Goal: Information Seeking & Learning: Learn about a topic

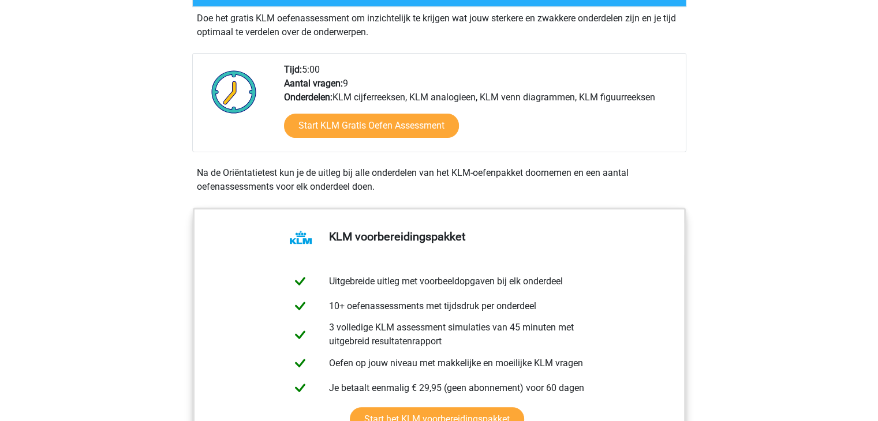
scroll to position [342, 0]
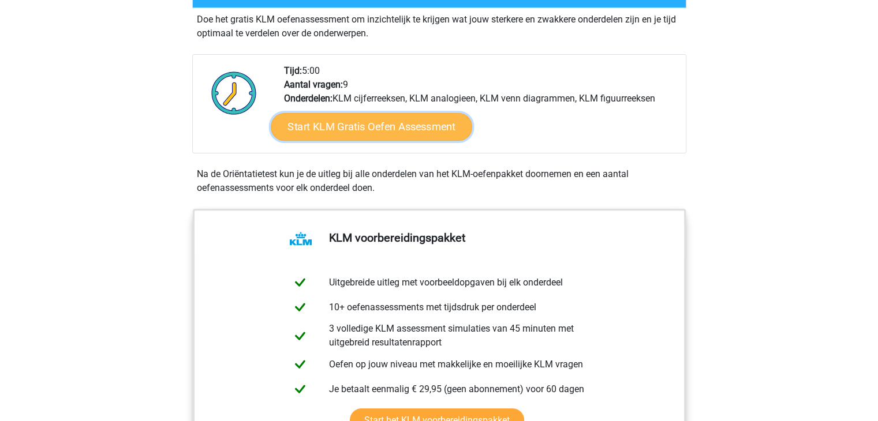
click at [379, 130] on link "Start KLM Gratis Oefen Assessment" at bounding box center [371, 127] width 201 height 28
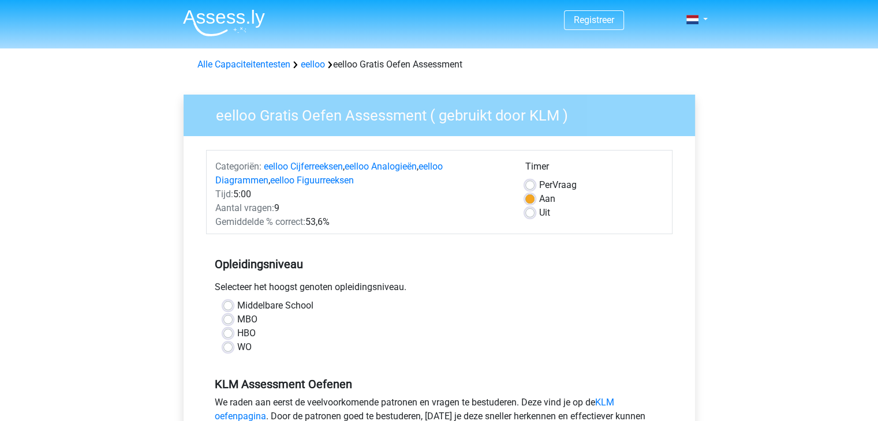
scroll to position [52, 0]
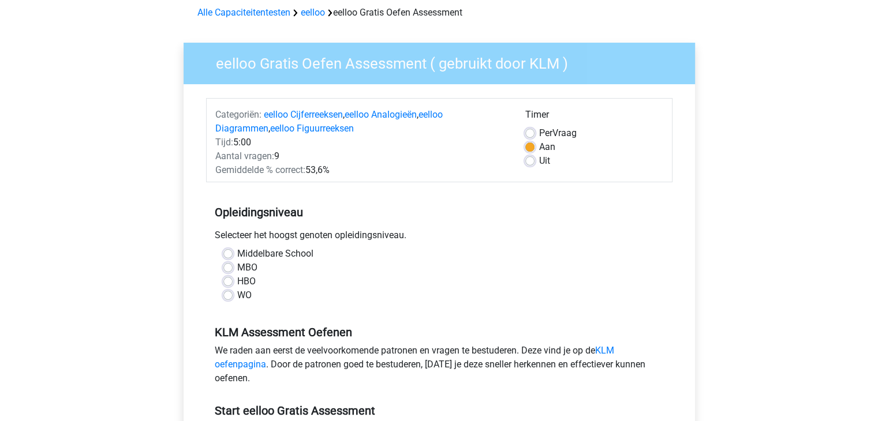
click at [237, 295] on label "WO" at bounding box center [244, 296] width 14 height 14
click at [227, 295] on input "WO" at bounding box center [227, 295] width 9 height 12
radio input "true"
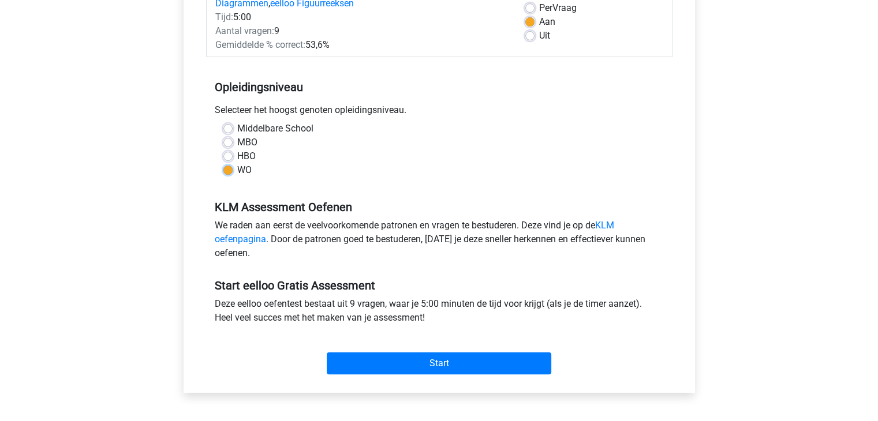
scroll to position [177, 0]
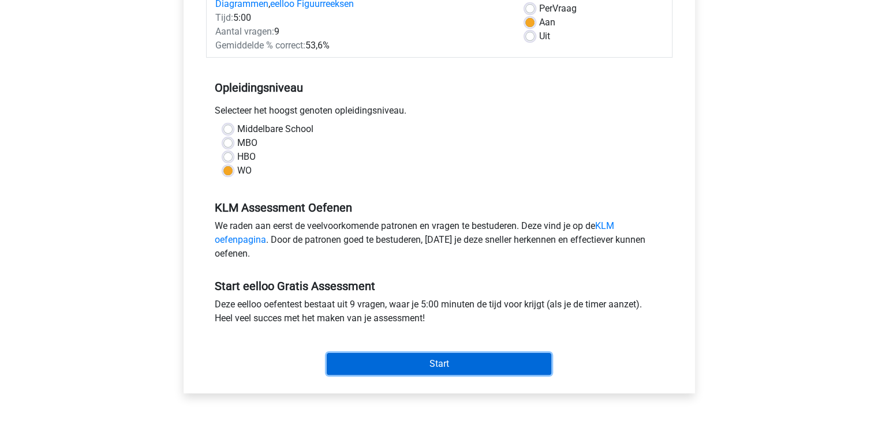
click at [355, 356] on input "Start" at bounding box center [439, 364] width 224 height 22
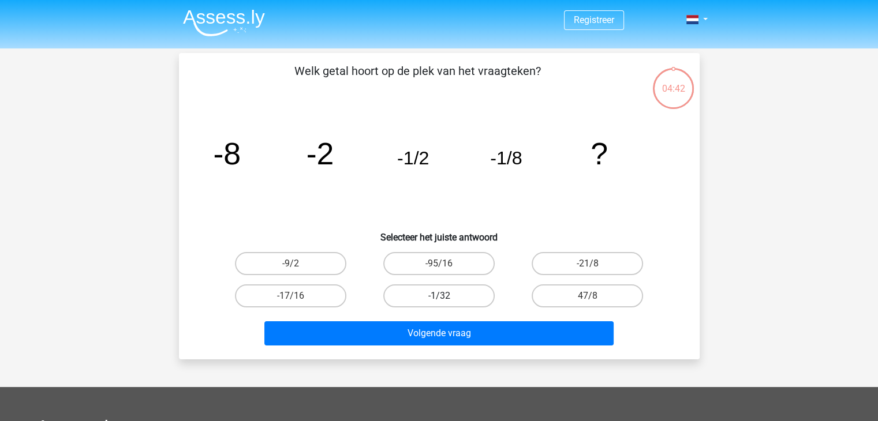
click at [435, 298] on label "-1/32" at bounding box center [438, 296] width 111 height 23
click at [439, 298] on input "-1/32" at bounding box center [443, 300] width 8 height 8
radio input "true"
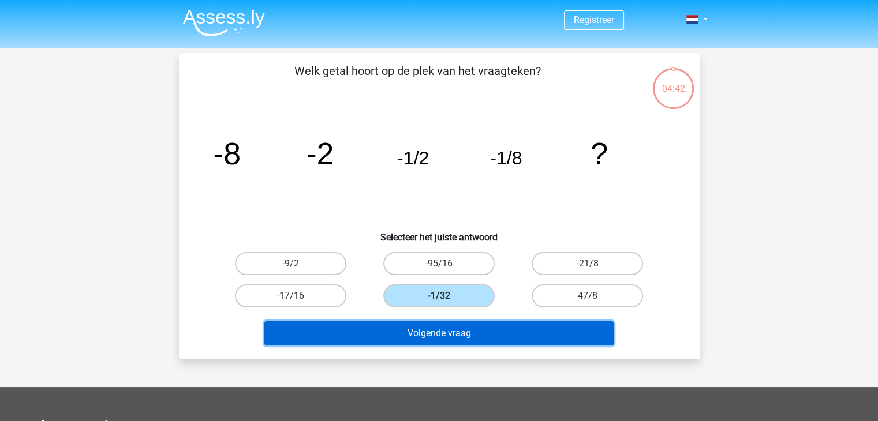
click at [430, 338] on button "Volgende vraag" at bounding box center [438, 333] width 349 height 24
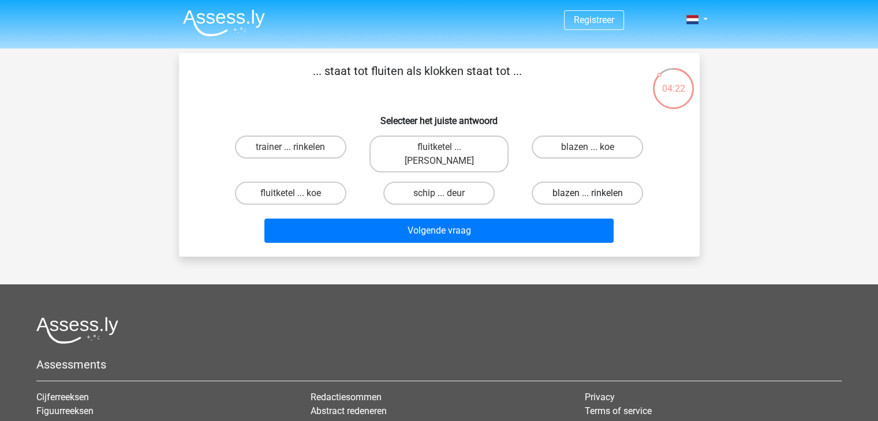
click at [554, 182] on label "blazen ... rinkelen" at bounding box center [587, 193] width 111 height 23
click at [587, 193] on input "blazen ... rinkelen" at bounding box center [591, 197] width 8 height 8
radio input "true"
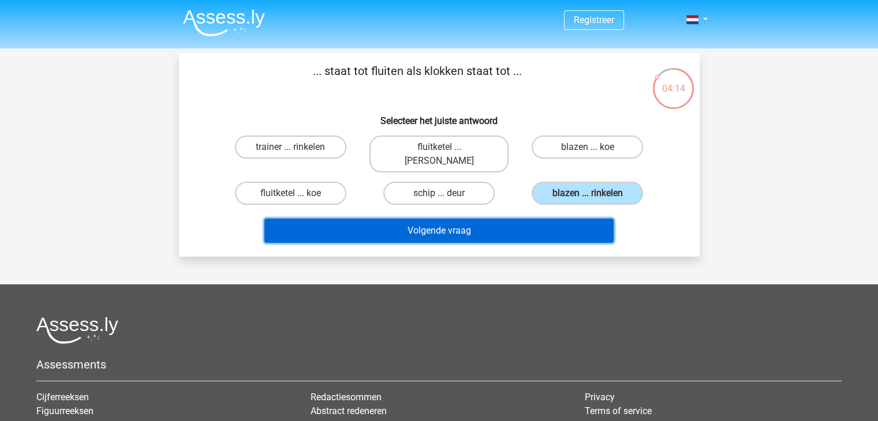
click at [457, 219] on button "Volgende vraag" at bounding box center [438, 231] width 349 height 24
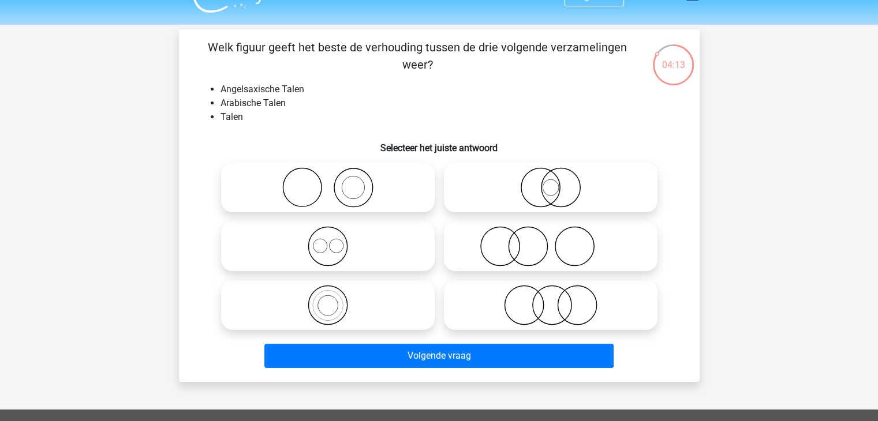
scroll to position [23, 0]
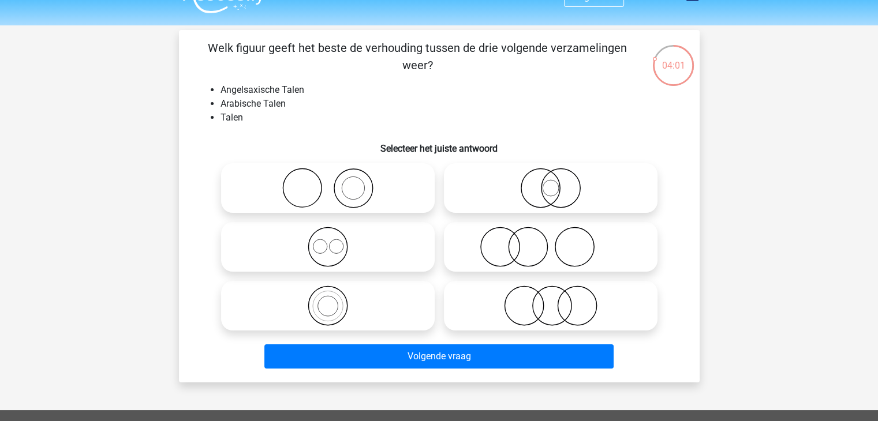
drag, startPoint x: 496, startPoint y: 181, endPoint x: 445, endPoint y: 162, distance: 55.0
click at [445, 162] on div at bounding box center [550, 188] width 223 height 59
click at [338, 246] on icon at bounding box center [328, 247] width 204 height 40
click at [335, 241] on input "radio" at bounding box center [332, 238] width 8 height 8
radio input "true"
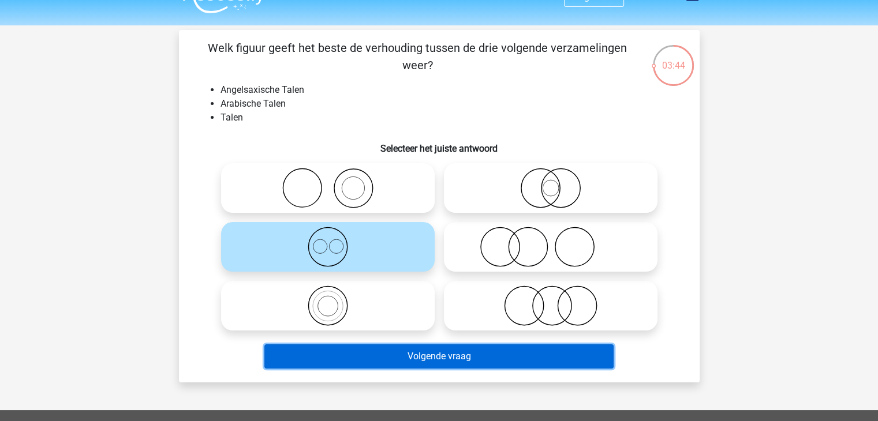
click at [400, 353] on button "Volgende vraag" at bounding box center [438, 357] width 349 height 24
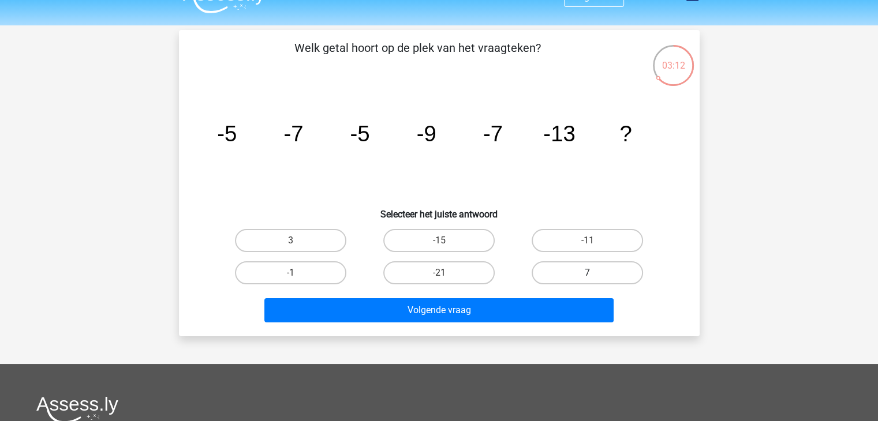
click at [564, 272] on label "7" at bounding box center [587, 272] width 111 height 23
click at [587, 273] on input "7" at bounding box center [591, 277] width 8 height 8
radio input "true"
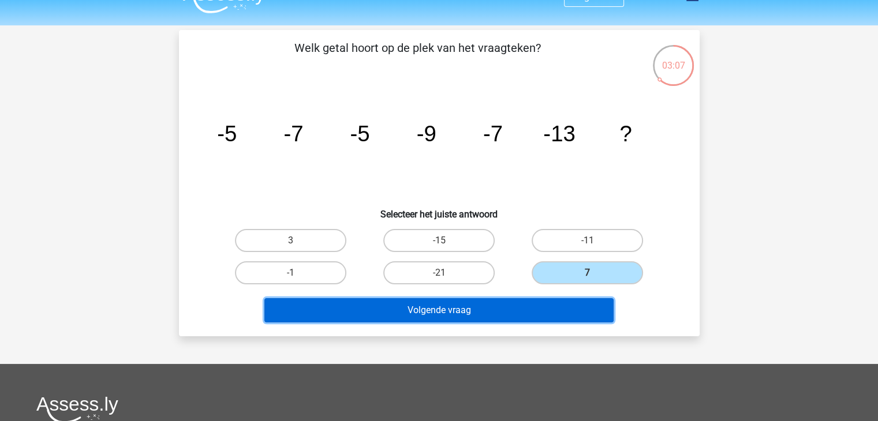
click at [447, 310] on button "Volgende vraag" at bounding box center [438, 310] width 349 height 24
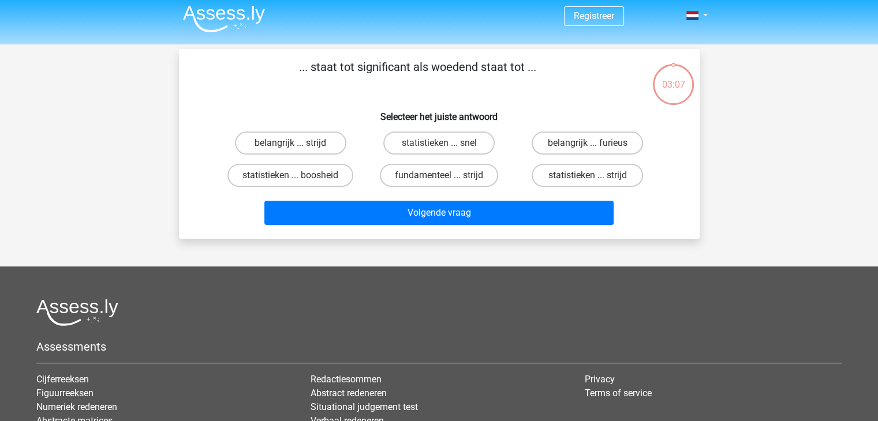
scroll to position [2, 0]
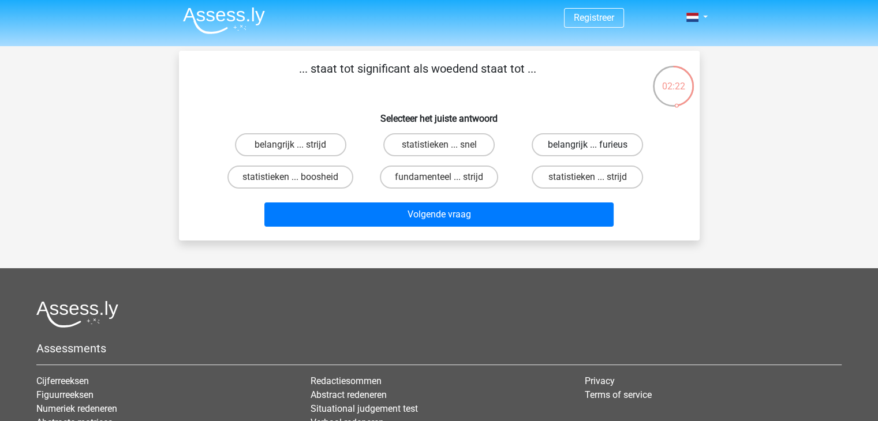
click at [563, 148] on label "belangrijk ... furieus" at bounding box center [587, 144] width 111 height 23
click at [587, 148] on input "belangrijk ... furieus" at bounding box center [591, 149] width 8 height 8
radio input "true"
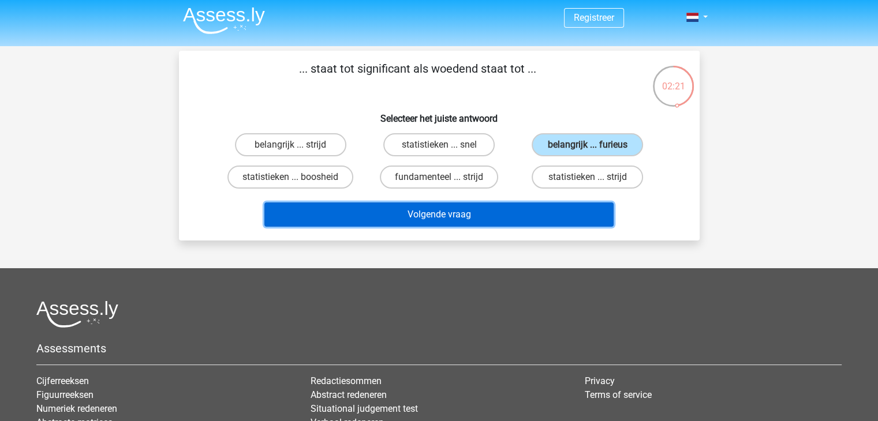
click at [482, 212] on button "Volgende vraag" at bounding box center [438, 215] width 349 height 24
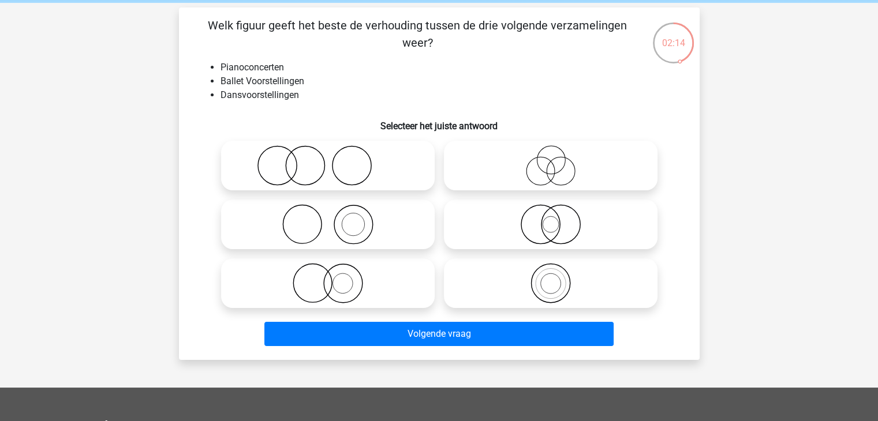
scroll to position [46, 0]
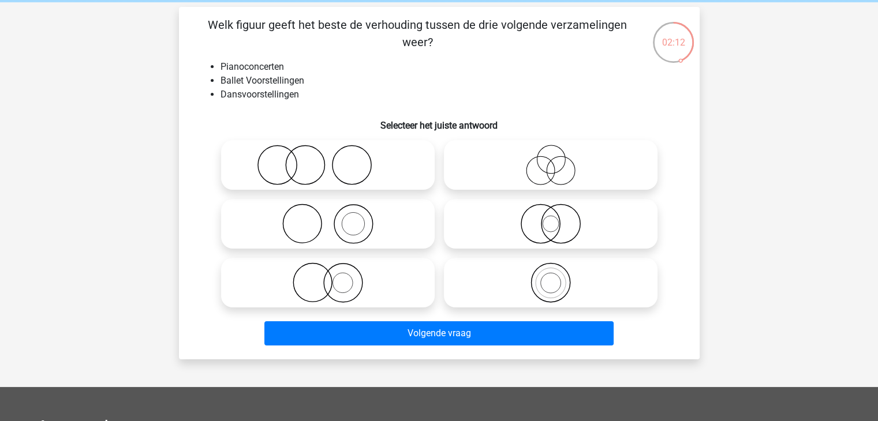
click at [523, 175] on icon at bounding box center [550, 165] width 204 height 40
click at [551, 159] on input "radio" at bounding box center [555, 156] width 8 height 8
radio input "true"
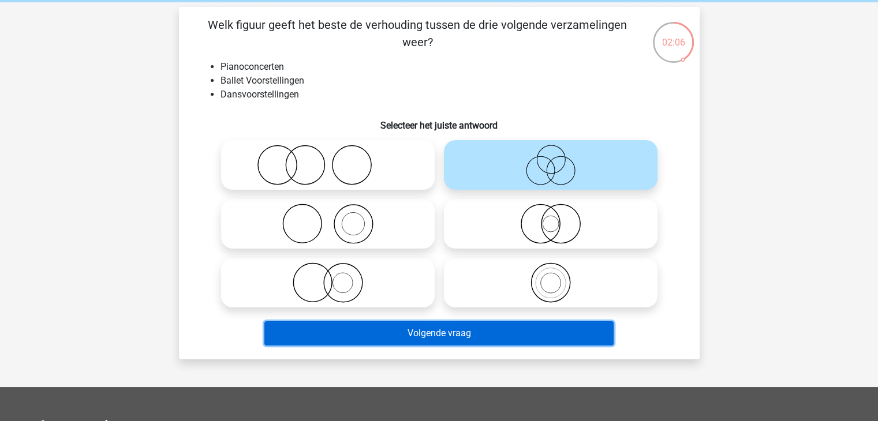
click at [443, 330] on button "Volgende vraag" at bounding box center [438, 333] width 349 height 24
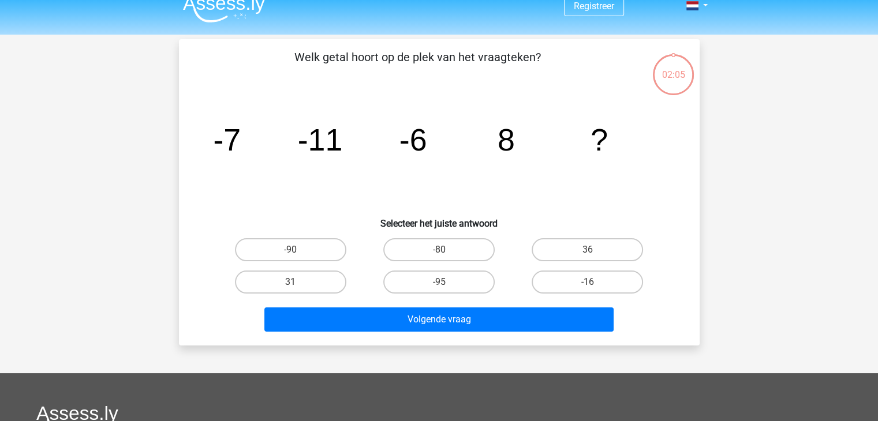
scroll to position [12, 0]
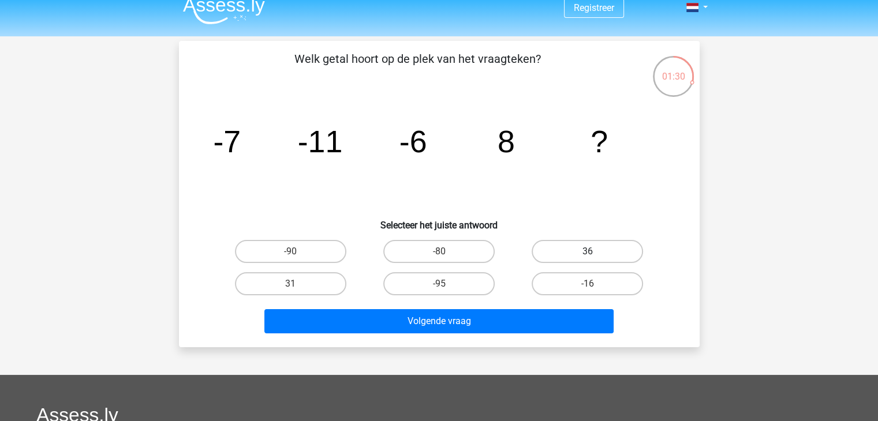
click at [577, 259] on label "36" at bounding box center [587, 251] width 111 height 23
click at [587, 259] on input "36" at bounding box center [591, 256] width 8 height 8
radio input "true"
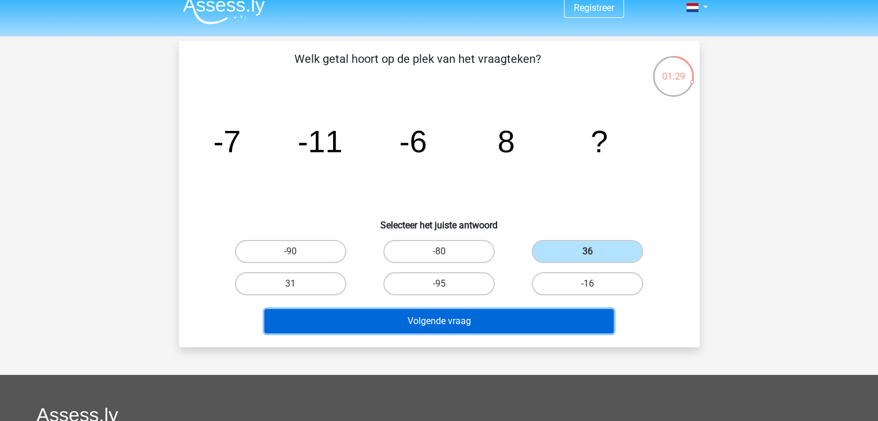
click at [508, 314] on button "Volgende vraag" at bounding box center [438, 321] width 349 height 24
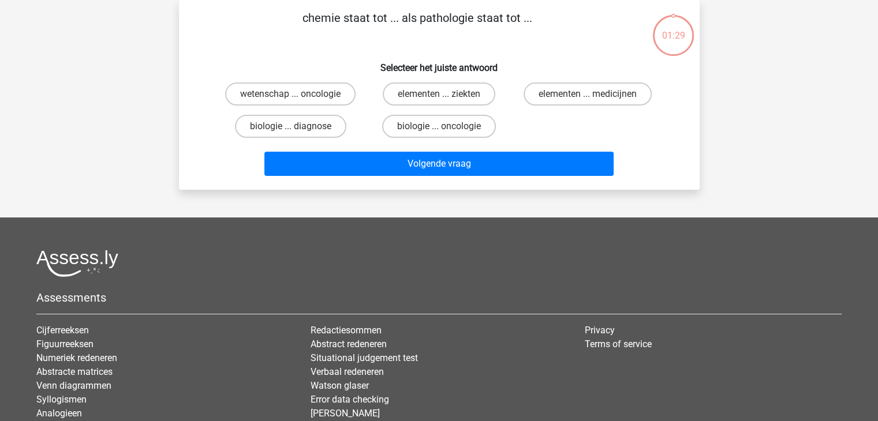
scroll to position [0, 0]
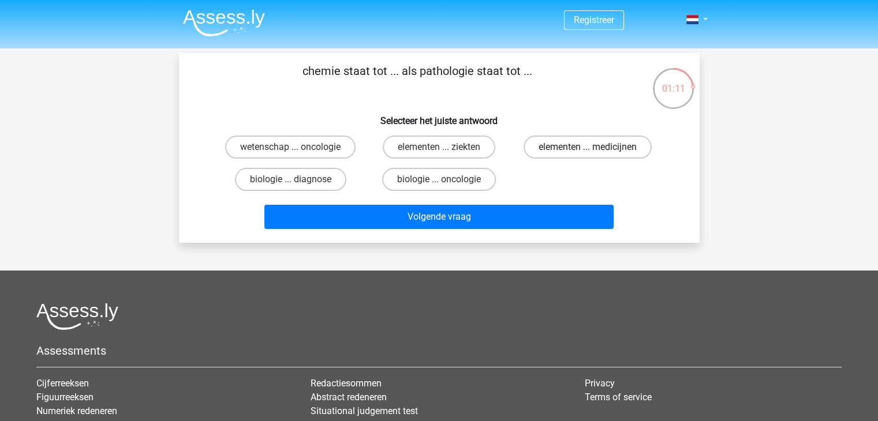
click at [570, 140] on label "elementen ... medicijnen" at bounding box center [587, 147] width 128 height 23
click at [587, 147] on input "elementen ... medicijnen" at bounding box center [591, 151] width 8 height 8
radio input "true"
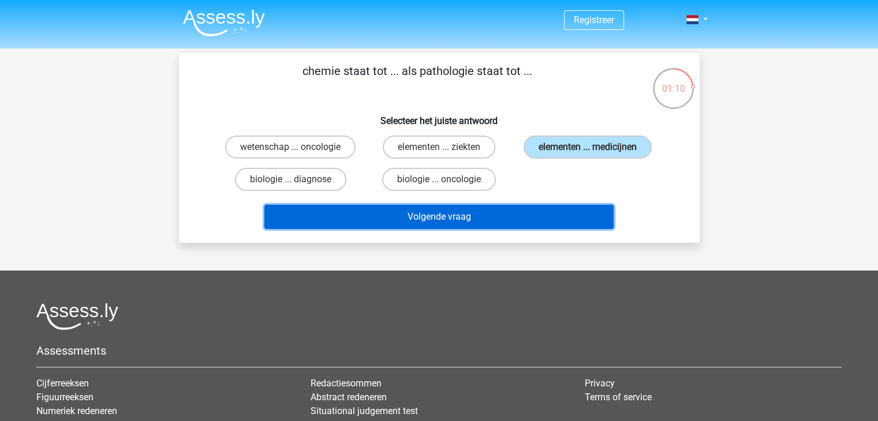
click at [467, 215] on button "Volgende vraag" at bounding box center [438, 217] width 349 height 24
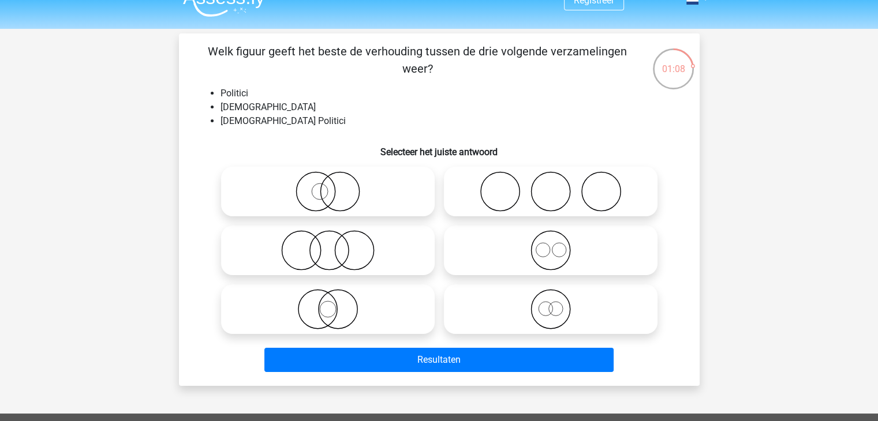
scroll to position [20, 0]
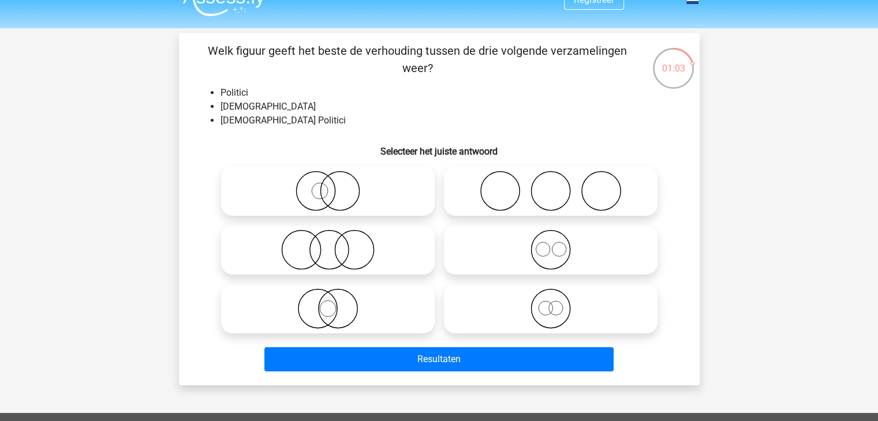
click at [319, 188] on icon at bounding box center [328, 191] width 204 height 40
click at [328, 185] on input "radio" at bounding box center [332, 182] width 8 height 8
radio input "true"
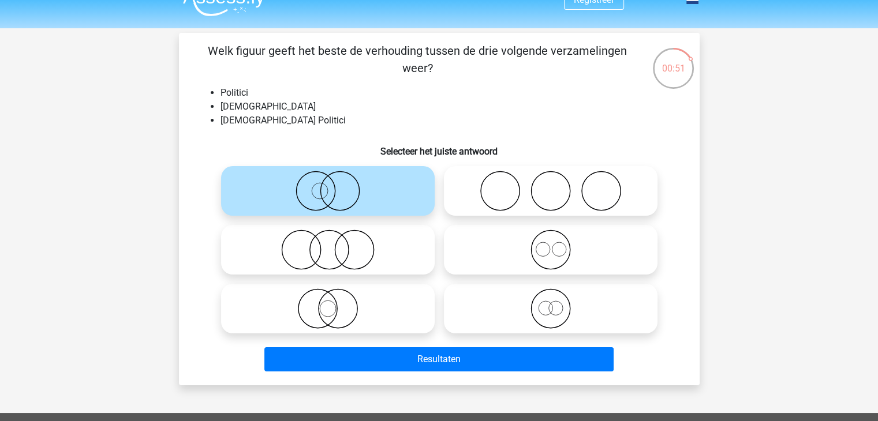
click at [552, 257] on icon at bounding box center [550, 250] width 204 height 40
click at [552, 244] on input "radio" at bounding box center [555, 241] width 8 height 8
radio input "true"
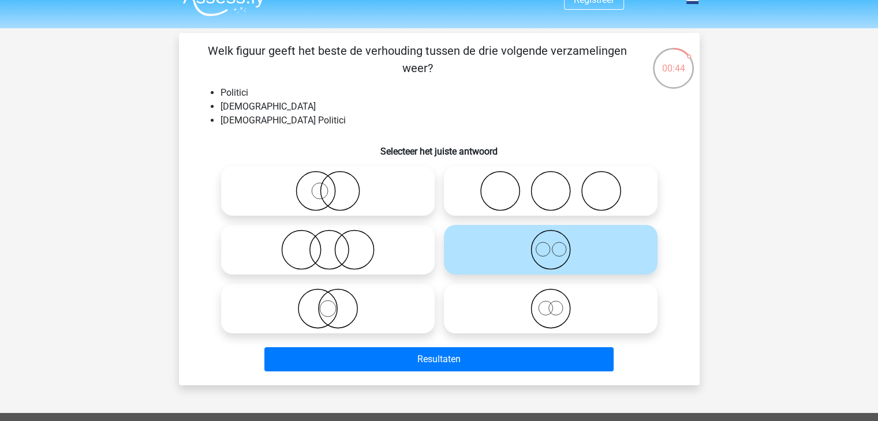
click at [321, 316] on icon at bounding box center [328, 309] width 204 height 40
click at [328, 303] on input "radio" at bounding box center [332, 299] width 8 height 8
radio input "true"
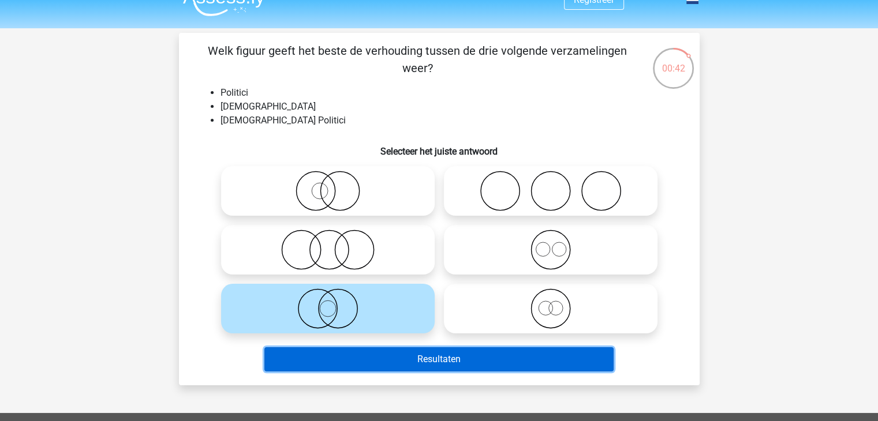
click at [367, 356] on button "Resultaten" at bounding box center [438, 359] width 349 height 24
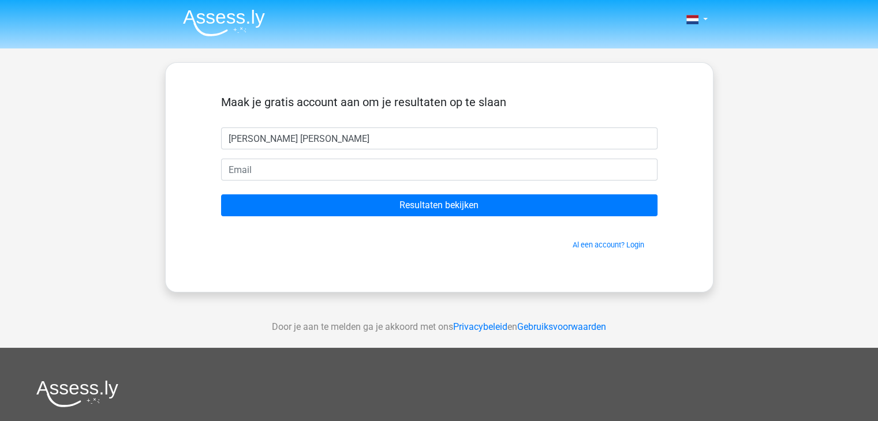
type input "[PERSON_NAME] [PERSON_NAME]"
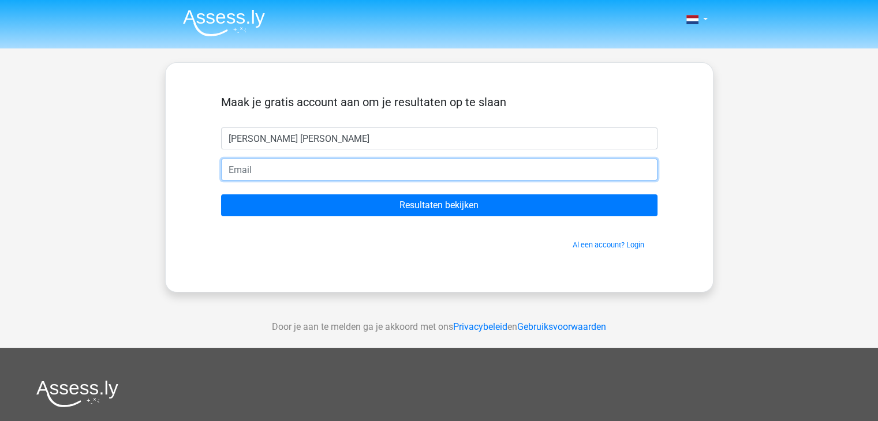
click at [321, 171] on input "email" at bounding box center [439, 170] width 436 height 22
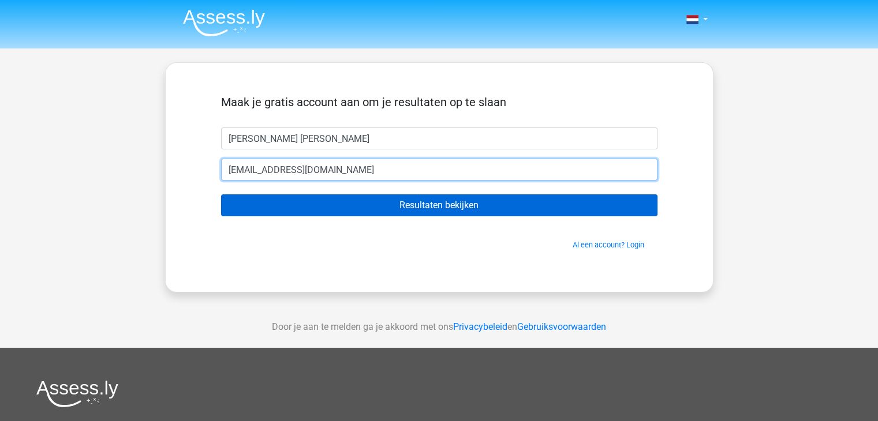
type input "[EMAIL_ADDRESS][DOMAIN_NAME]"
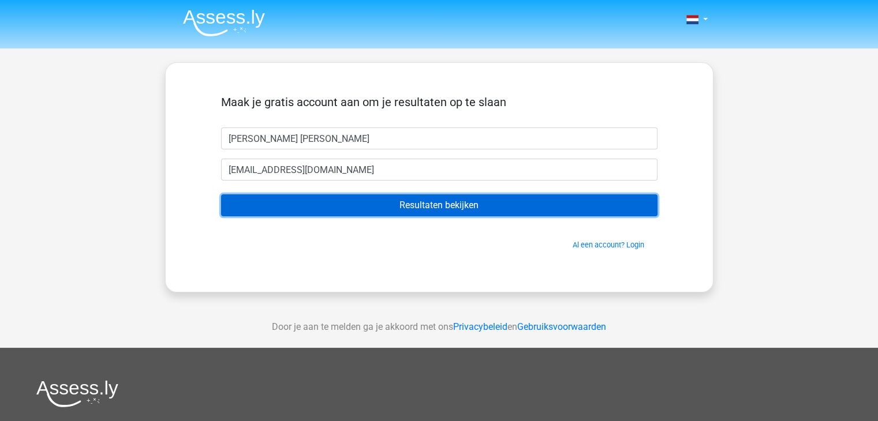
click at [440, 200] on input "Resultaten bekijken" at bounding box center [439, 205] width 436 height 22
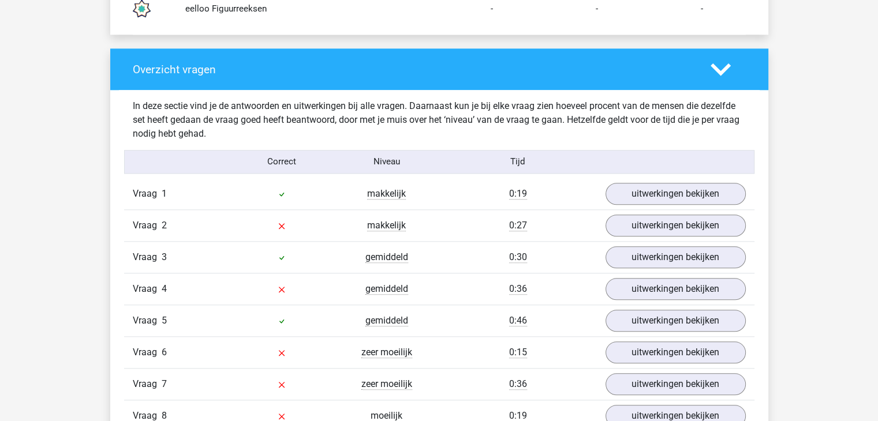
scroll to position [1138, 0]
click at [643, 219] on link "uitwerkingen bekijken" at bounding box center [674, 225] width 161 height 25
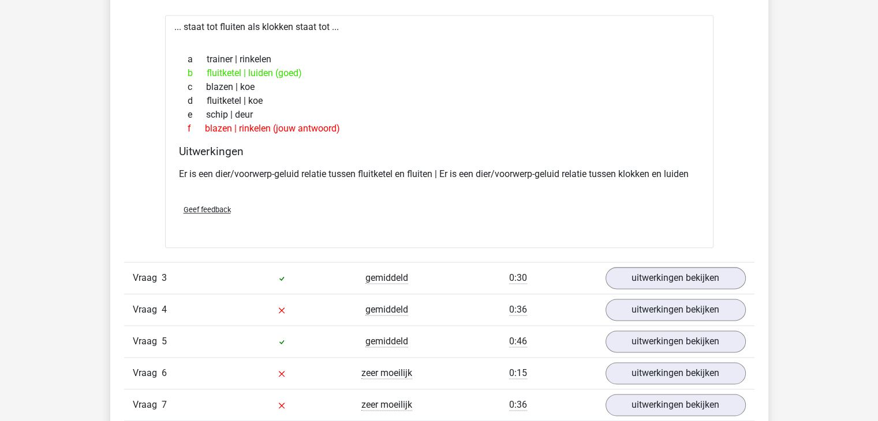
scroll to position [1379, 0]
click at [656, 340] on link "uitwerkingen bekijken" at bounding box center [674, 340] width 161 height 25
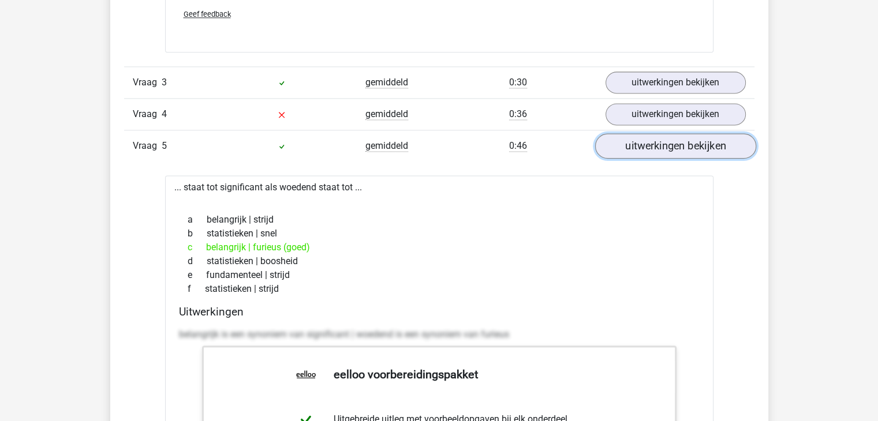
scroll to position [1644, 0]
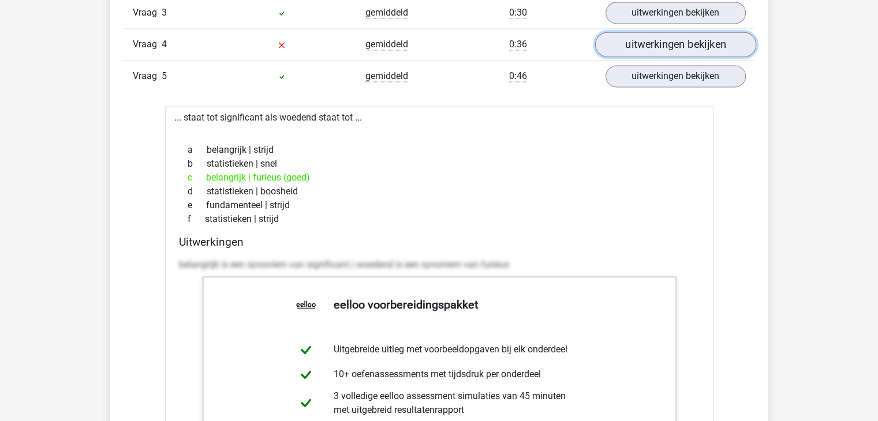
click at [646, 47] on link "uitwerkingen bekijken" at bounding box center [674, 44] width 161 height 25
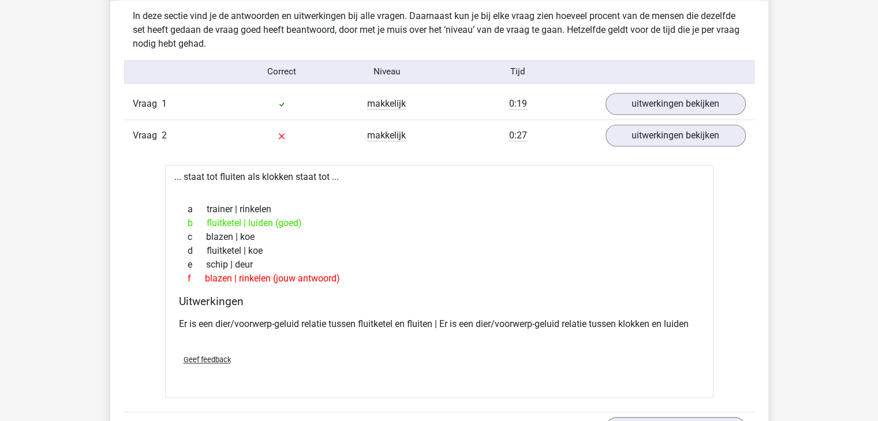
scroll to position [1204, 0]
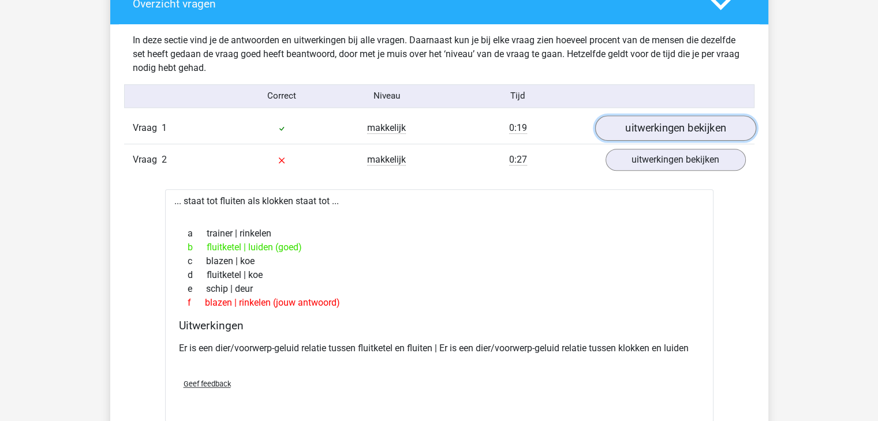
click at [643, 125] on link "uitwerkingen bekijken" at bounding box center [674, 127] width 161 height 25
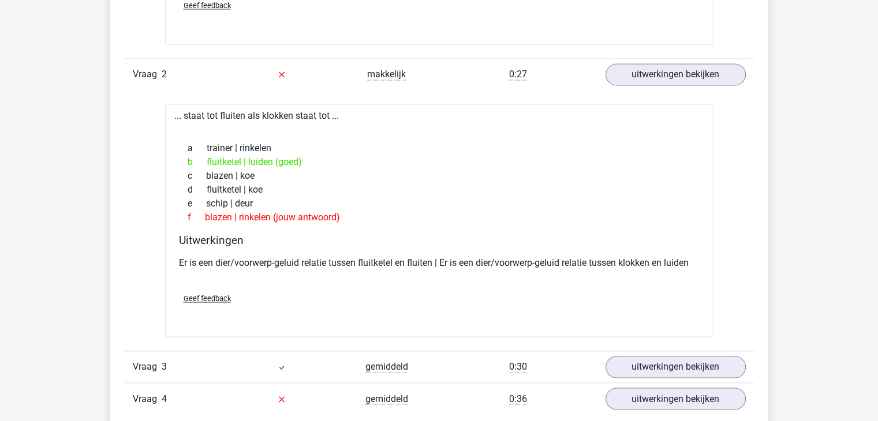
scroll to position [1872, 0]
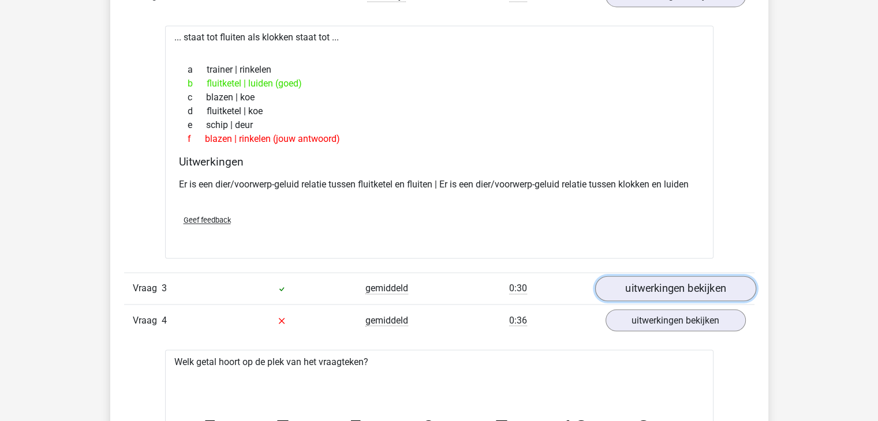
click at [621, 281] on link "uitwerkingen bekijken" at bounding box center [674, 288] width 161 height 25
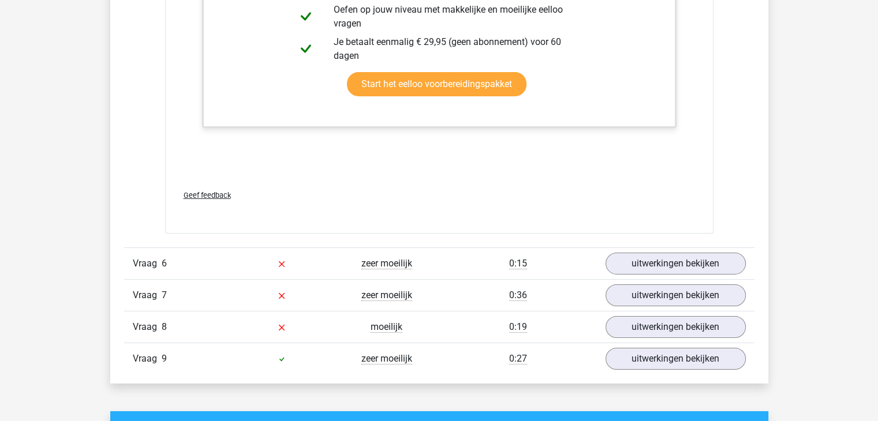
scroll to position [3843, 0]
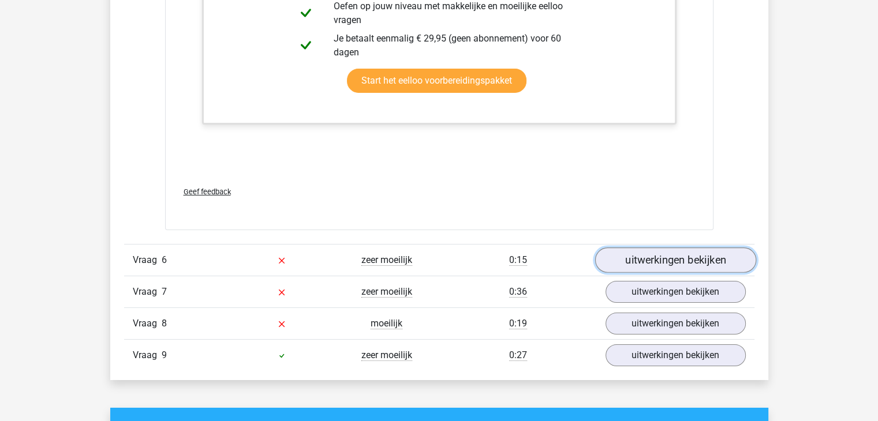
click at [628, 266] on link "uitwerkingen bekijken" at bounding box center [674, 260] width 161 height 25
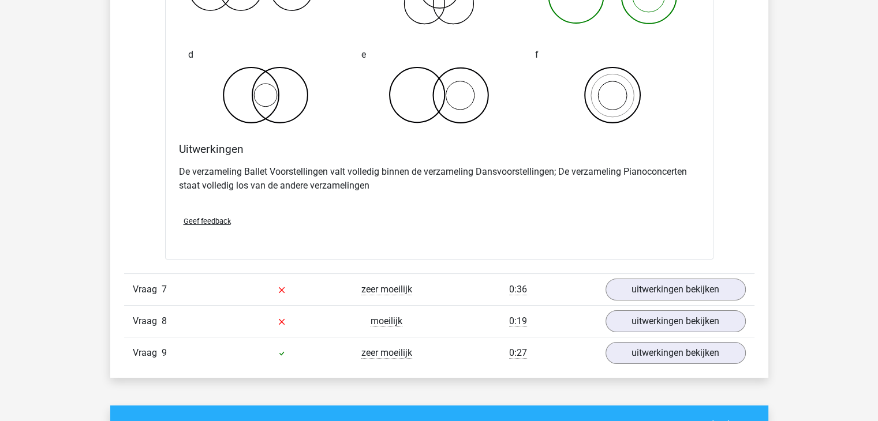
scroll to position [4332, 0]
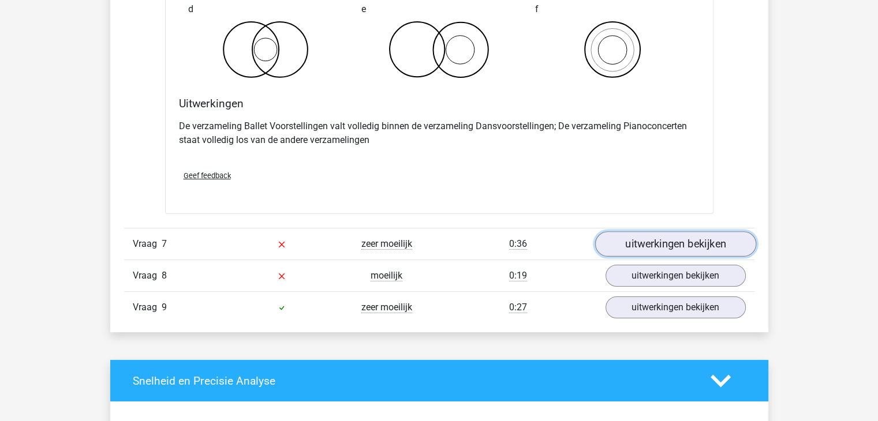
click at [651, 248] on link "uitwerkingen bekijken" at bounding box center [674, 243] width 161 height 25
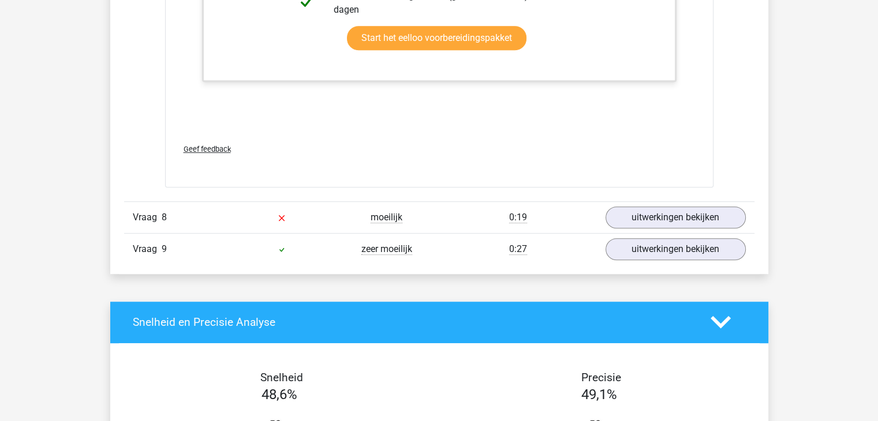
scroll to position [5095, 0]
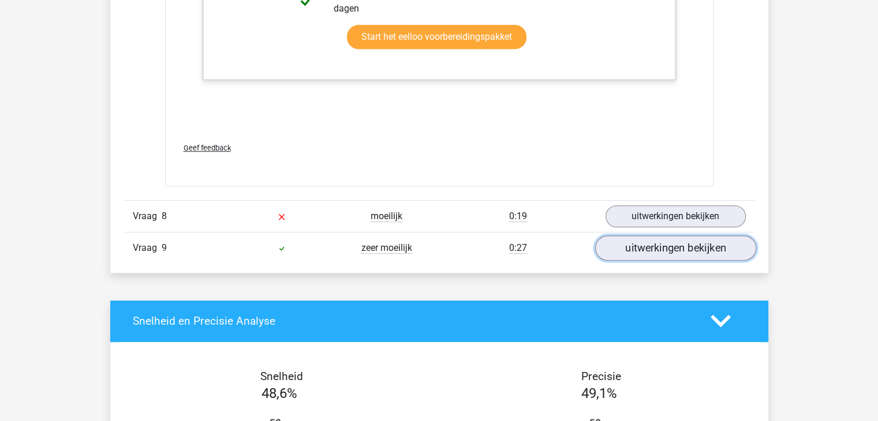
click at [668, 245] on link "uitwerkingen bekijken" at bounding box center [674, 247] width 161 height 25
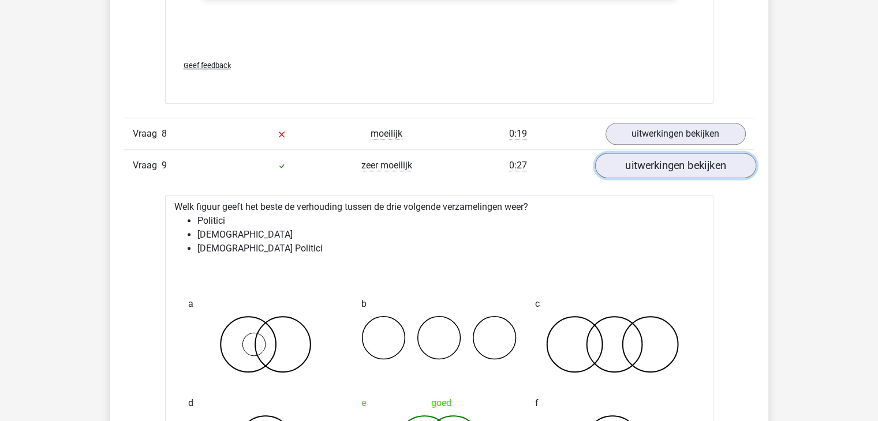
scroll to position [5171, 0]
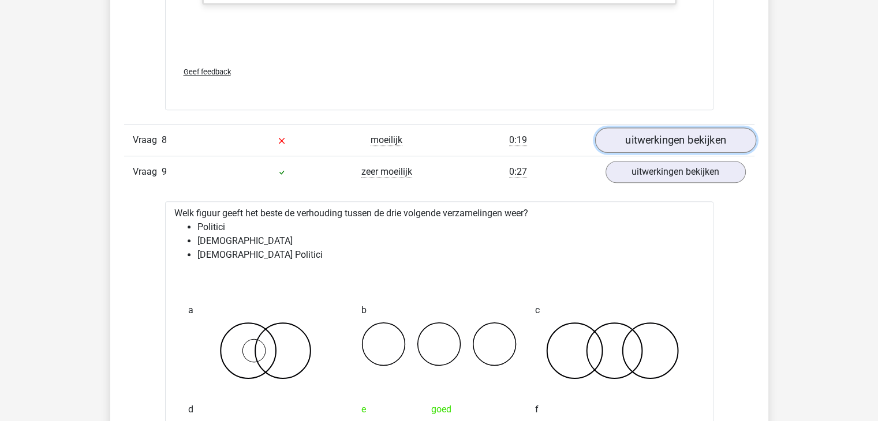
click at [646, 138] on link "uitwerkingen bekijken" at bounding box center [674, 140] width 161 height 25
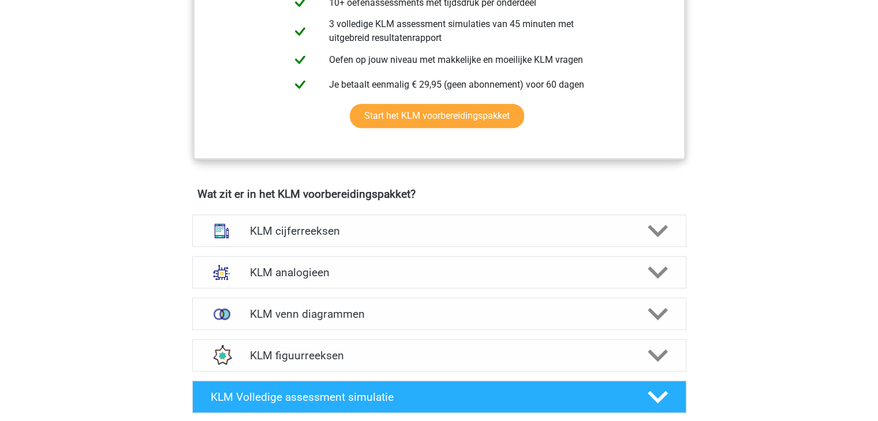
scroll to position [646, 0]
click at [648, 241] on div "KLM cijferreeksen" at bounding box center [439, 231] width 494 height 32
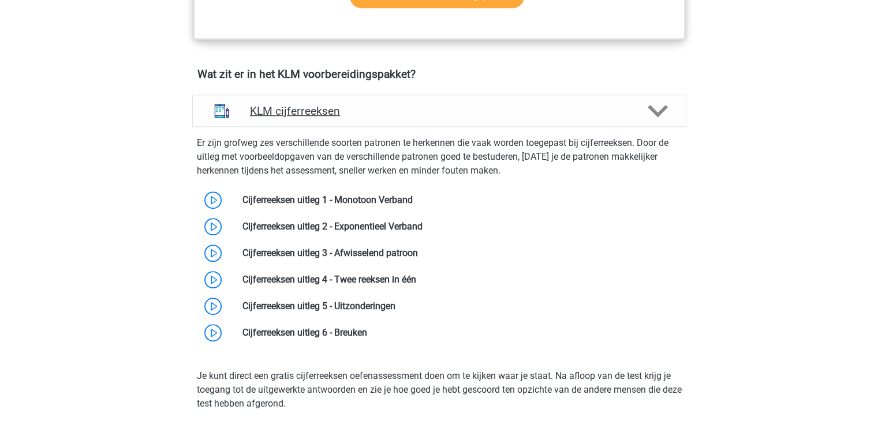
scroll to position [810, 0]
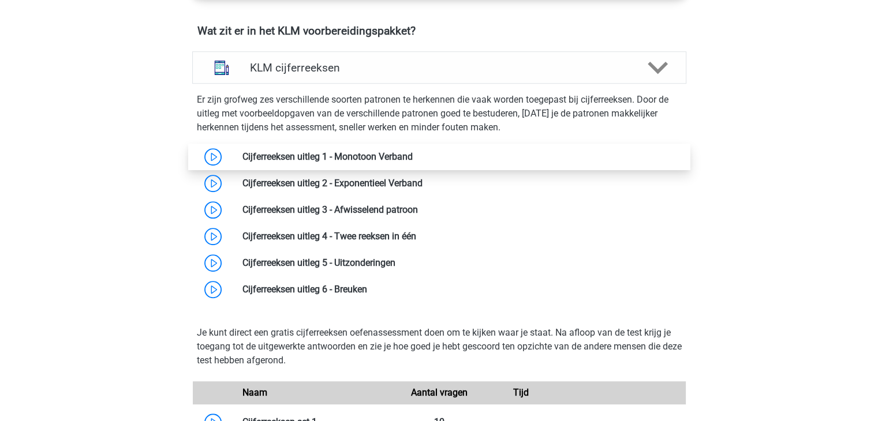
click at [413, 155] on link at bounding box center [413, 156] width 0 height 11
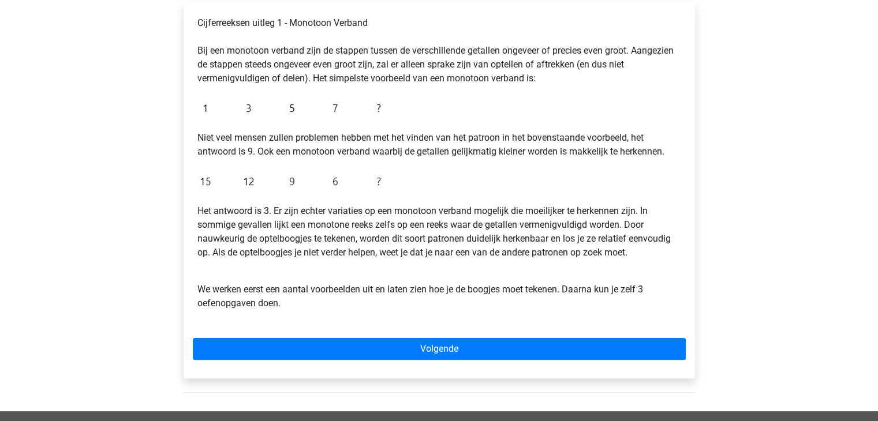
scroll to position [224, 0]
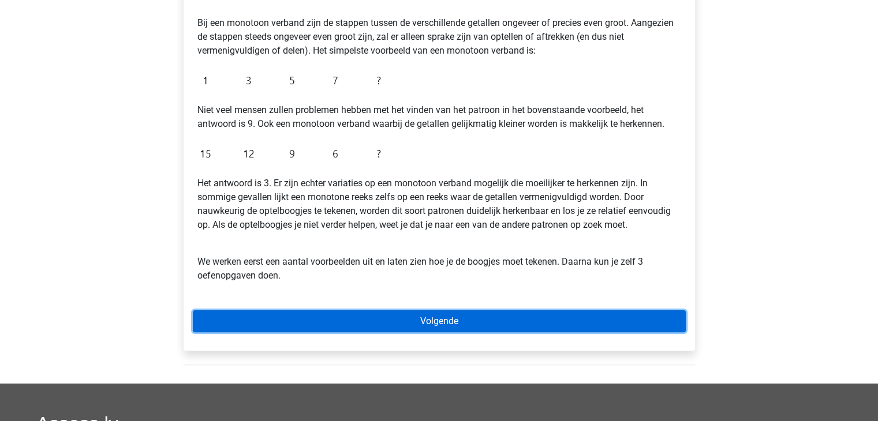
click at [370, 317] on link "Volgende" at bounding box center [439, 321] width 493 height 22
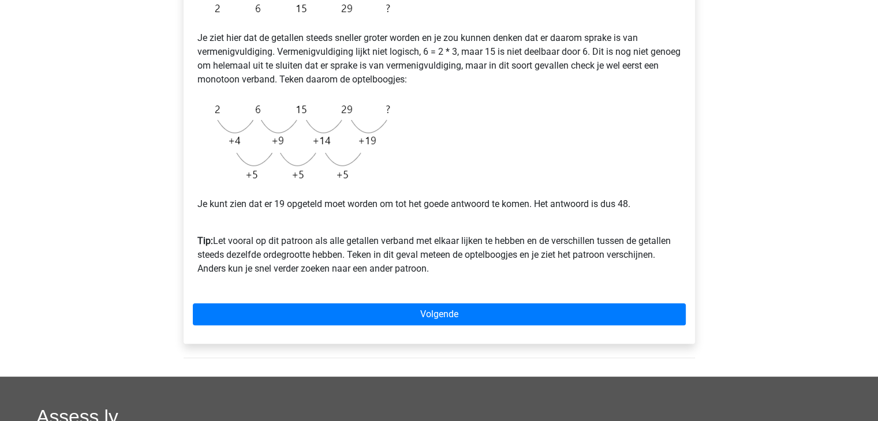
scroll to position [262, 0]
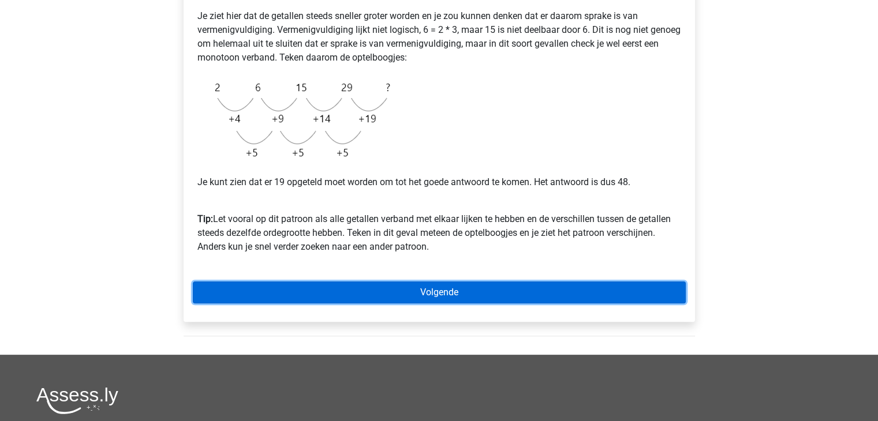
click at [376, 289] on link "Volgende" at bounding box center [439, 293] width 493 height 22
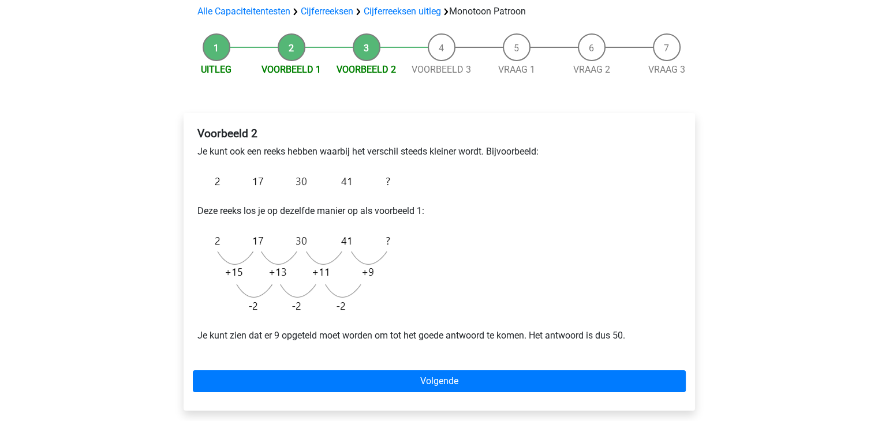
scroll to position [91, 0]
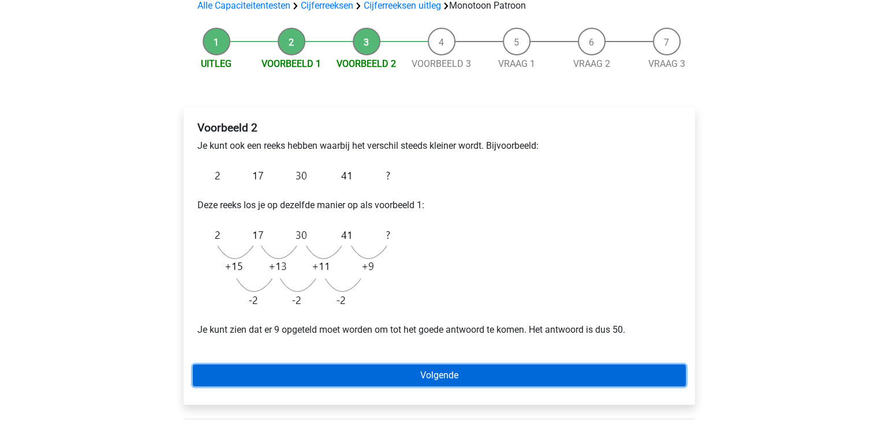
click at [353, 370] on link "Volgende" at bounding box center [439, 376] width 493 height 22
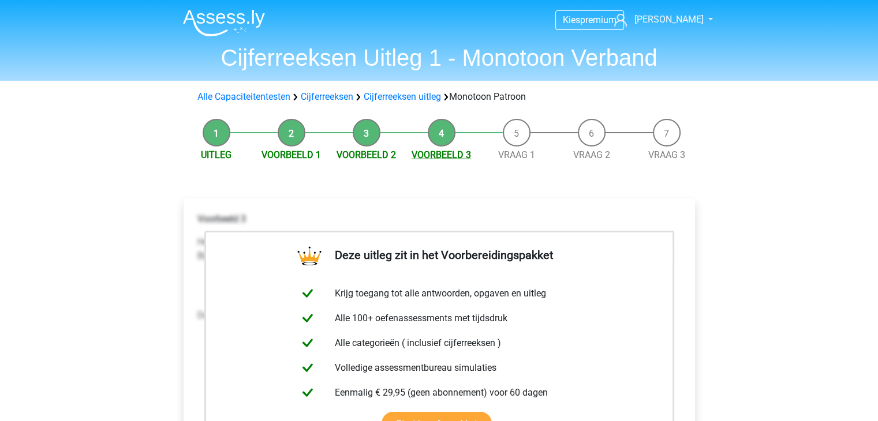
scroll to position [210, 0]
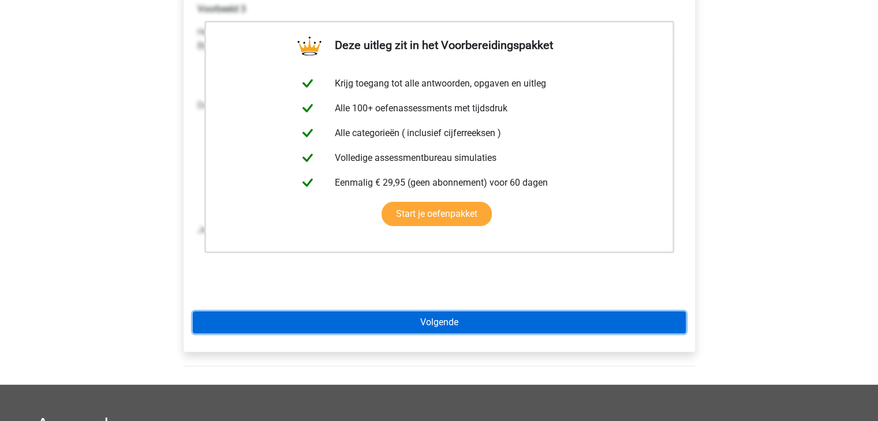
click at [406, 320] on link "Volgende" at bounding box center [439, 323] width 493 height 22
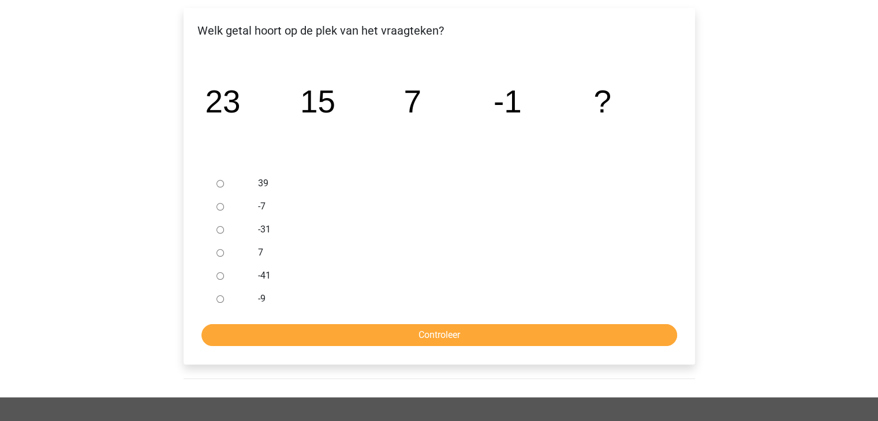
scroll to position [175, 0]
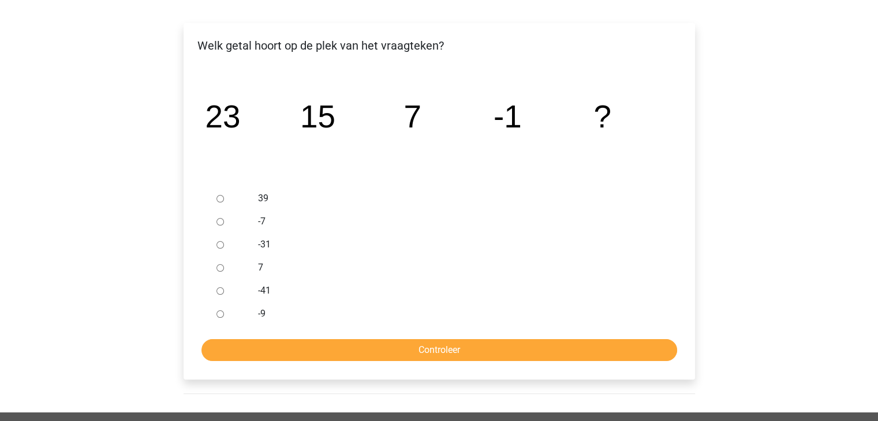
click at [223, 319] on div at bounding box center [231, 313] width 38 height 23
click at [222, 315] on input "-9" at bounding box center [220, 314] width 8 height 8
radio input "true"
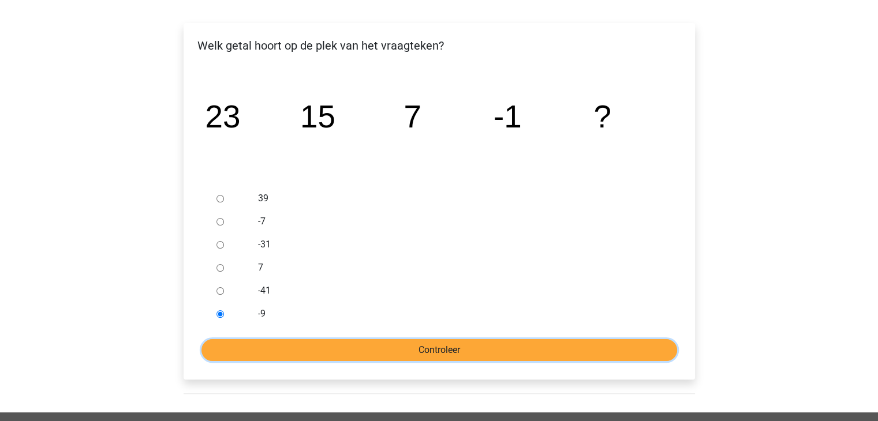
click at [254, 350] on input "Controleer" at bounding box center [439, 350] width 476 height 22
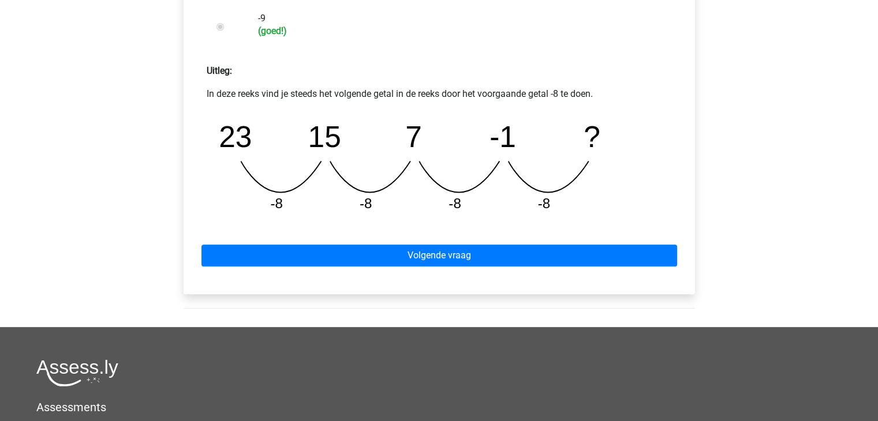
scroll to position [410, 0]
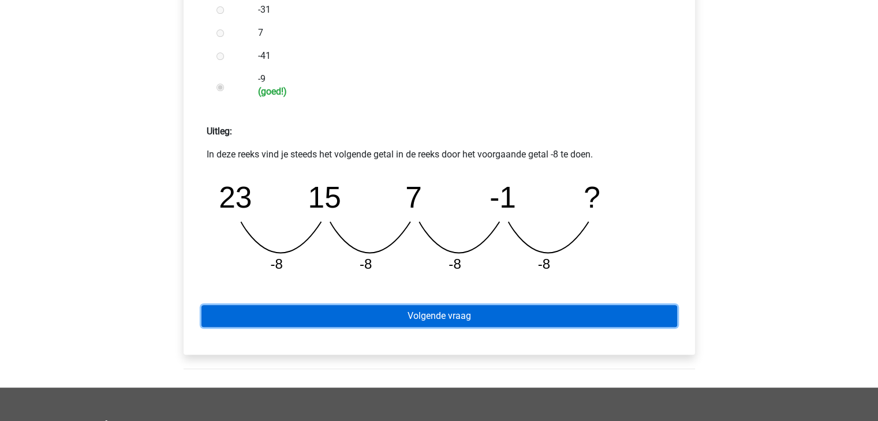
click at [298, 317] on link "Volgende vraag" at bounding box center [439, 316] width 476 height 22
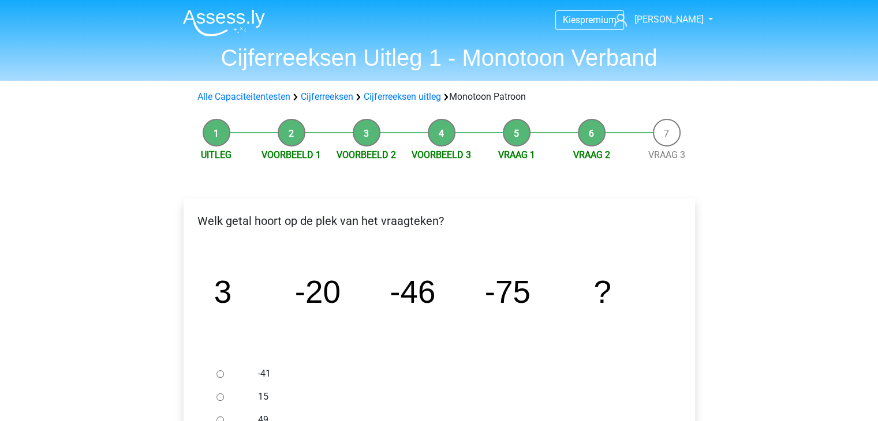
scroll to position [132, 0]
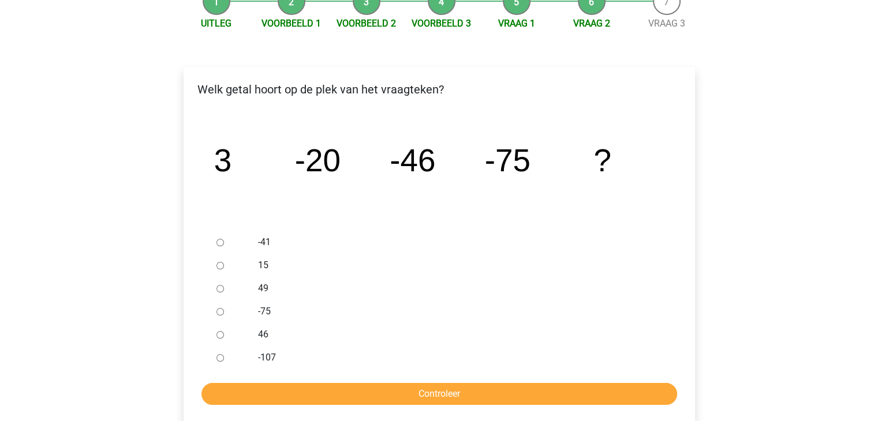
click at [219, 355] on input "-107" at bounding box center [220, 358] width 8 height 8
radio input "true"
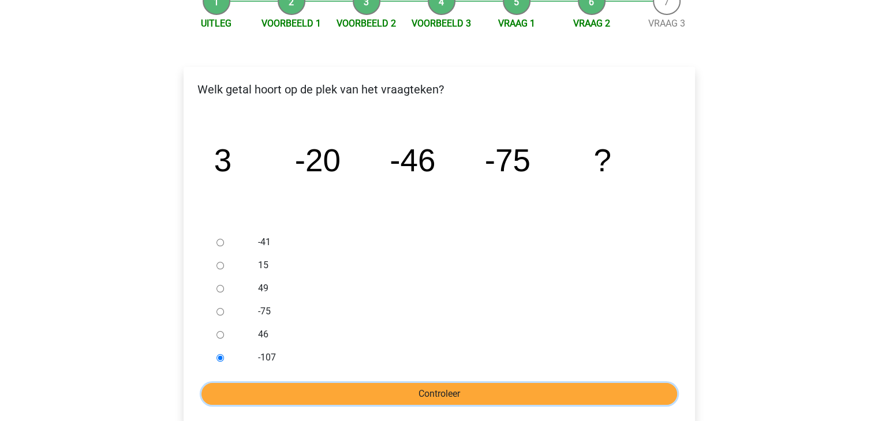
click at [250, 390] on input "Controleer" at bounding box center [439, 394] width 476 height 22
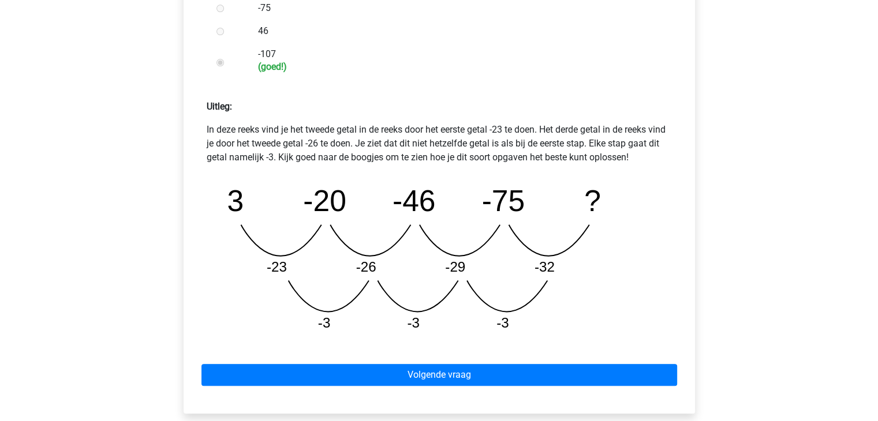
scroll to position [544, 0]
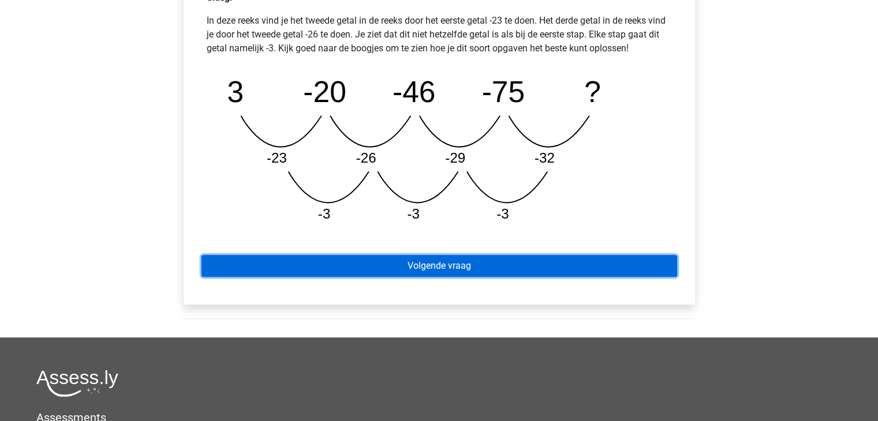
click at [364, 264] on link "Volgende vraag" at bounding box center [439, 266] width 476 height 22
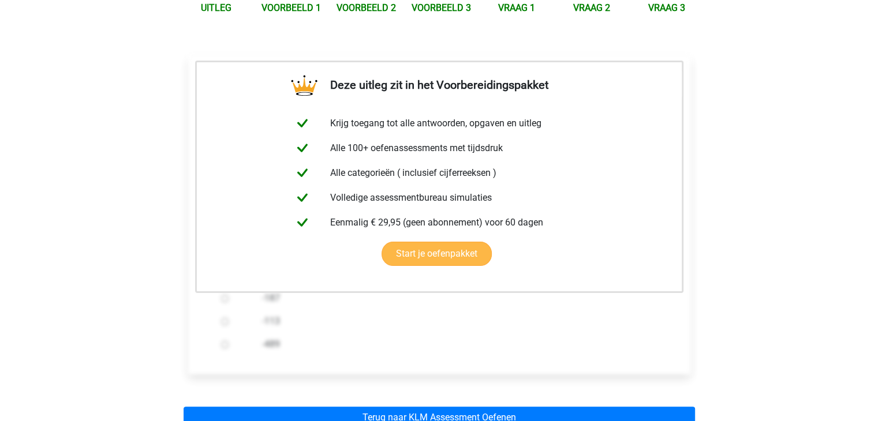
scroll to position [265, 0]
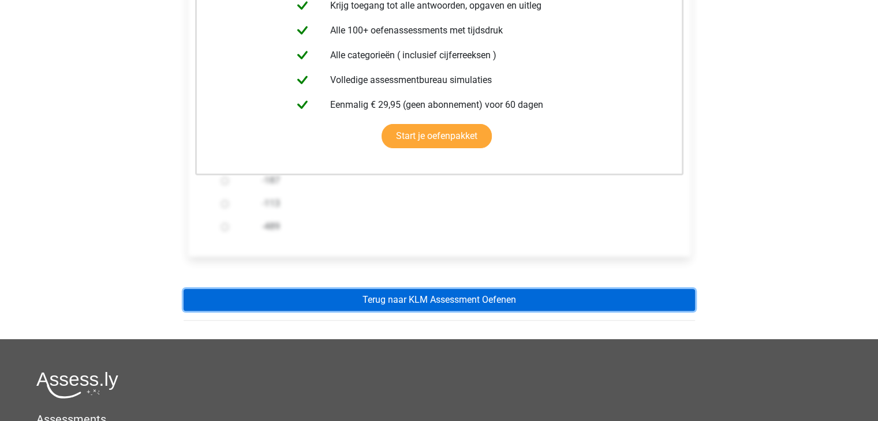
click at [417, 301] on link "Terug naar KLM Assessment Oefenen" at bounding box center [439, 300] width 511 height 22
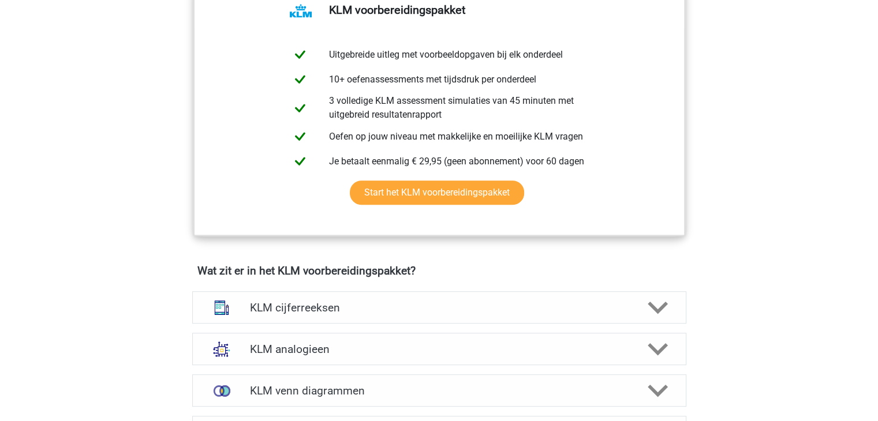
scroll to position [660, 0]
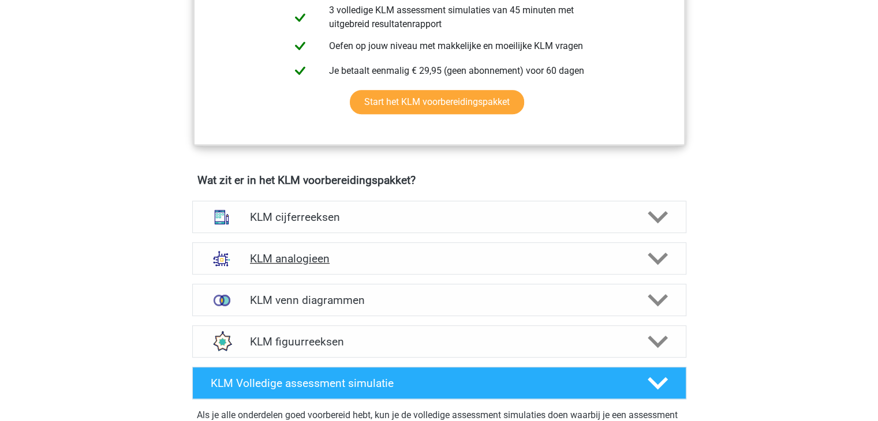
click at [649, 253] on polygon at bounding box center [658, 259] width 20 height 13
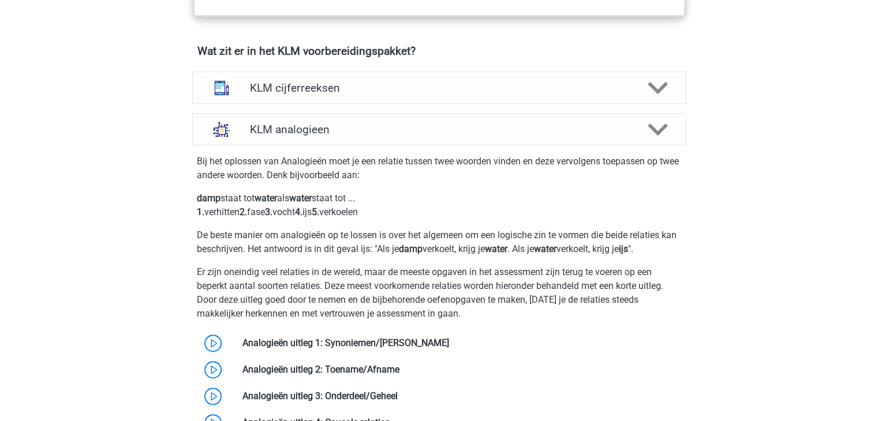
scroll to position [824, 0]
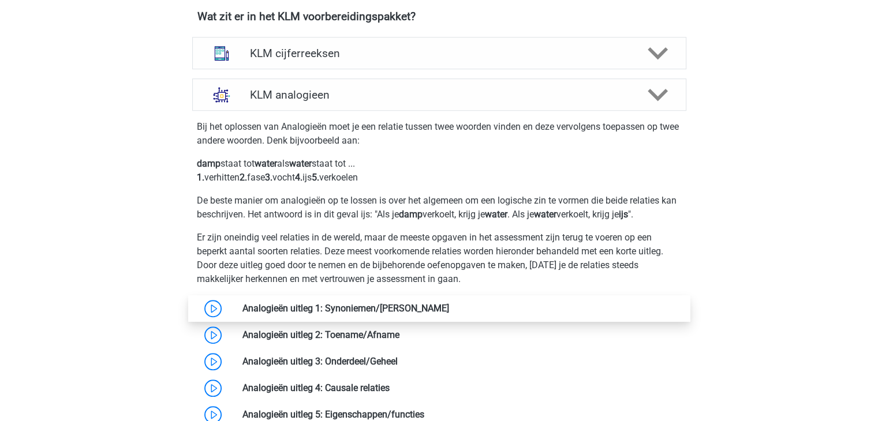
click at [449, 310] on link at bounding box center [449, 308] width 0 height 11
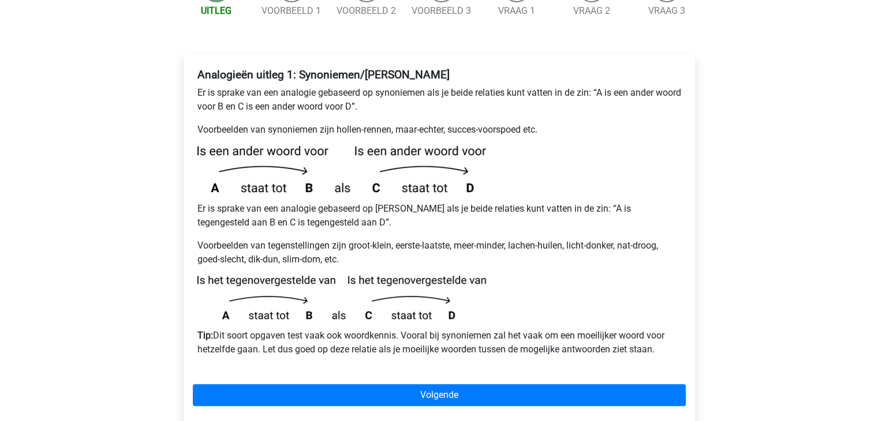
scroll to position [173, 0]
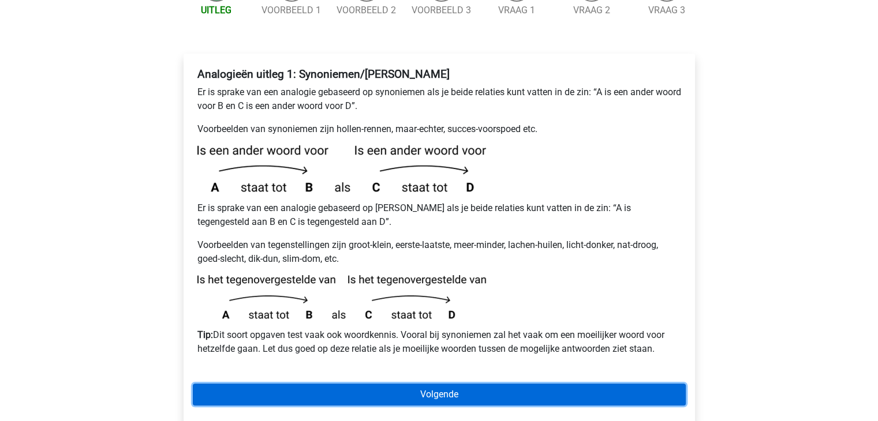
click at [492, 384] on link "Volgende" at bounding box center [439, 395] width 493 height 22
click at [360, 384] on link "Volgende" at bounding box center [439, 395] width 493 height 22
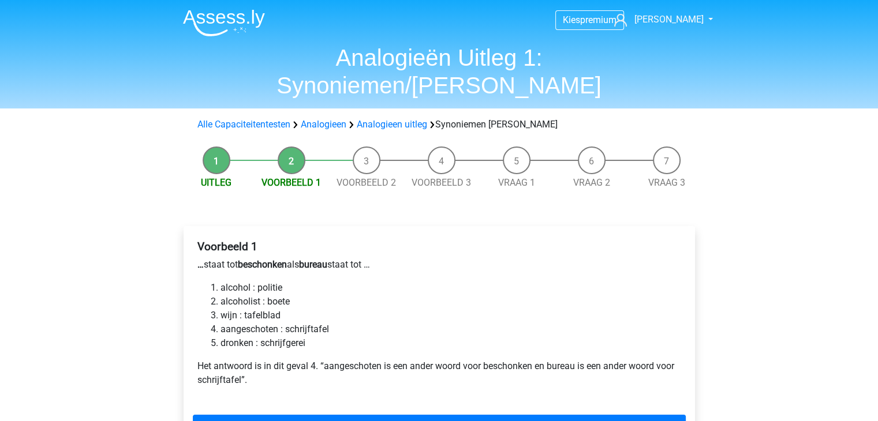
click at [215, 147] on li "Uitleg" at bounding box center [216, 168] width 75 height 43
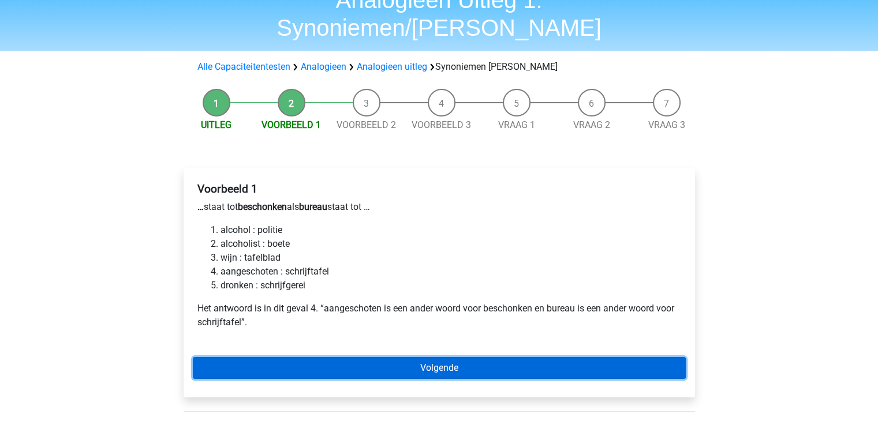
click at [313, 357] on link "Volgende" at bounding box center [439, 368] width 493 height 22
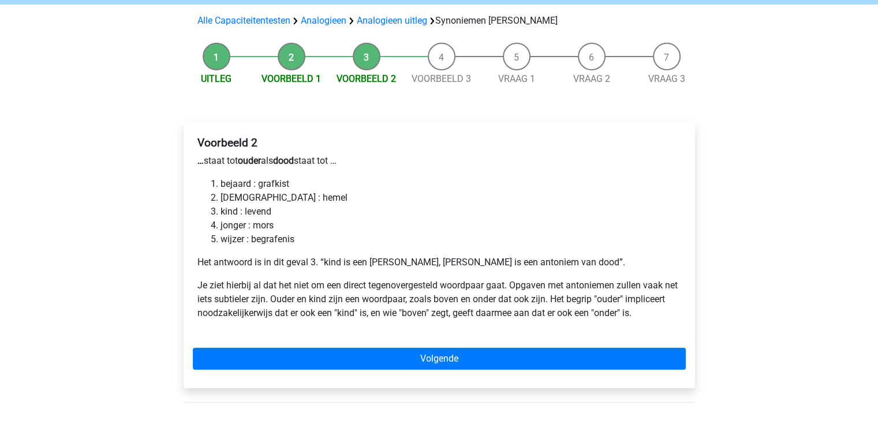
scroll to position [108, 0]
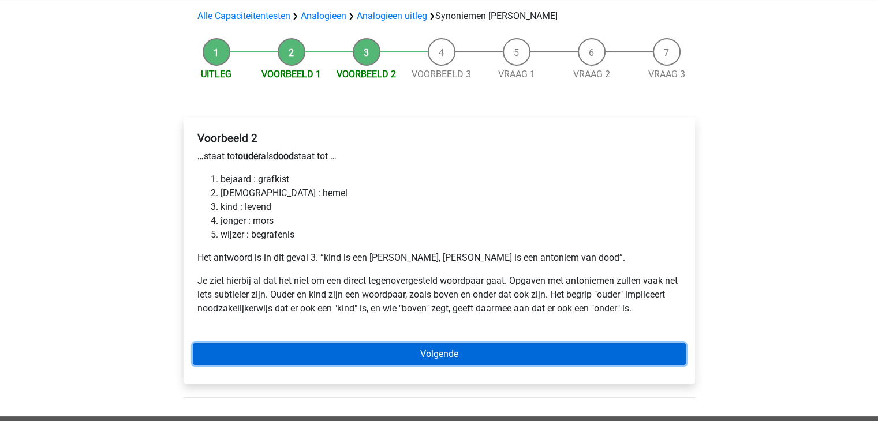
click at [274, 343] on link "Volgende" at bounding box center [439, 354] width 493 height 22
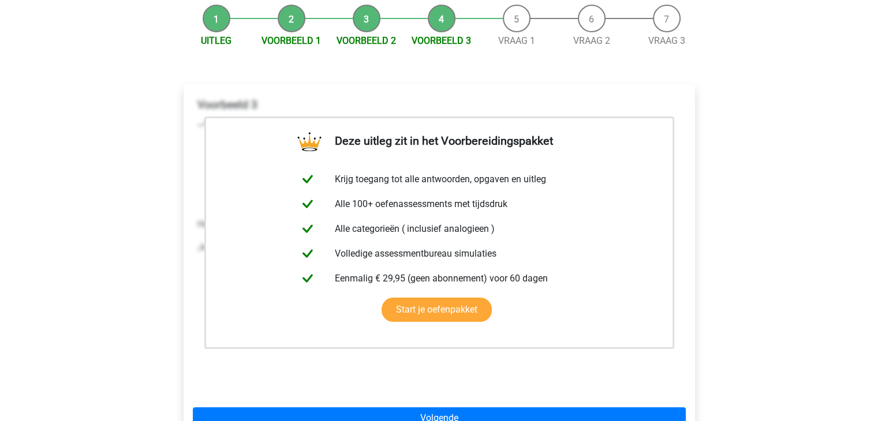
scroll to position [246, 0]
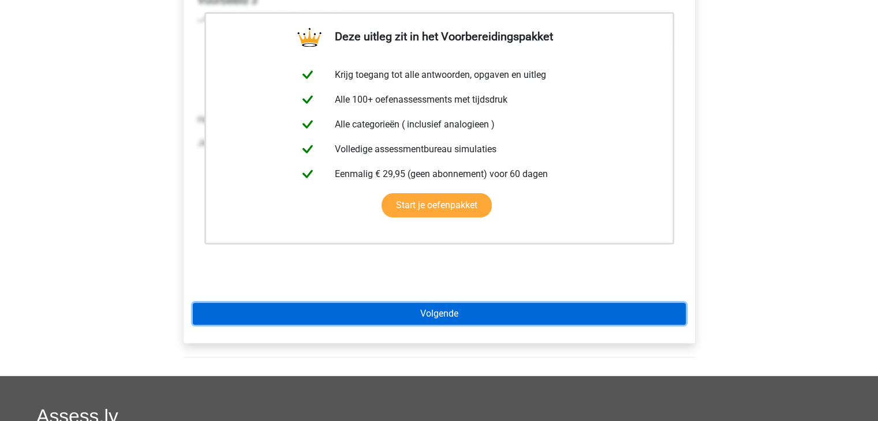
click at [398, 303] on link "Volgende" at bounding box center [439, 314] width 493 height 22
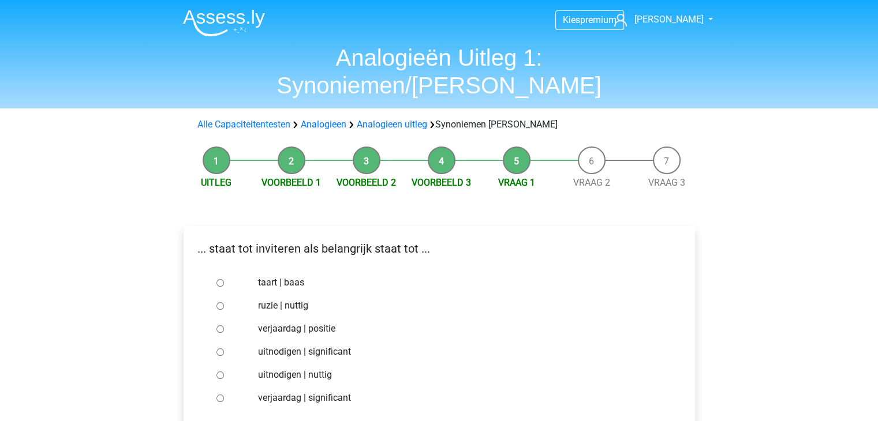
click at [221, 349] on input "uitnodigen | significant" at bounding box center [220, 353] width 8 height 8
radio input "true"
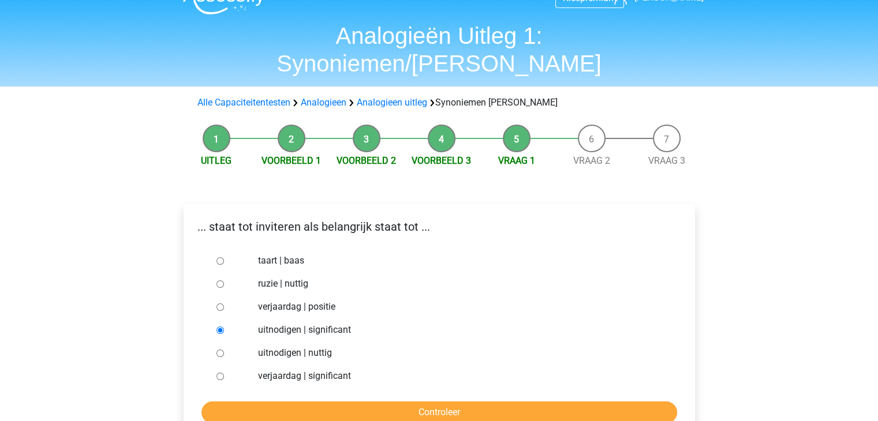
scroll to position [24, 0]
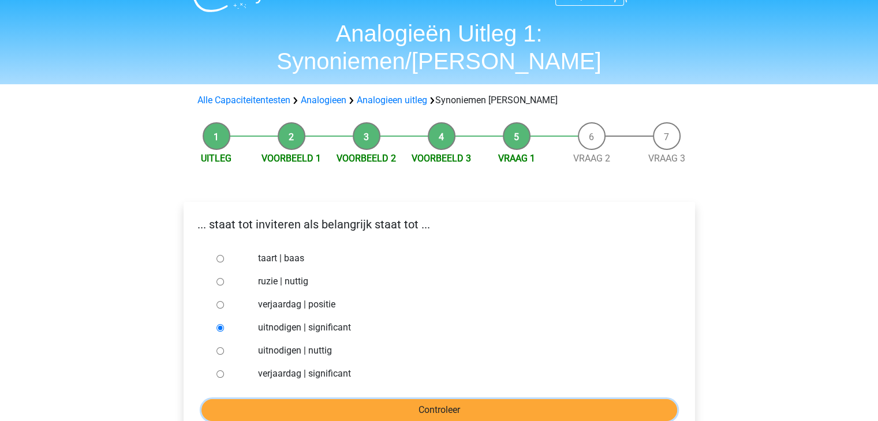
click at [300, 399] on input "Controleer" at bounding box center [439, 410] width 476 height 22
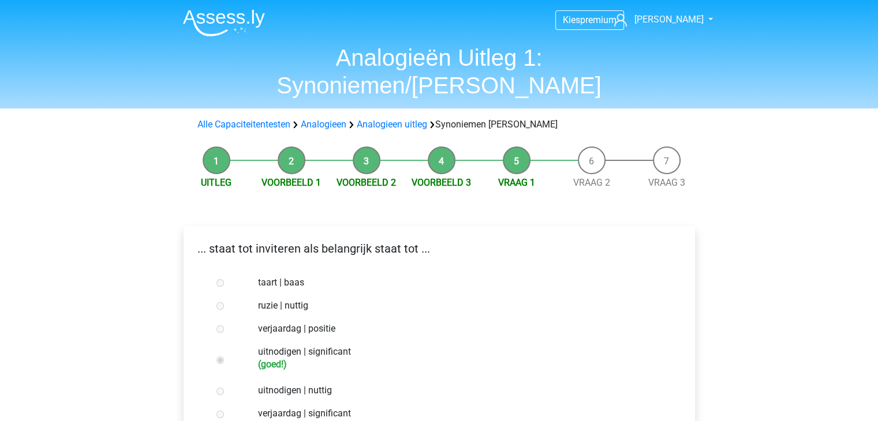
scroll to position [140, 0]
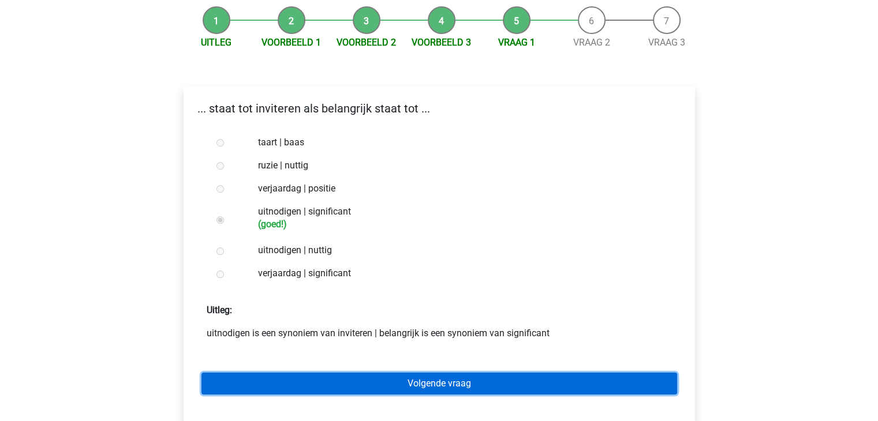
click at [360, 373] on link "Volgende vraag" at bounding box center [439, 384] width 476 height 22
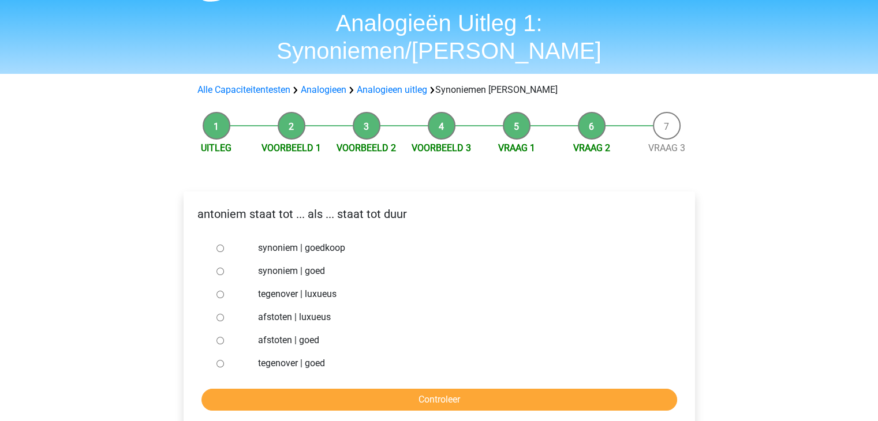
scroll to position [36, 0]
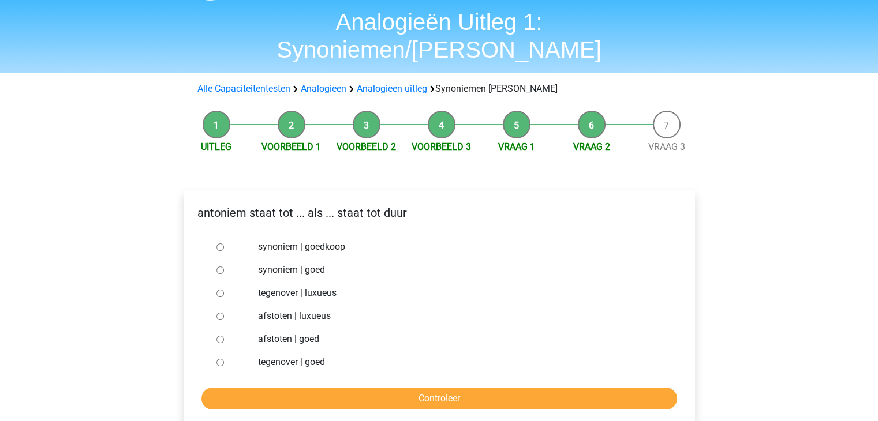
click at [219, 244] on input "synoniem | goedkoop" at bounding box center [220, 248] width 8 height 8
radio input "true"
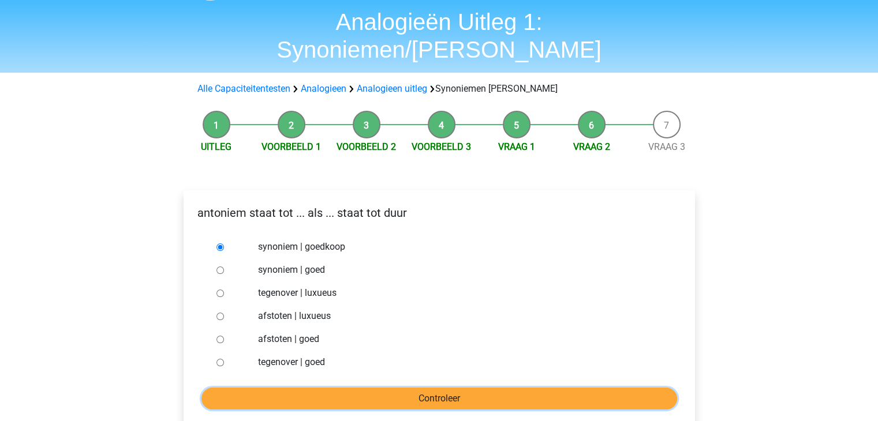
click at [330, 388] on input "Controleer" at bounding box center [439, 399] width 476 height 22
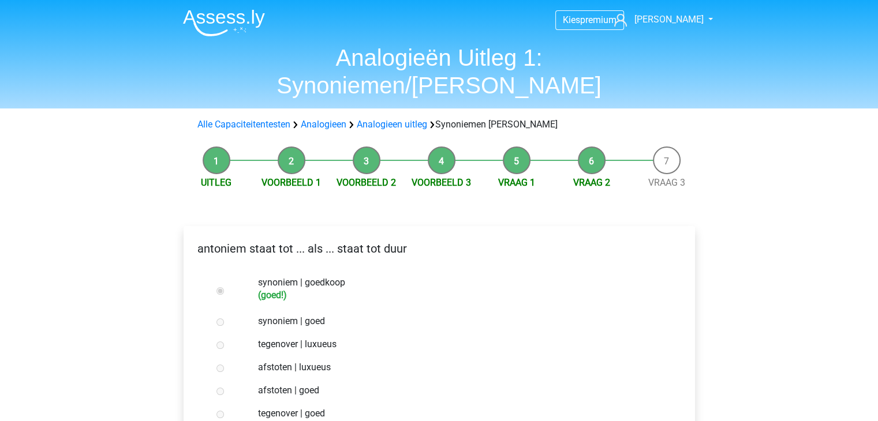
scroll to position [136, 0]
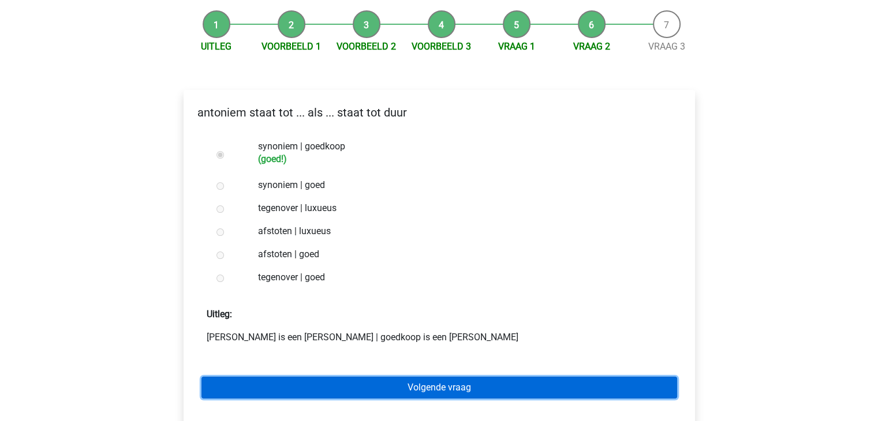
click at [356, 377] on link "Volgende vraag" at bounding box center [439, 388] width 476 height 22
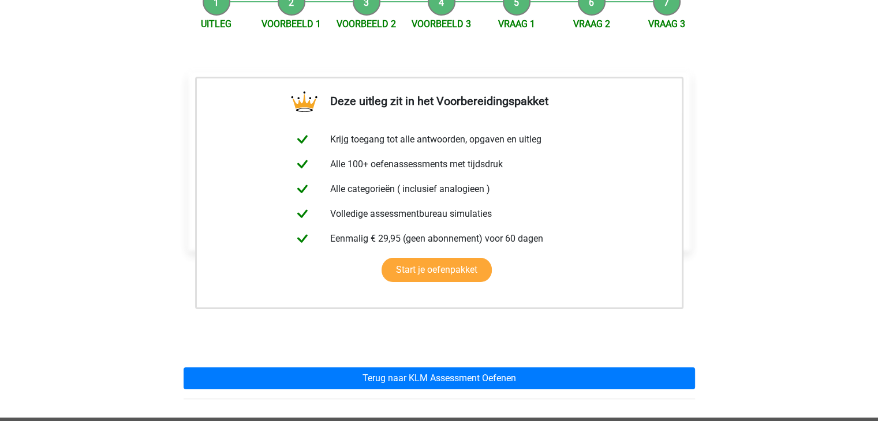
scroll to position [216, 0]
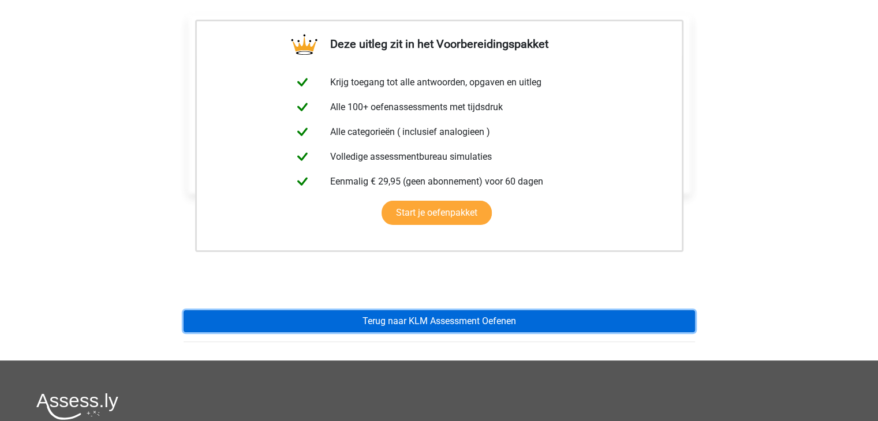
click at [377, 310] on link "Terug naar KLM Assessment Oefenen" at bounding box center [439, 321] width 511 height 22
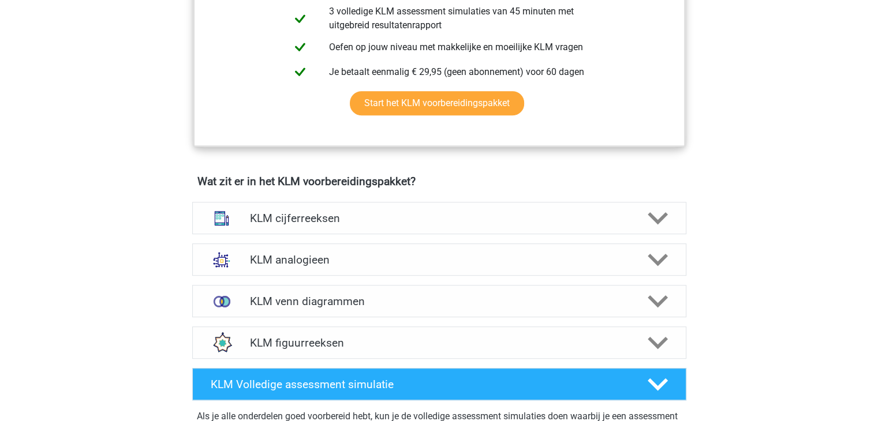
scroll to position [663, 0]
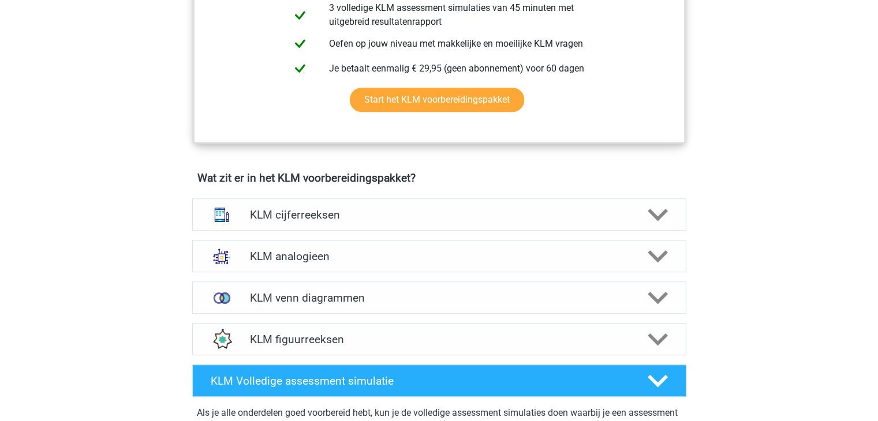
click at [377, 293] on h4 "KLM venn diagrammen" at bounding box center [439, 297] width 378 height 13
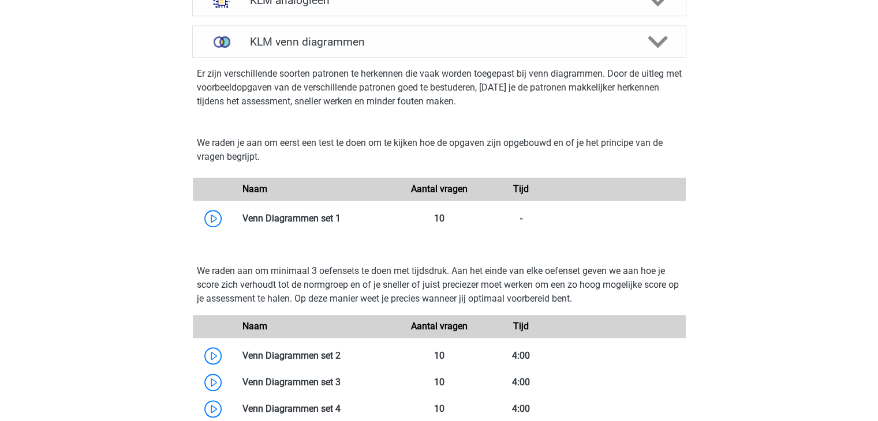
scroll to position [920, 0]
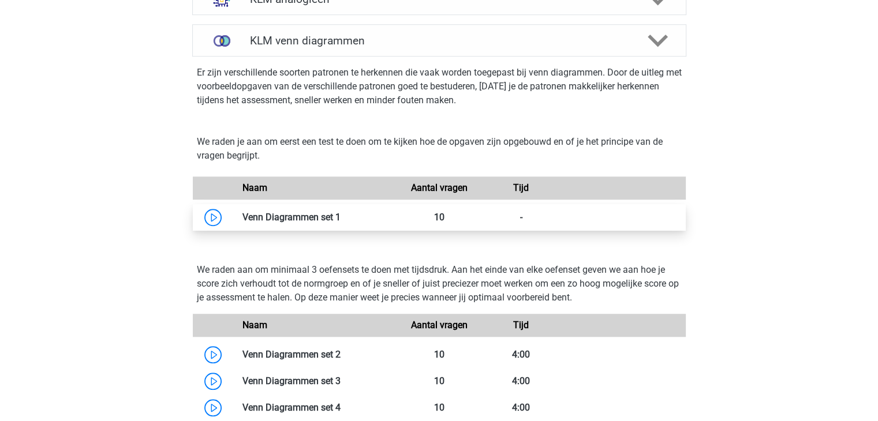
click at [340, 213] on link at bounding box center [340, 217] width 0 height 11
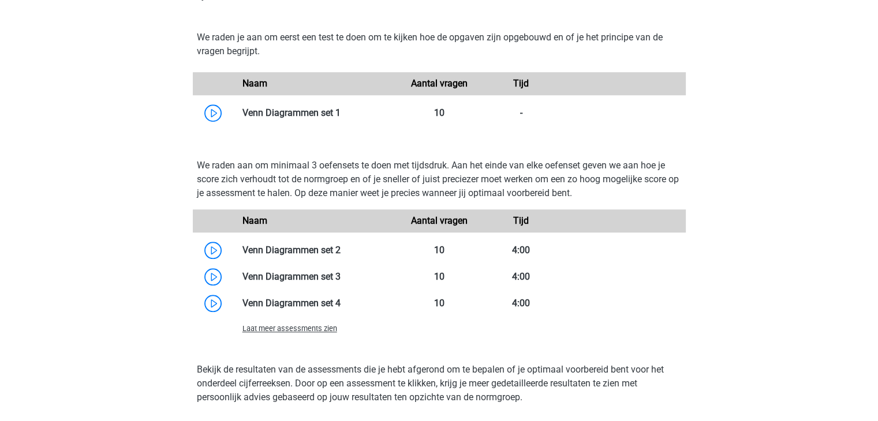
scroll to position [1024, 0]
click at [340, 245] on link at bounding box center [340, 250] width 0 height 11
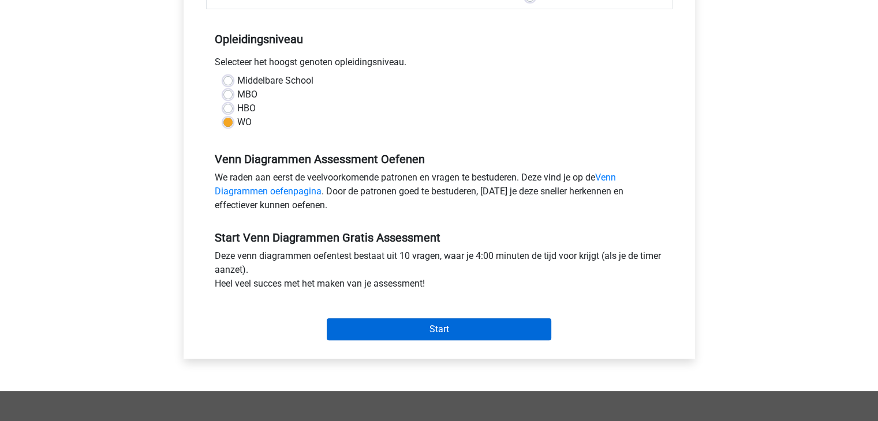
scroll to position [217, 0]
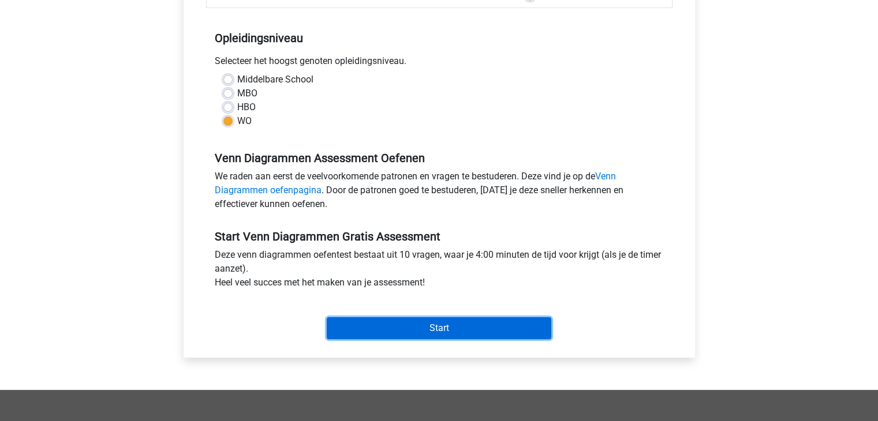
click at [424, 324] on input "Start" at bounding box center [439, 328] width 224 height 22
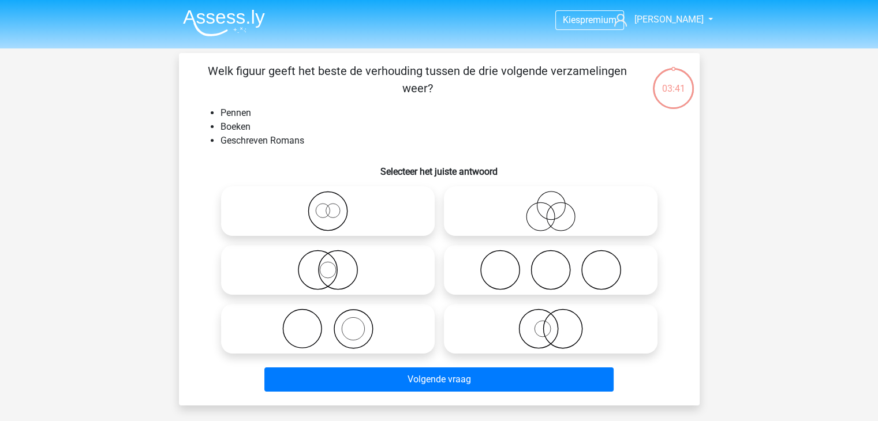
click at [349, 332] on icon at bounding box center [328, 329] width 204 height 40
click at [335, 323] on input "radio" at bounding box center [332, 320] width 8 height 8
radio input "true"
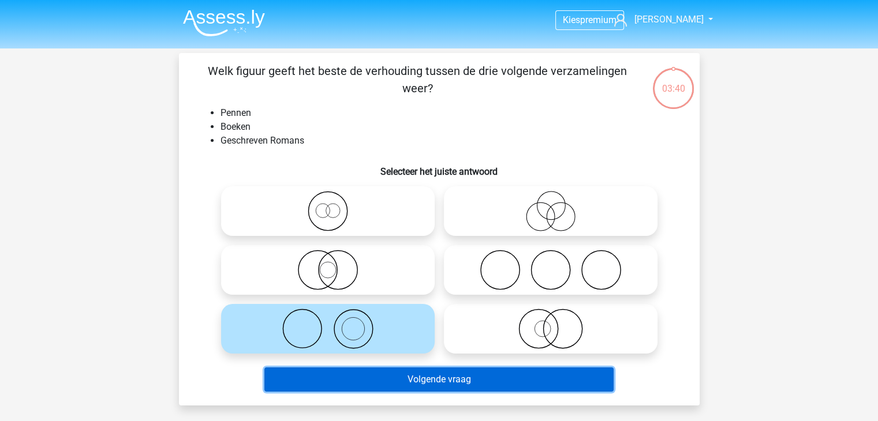
click at [373, 379] on button "Volgende vraag" at bounding box center [438, 380] width 349 height 24
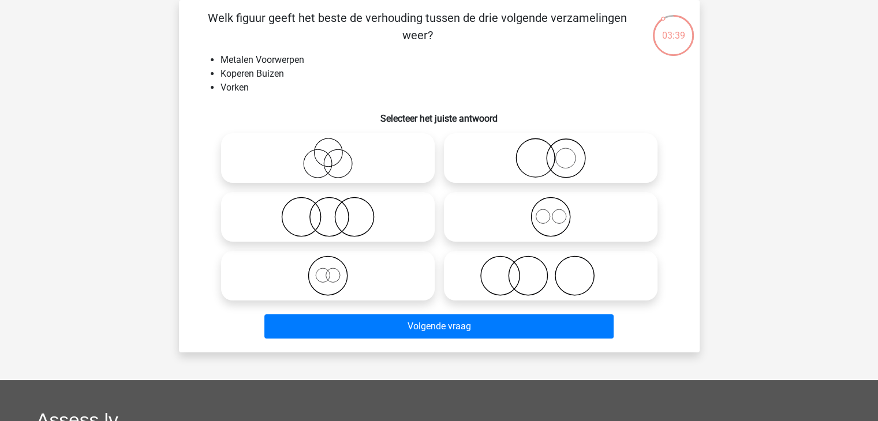
scroll to position [23, 0]
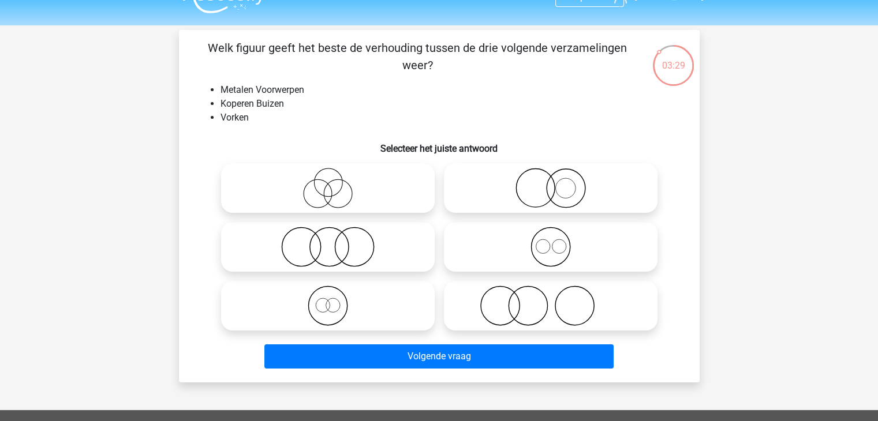
click at [566, 248] on circle at bounding box center [559, 246] width 14 height 14
click at [558, 241] on input "radio" at bounding box center [555, 238] width 8 height 8
radio input "true"
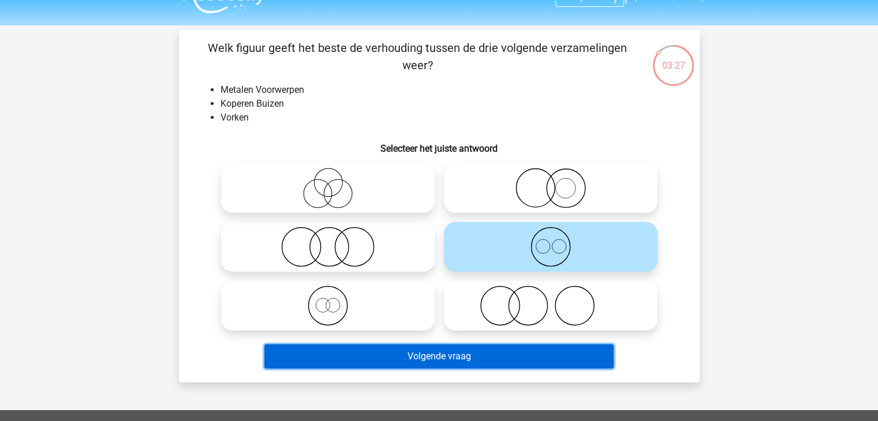
click at [507, 361] on button "Volgende vraag" at bounding box center [438, 357] width 349 height 24
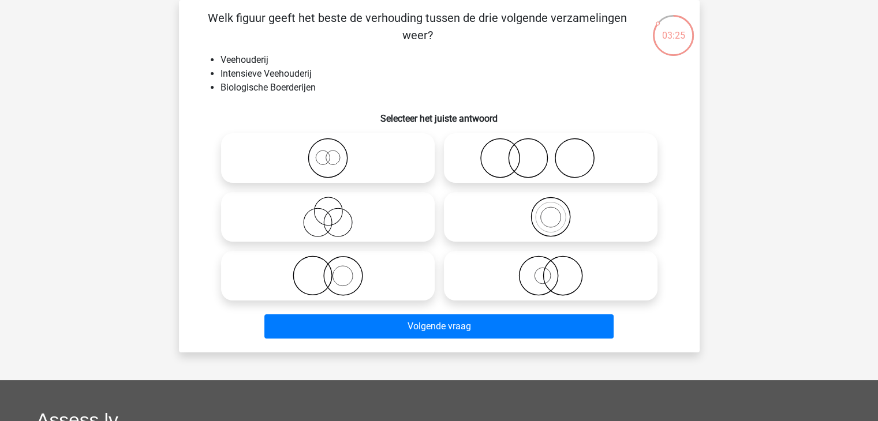
scroll to position [33, 0]
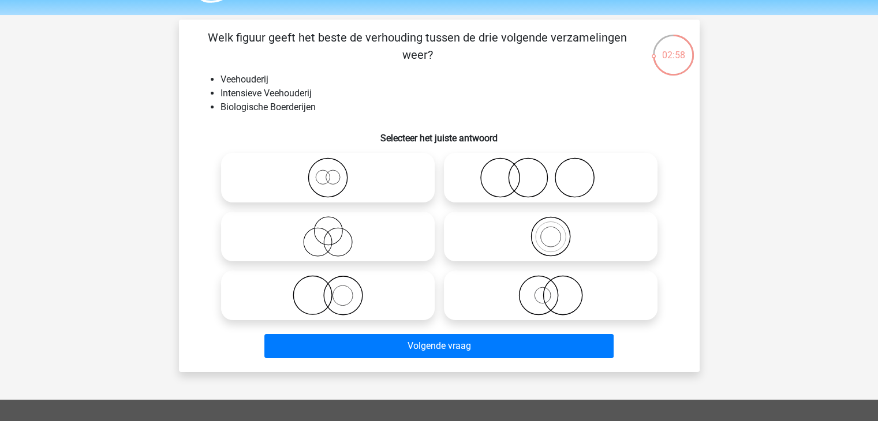
click at [368, 289] on icon at bounding box center [328, 295] width 204 height 40
click at [335, 289] on input "radio" at bounding box center [332, 286] width 8 height 8
radio input "true"
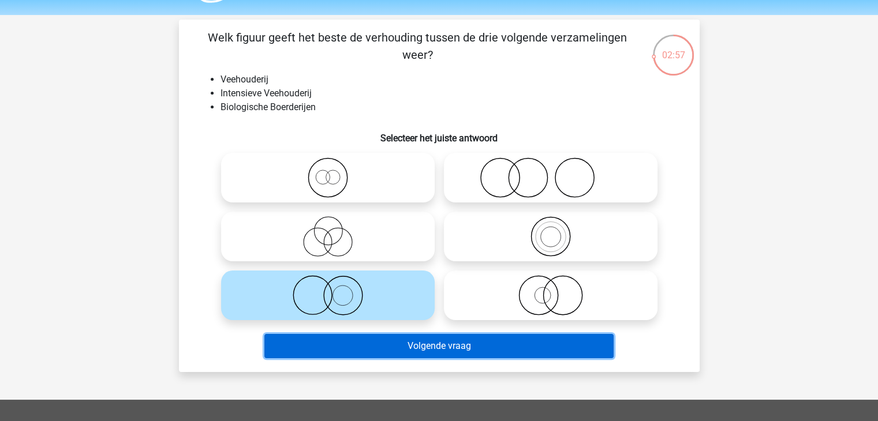
click at [405, 352] on button "Volgende vraag" at bounding box center [438, 346] width 349 height 24
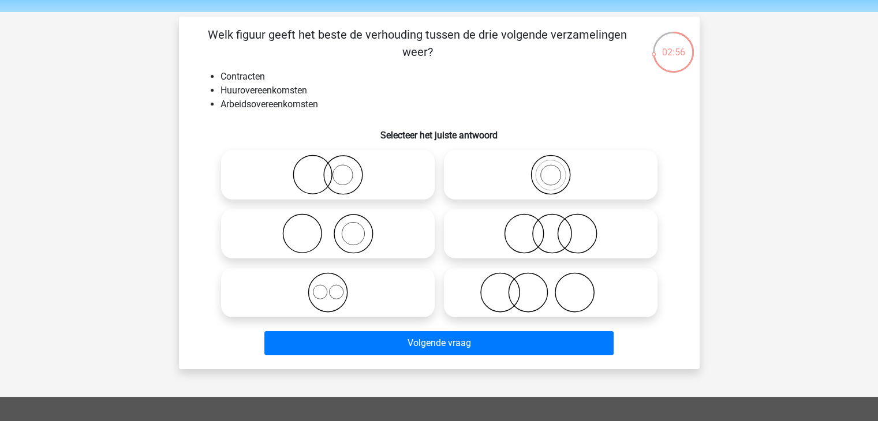
scroll to position [37, 0]
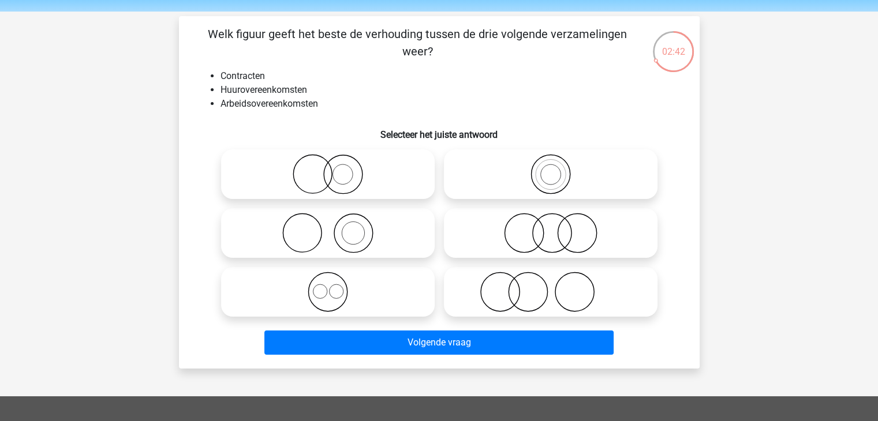
click at [529, 228] on icon at bounding box center [550, 233] width 204 height 40
click at [551, 227] on input "radio" at bounding box center [555, 224] width 8 height 8
radio input "true"
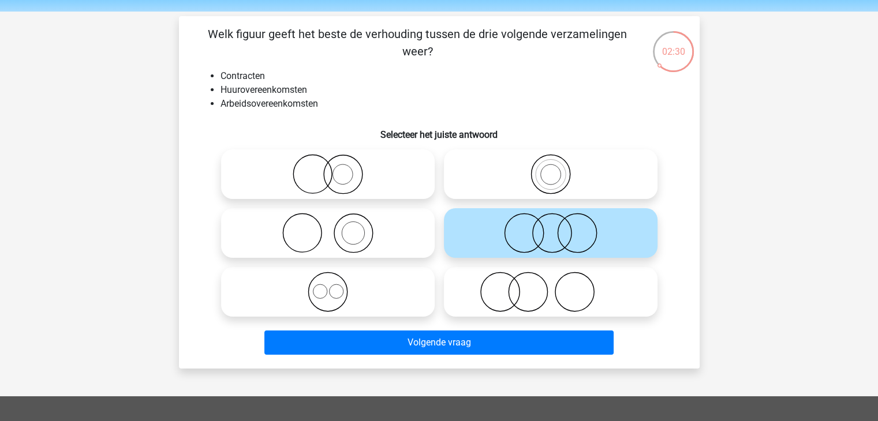
click at [359, 299] on icon at bounding box center [328, 292] width 204 height 40
click at [335, 286] on input "radio" at bounding box center [332, 283] width 8 height 8
radio input "true"
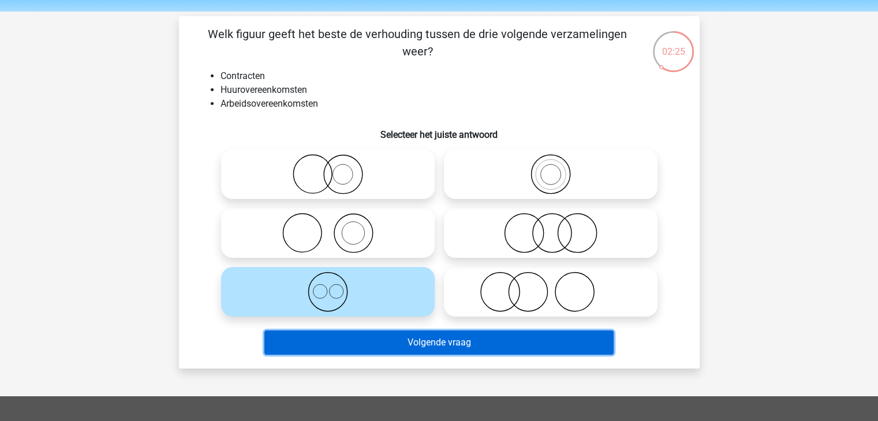
click at [384, 338] on button "Volgende vraag" at bounding box center [438, 343] width 349 height 24
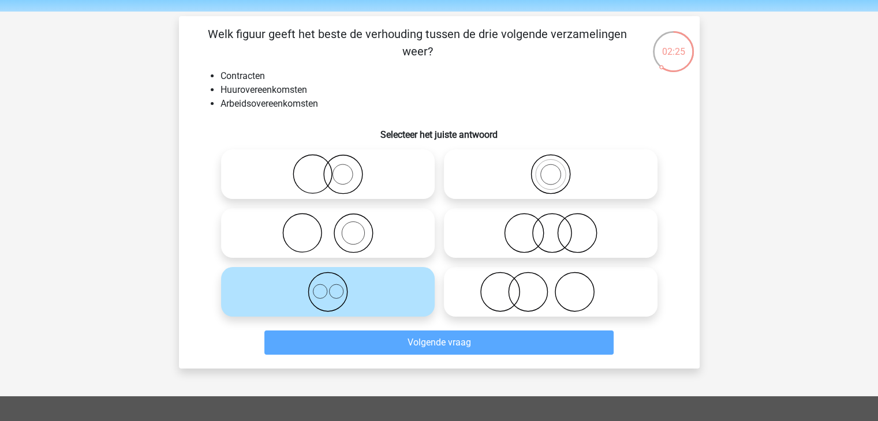
scroll to position [53, 0]
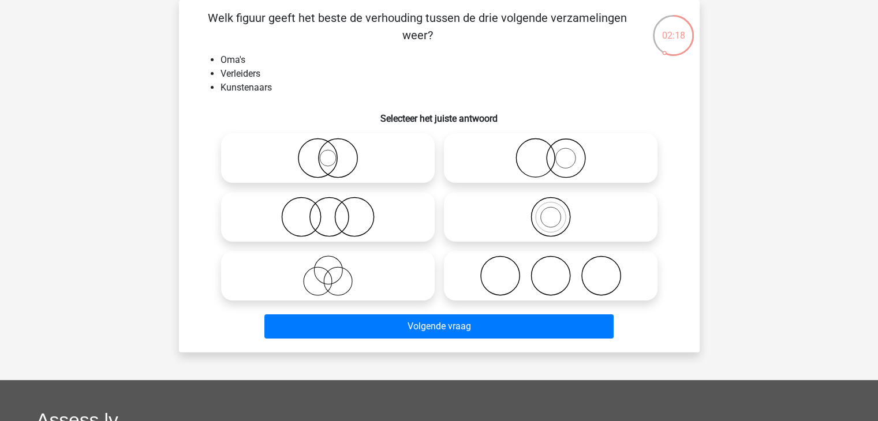
click at [492, 280] on icon at bounding box center [550, 276] width 204 height 40
click at [551, 270] on input "radio" at bounding box center [555, 267] width 8 height 8
radio input "true"
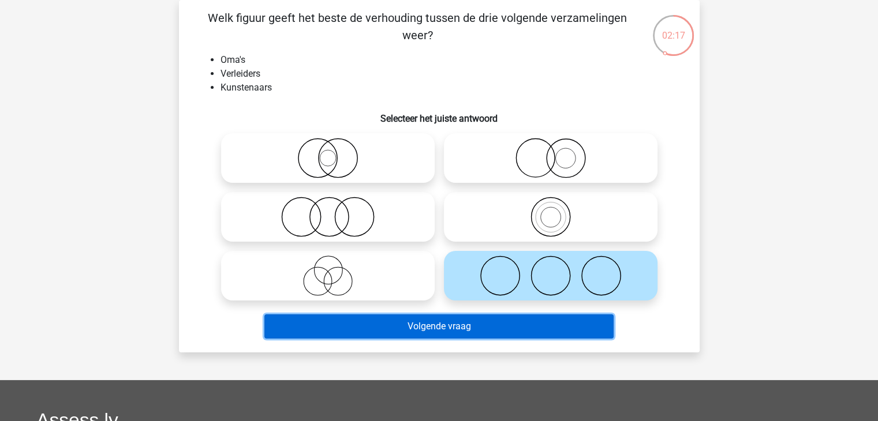
click at [499, 332] on button "Volgende vraag" at bounding box center [438, 327] width 349 height 24
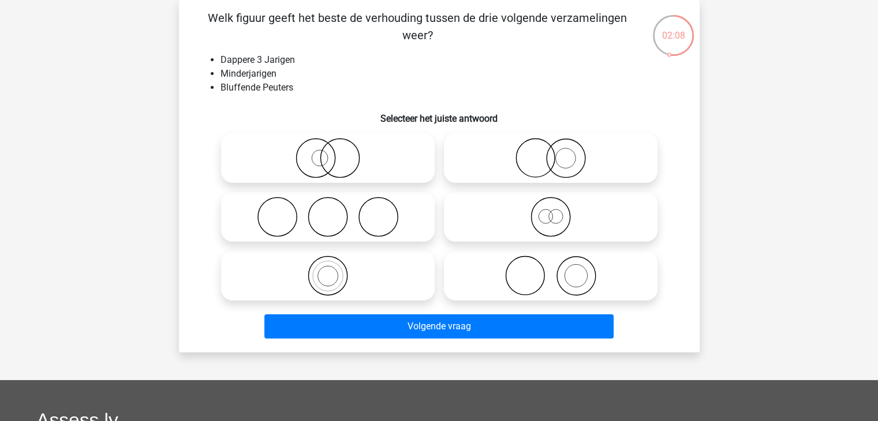
click at [486, 203] on icon at bounding box center [550, 217] width 204 height 40
click at [551, 204] on input "radio" at bounding box center [555, 208] width 8 height 8
radio input "true"
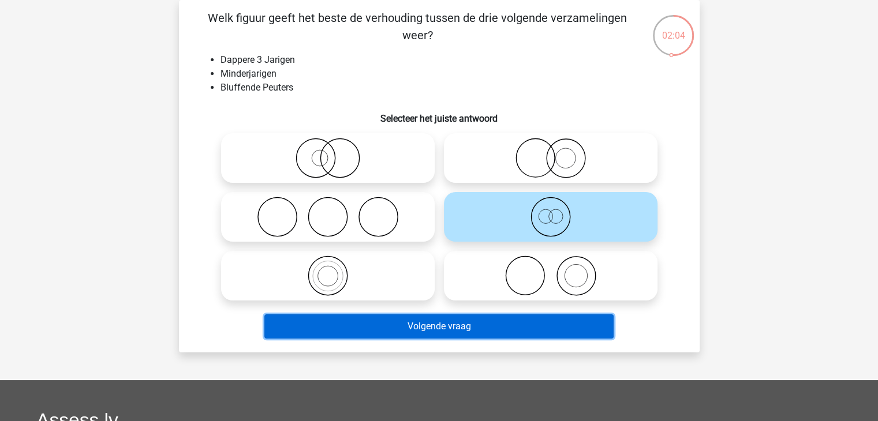
click at [460, 324] on button "Volgende vraag" at bounding box center [438, 327] width 349 height 24
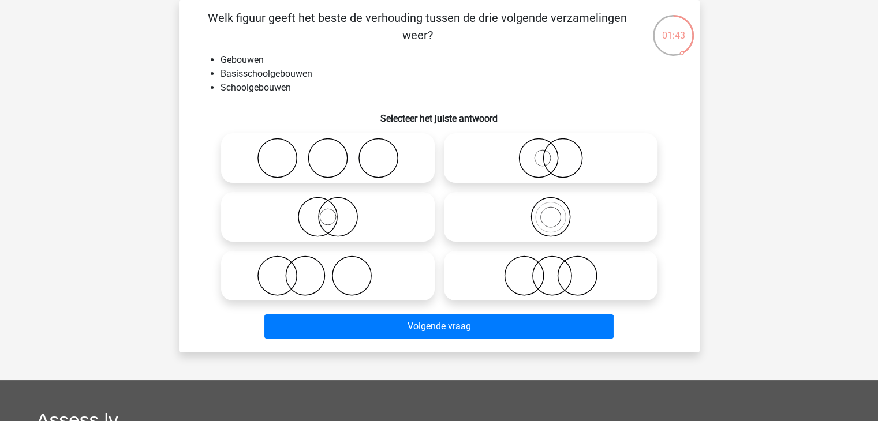
click at [545, 215] on icon at bounding box center [550, 217] width 204 height 40
click at [551, 211] on input "radio" at bounding box center [555, 208] width 8 height 8
radio input "true"
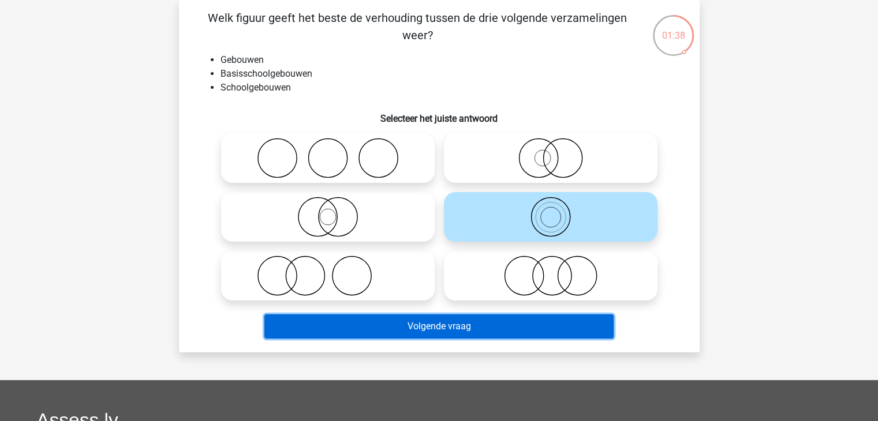
click at [473, 324] on button "Volgende vraag" at bounding box center [438, 327] width 349 height 24
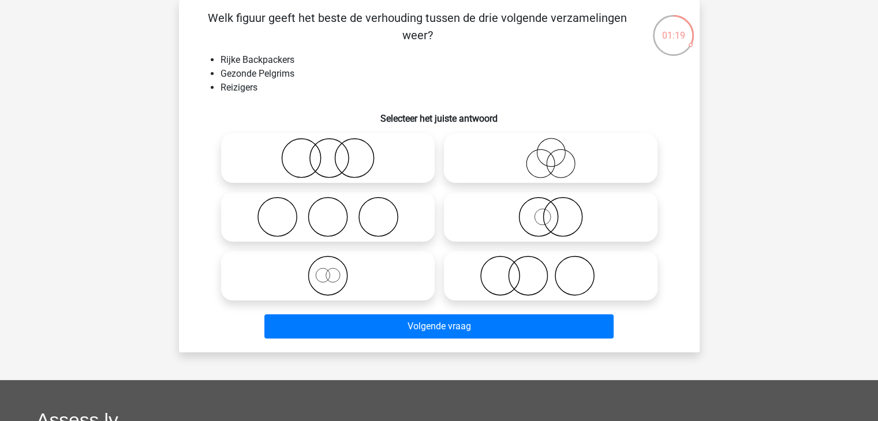
click at [339, 267] on icon at bounding box center [328, 276] width 204 height 40
click at [335, 267] on input "radio" at bounding box center [332, 267] width 8 height 8
radio input "true"
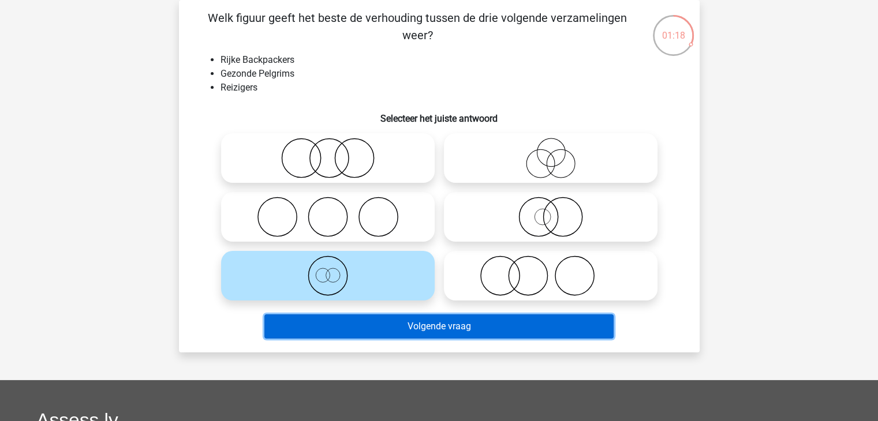
click at [393, 315] on button "Volgende vraag" at bounding box center [438, 327] width 349 height 24
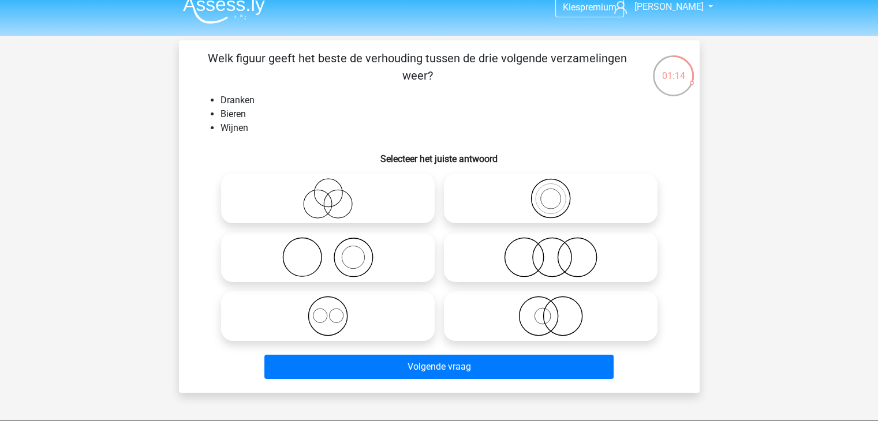
scroll to position [12, 0]
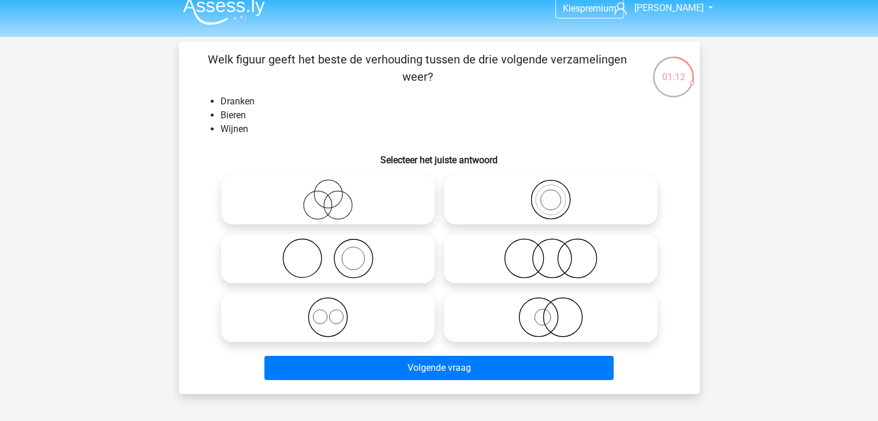
click at [367, 306] on icon at bounding box center [328, 317] width 204 height 40
click at [335, 306] on input "radio" at bounding box center [332, 308] width 8 height 8
radio input "true"
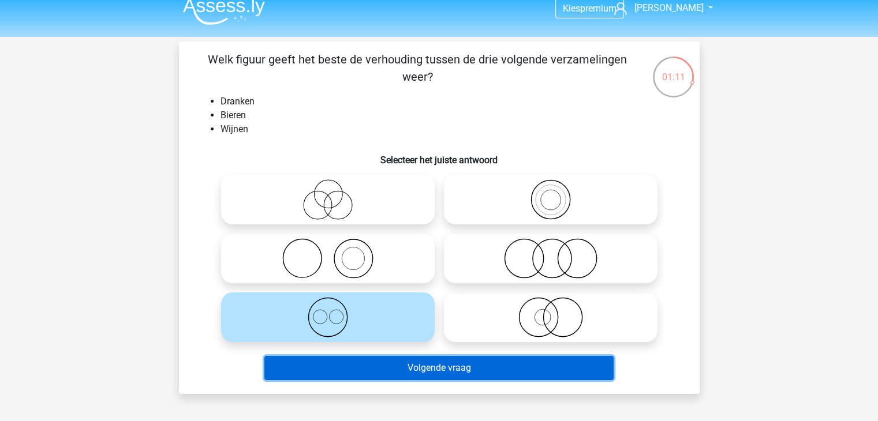
click at [398, 372] on button "Volgende vraag" at bounding box center [438, 368] width 349 height 24
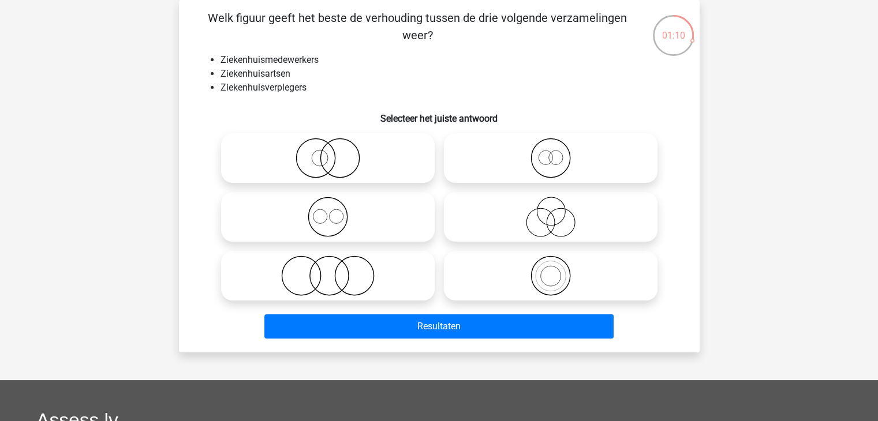
scroll to position [39, 0]
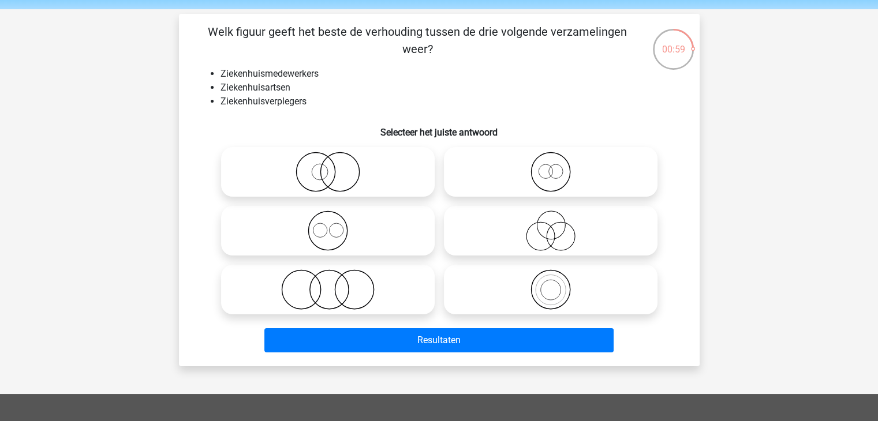
click at [523, 186] on icon at bounding box center [550, 172] width 204 height 40
click at [551, 166] on input "radio" at bounding box center [555, 163] width 8 height 8
radio input "true"
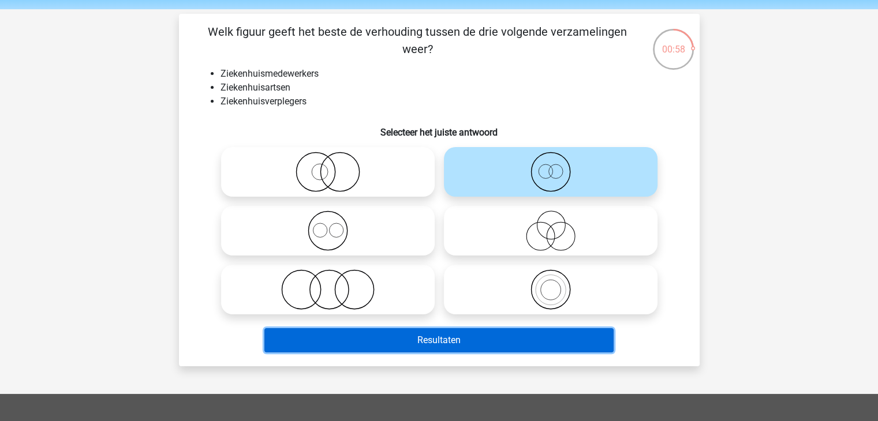
click at [464, 349] on button "Resultaten" at bounding box center [438, 340] width 349 height 24
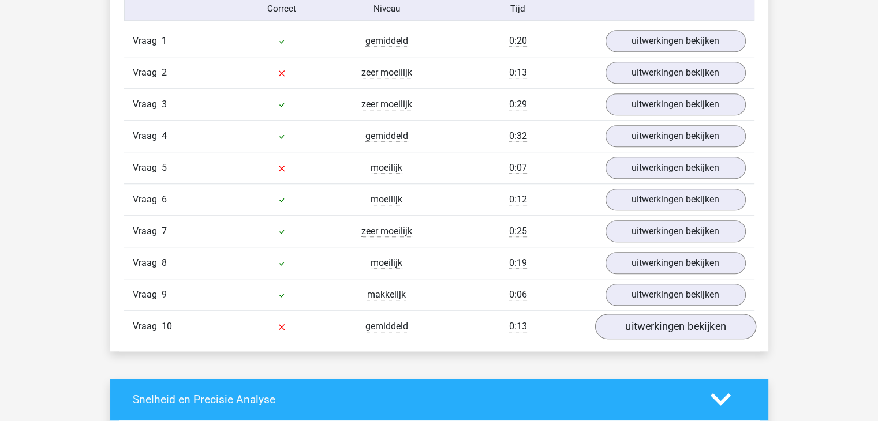
scroll to position [971, 0]
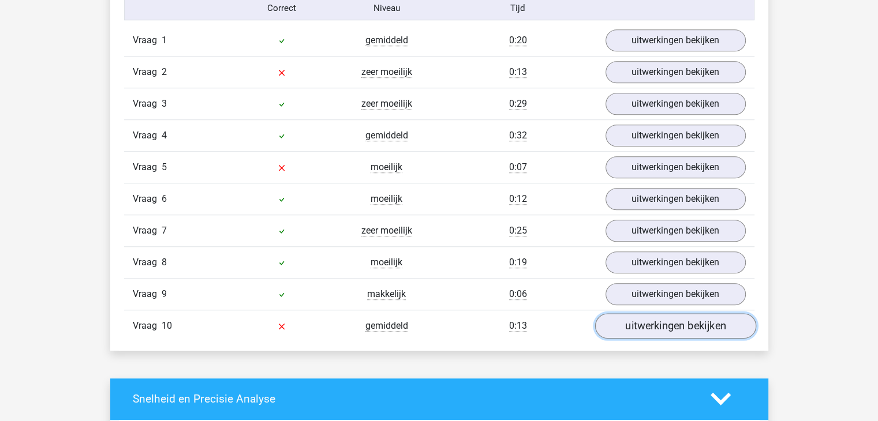
click at [669, 321] on link "uitwerkingen bekijken" at bounding box center [674, 325] width 161 height 25
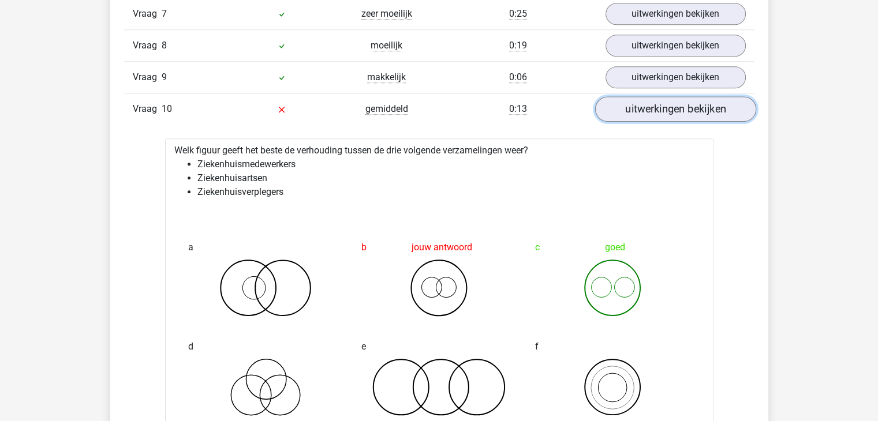
scroll to position [1051, 0]
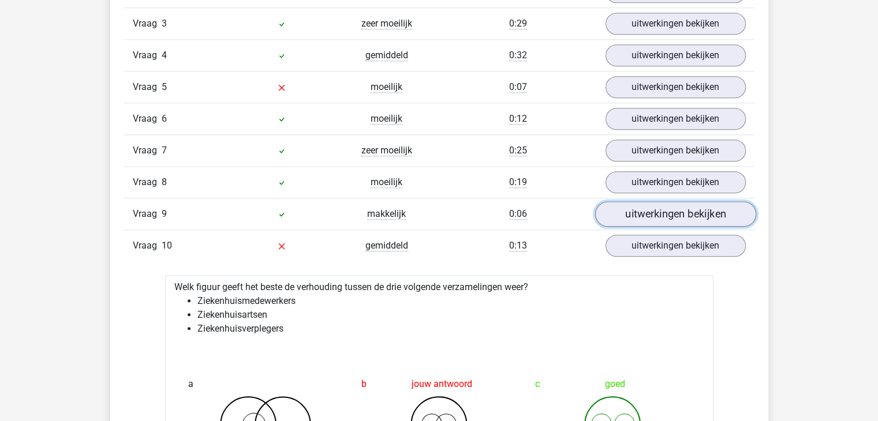
click at [662, 212] on link "uitwerkingen bekijken" at bounding box center [674, 213] width 161 height 25
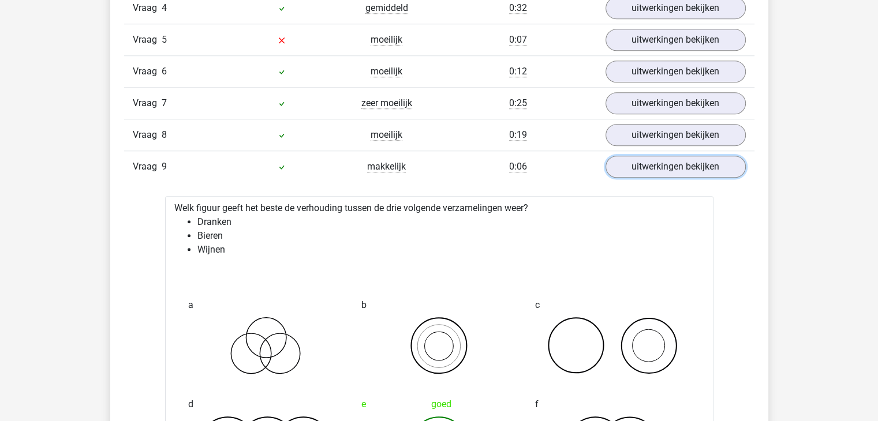
scroll to position [1083, 0]
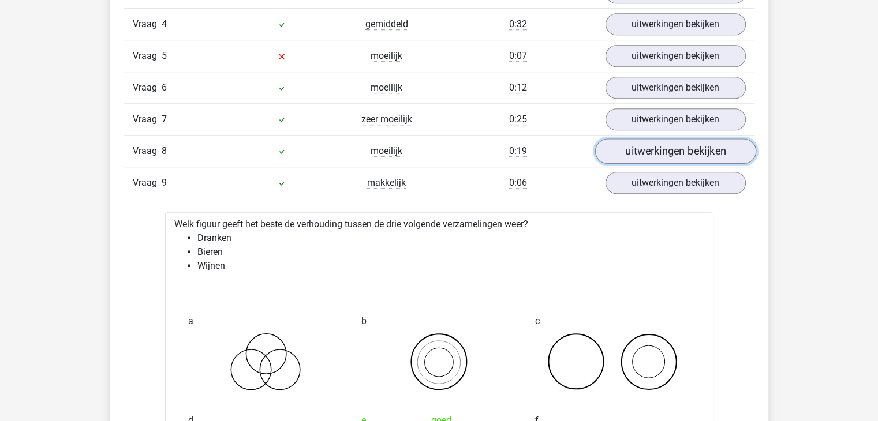
click at [626, 145] on link "uitwerkingen bekijken" at bounding box center [674, 151] width 161 height 25
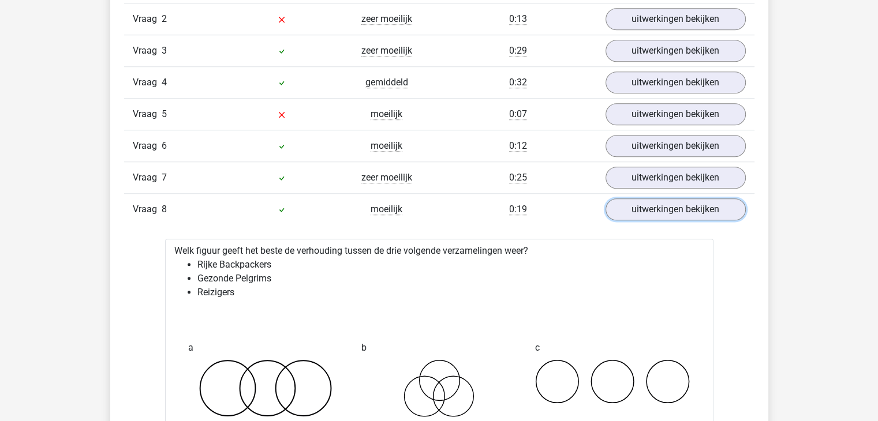
scroll to position [1000, 0]
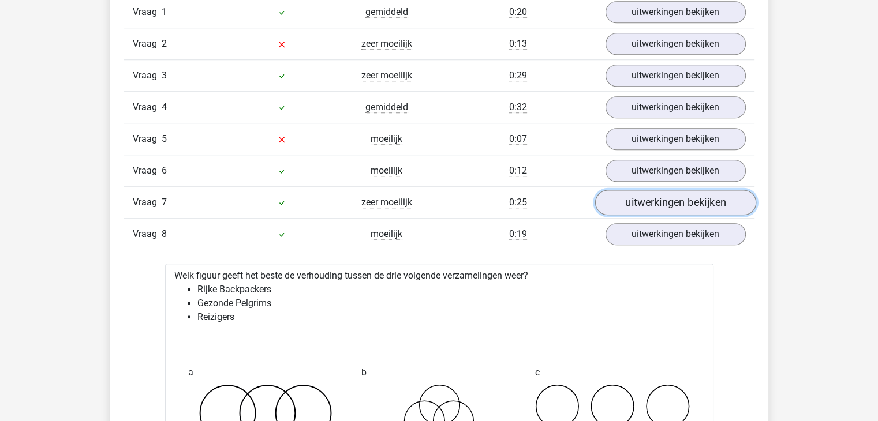
click at [623, 194] on link "uitwerkingen bekijken" at bounding box center [674, 202] width 161 height 25
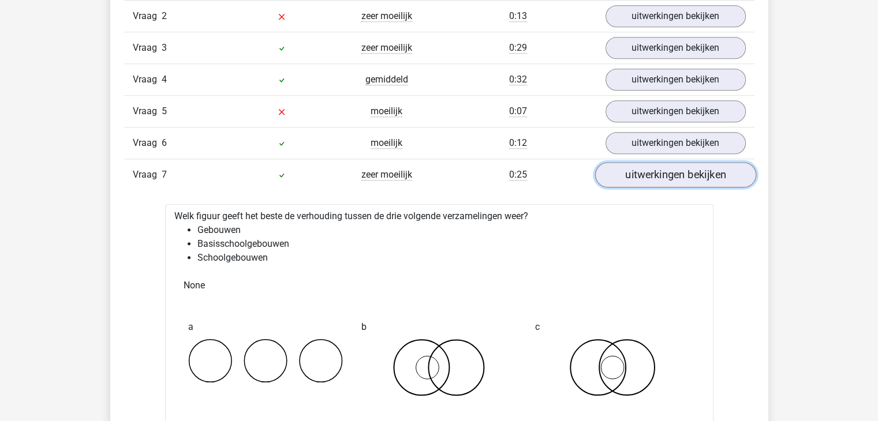
scroll to position [1025, 0]
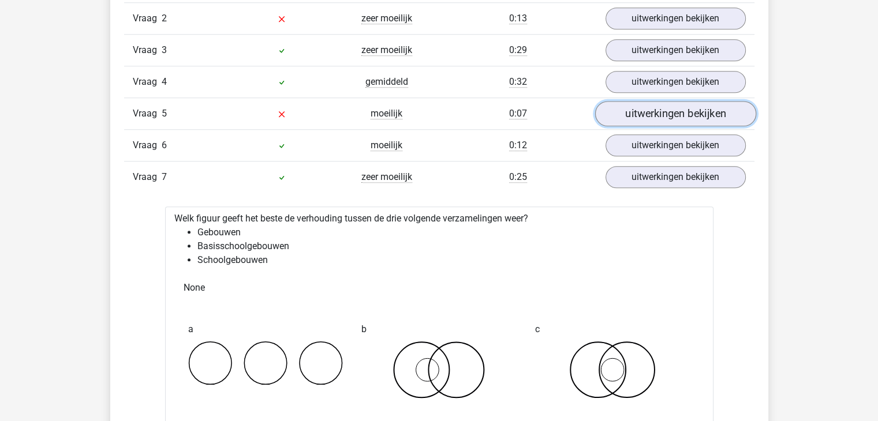
click at [690, 121] on link "uitwerkingen bekijken" at bounding box center [674, 113] width 161 height 25
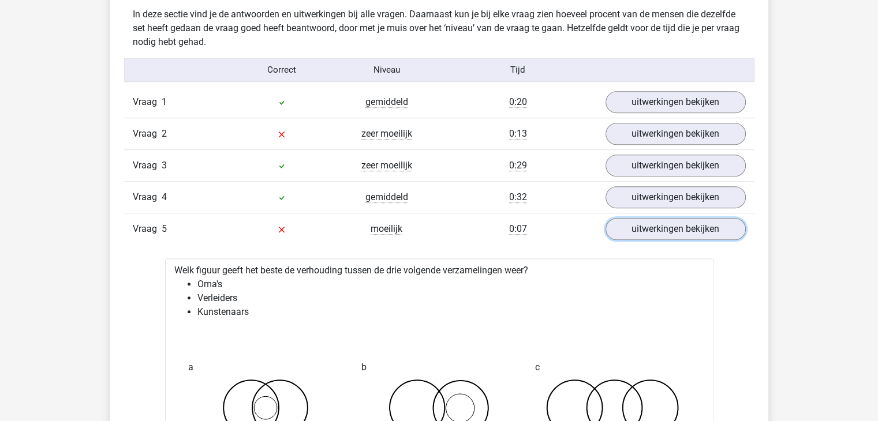
scroll to position [908, 0]
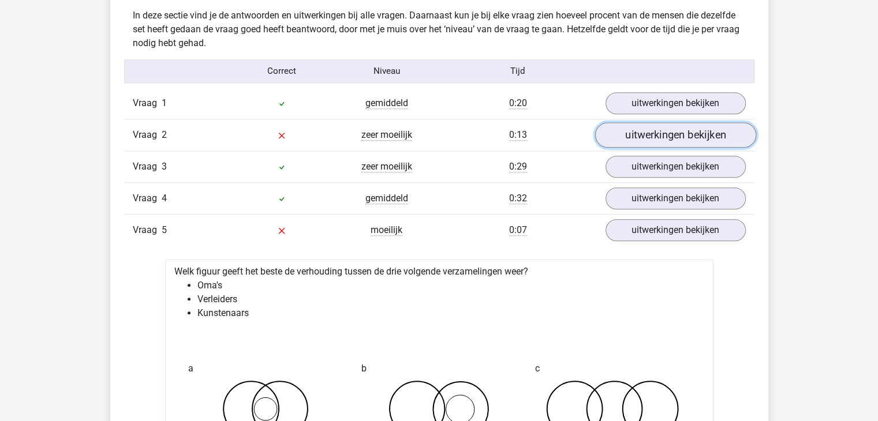
click at [656, 131] on link "uitwerkingen bekijken" at bounding box center [674, 134] width 161 height 25
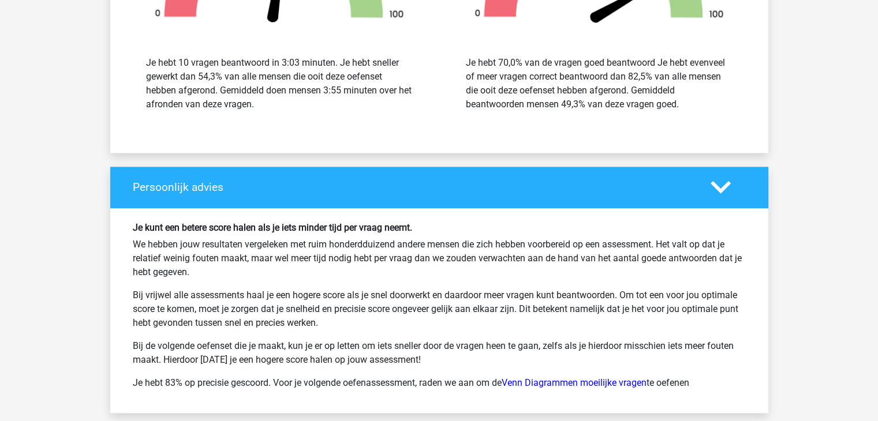
scroll to position [5514, 0]
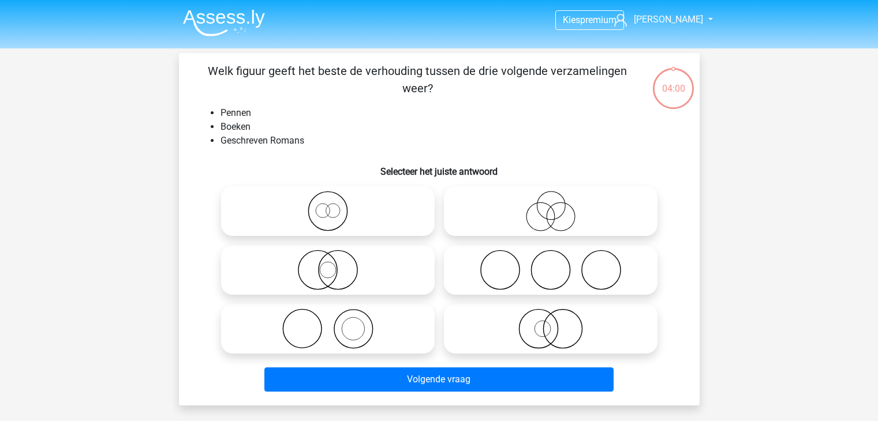
scroll to position [39, 0]
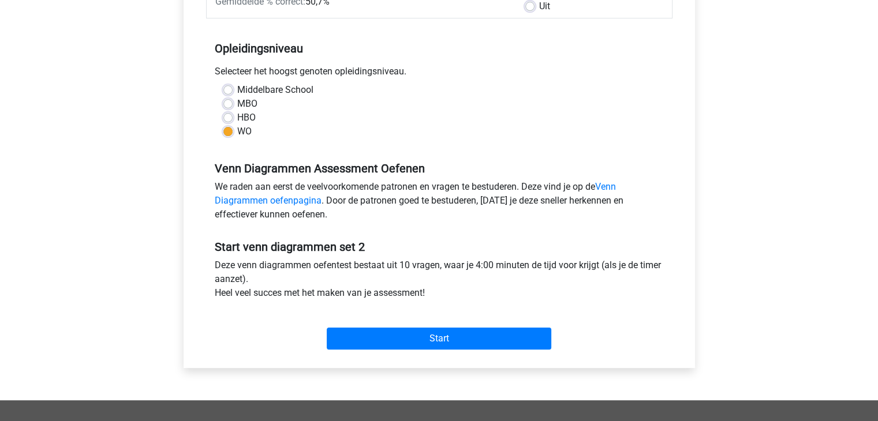
scroll to position [269, 0]
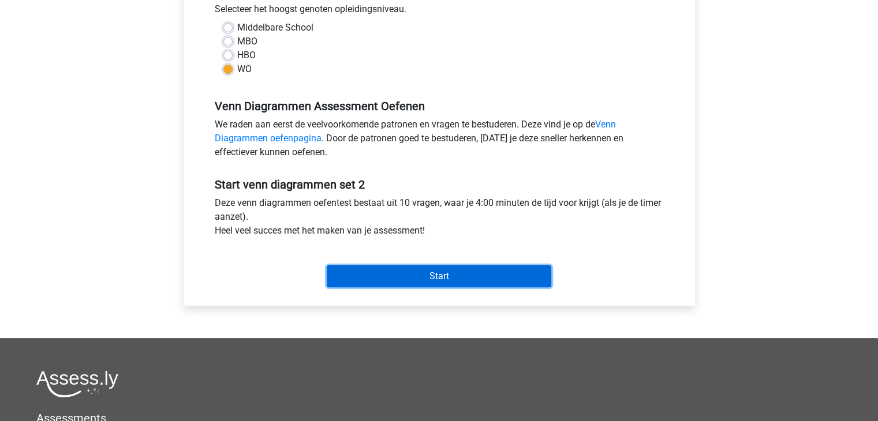
click at [396, 270] on input "Start" at bounding box center [439, 276] width 224 height 22
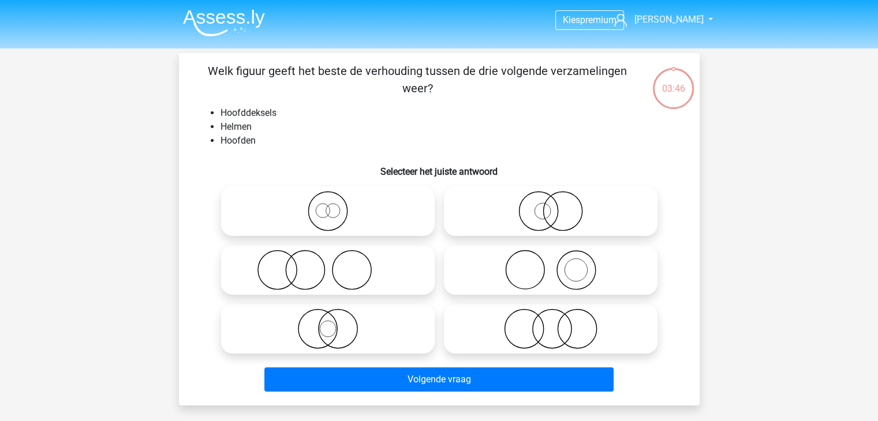
click at [581, 272] on icon at bounding box center [550, 270] width 204 height 40
click at [558, 264] on input "radio" at bounding box center [555, 261] width 8 height 8
radio input "true"
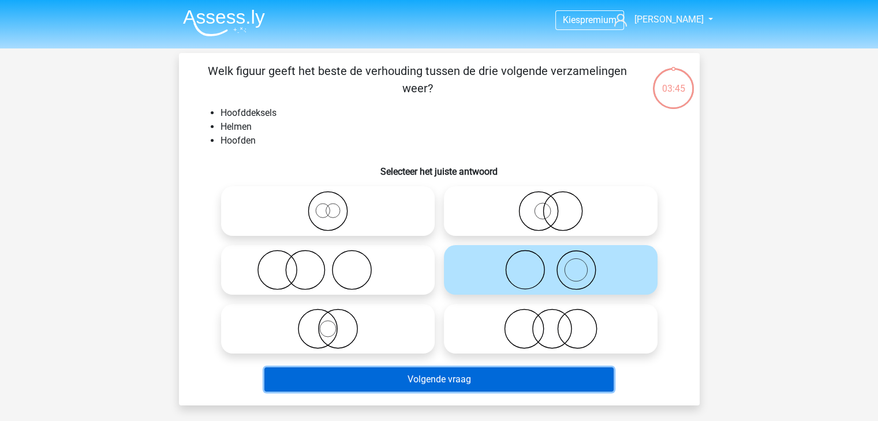
click at [455, 380] on button "Volgende vraag" at bounding box center [438, 380] width 349 height 24
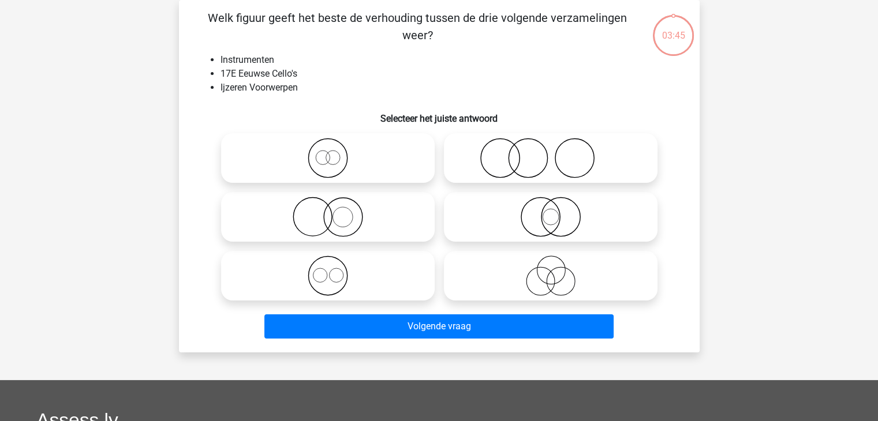
scroll to position [19, 0]
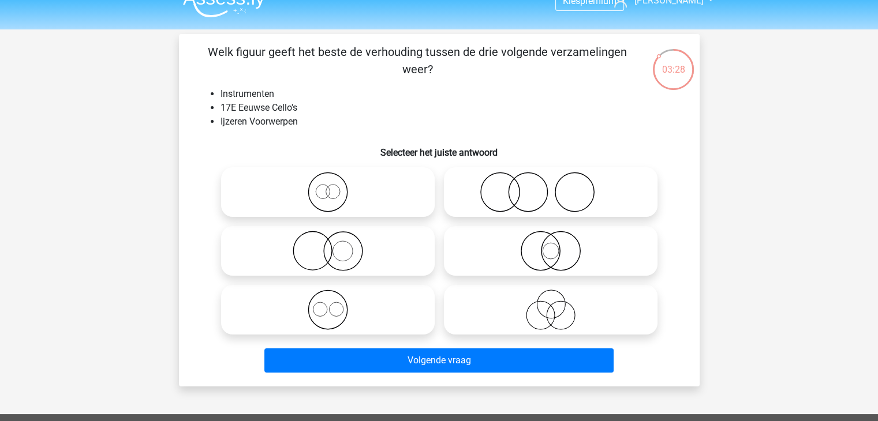
click at [353, 250] on icon at bounding box center [328, 251] width 204 height 40
click at [335, 245] on input "radio" at bounding box center [332, 242] width 8 height 8
radio input "true"
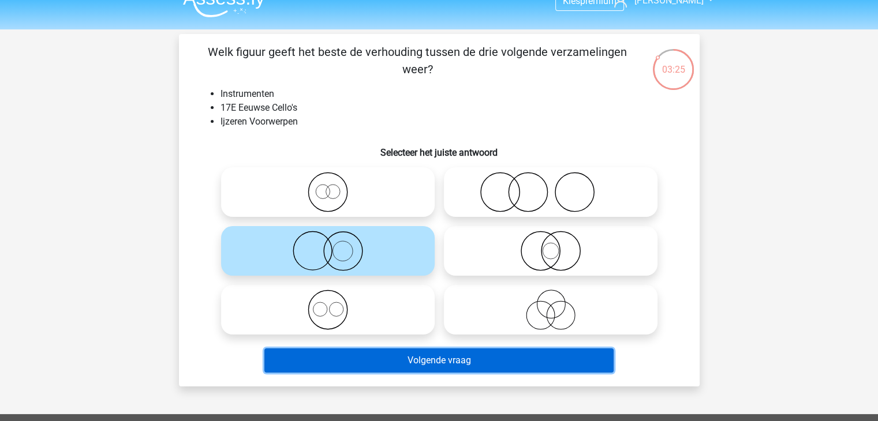
click at [376, 360] on button "Volgende vraag" at bounding box center [438, 361] width 349 height 24
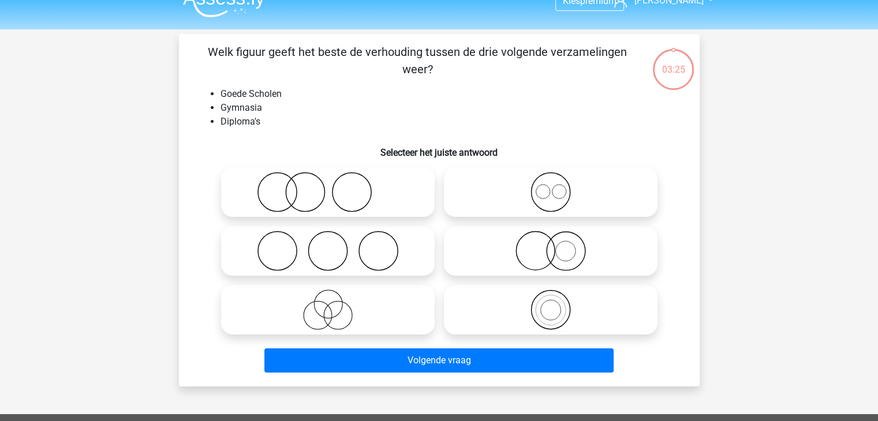
scroll to position [53, 0]
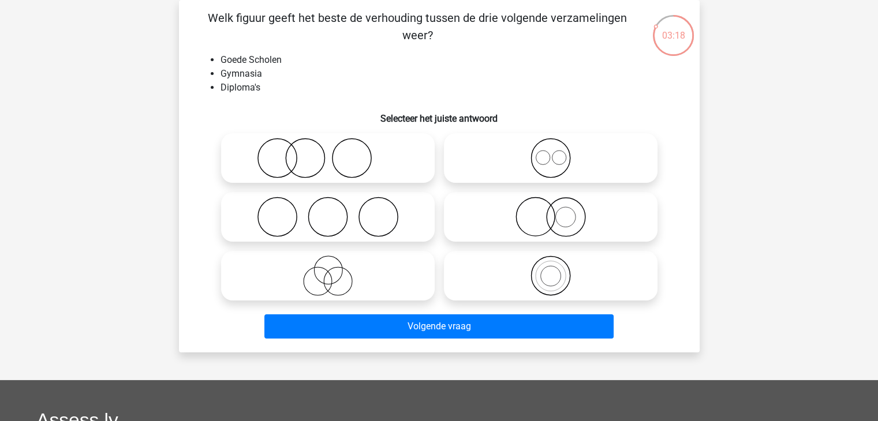
click at [394, 225] on icon at bounding box center [328, 217] width 204 height 40
click at [335, 211] on input "radio" at bounding box center [332, 208] width 8 height 8
radio input "true"
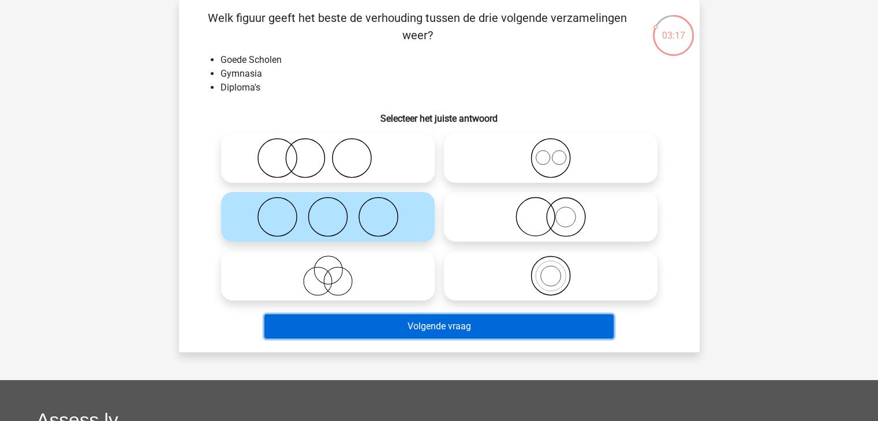
click at [376, 324] on button "Volgende vraag" at bounding box center [438, 327] width 349 height 24
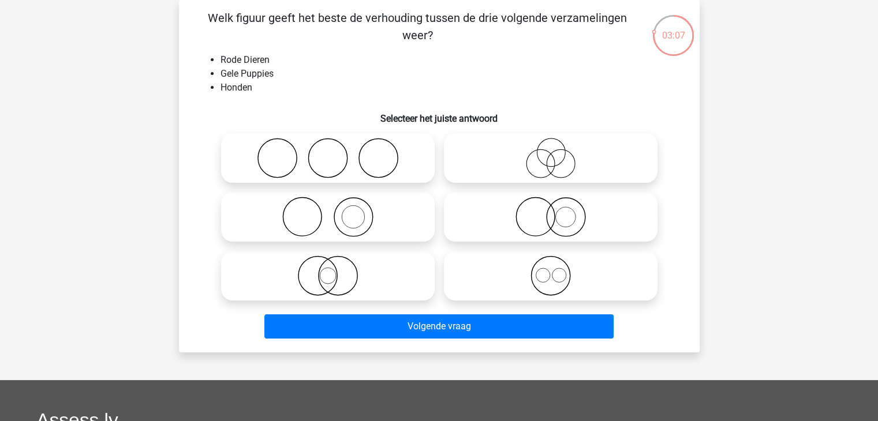
click at [372, 215] on icon at bounding box center [328, 217] width 204 height 40
click at [335, 211] on input "radio" at bounding box center [332, 208] width 8 height 8
radio input "true"
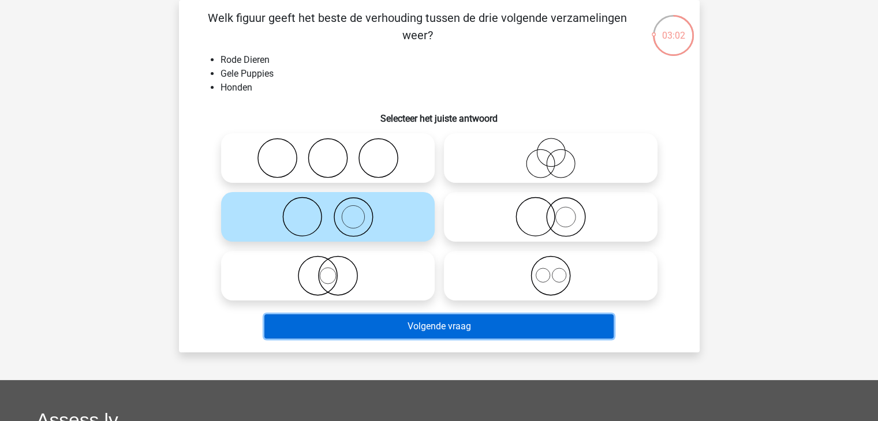
click at [378, 321] on button "Volgende vraag" at bounding box center [438, 327] width 349 height 24
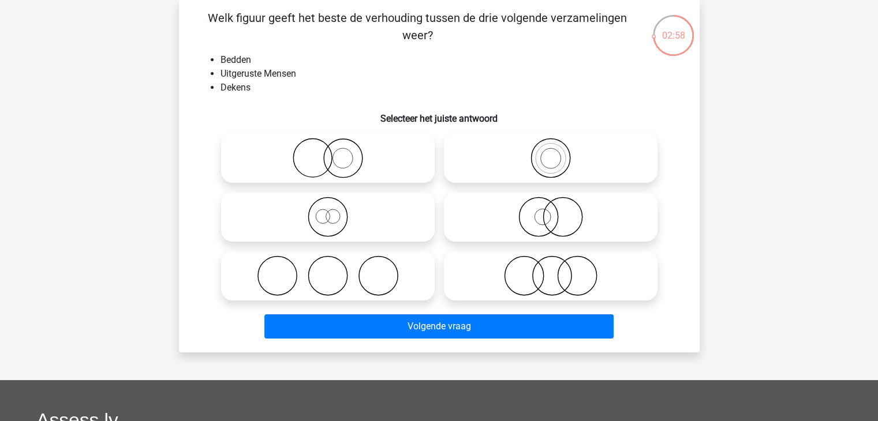
click at [335, 273] on icon at bounding box center [328, 276] width 204 height 40
click at [335, 270] on input "radio" at bounding box center [332, 267] width 8 height 8
radio input "true"
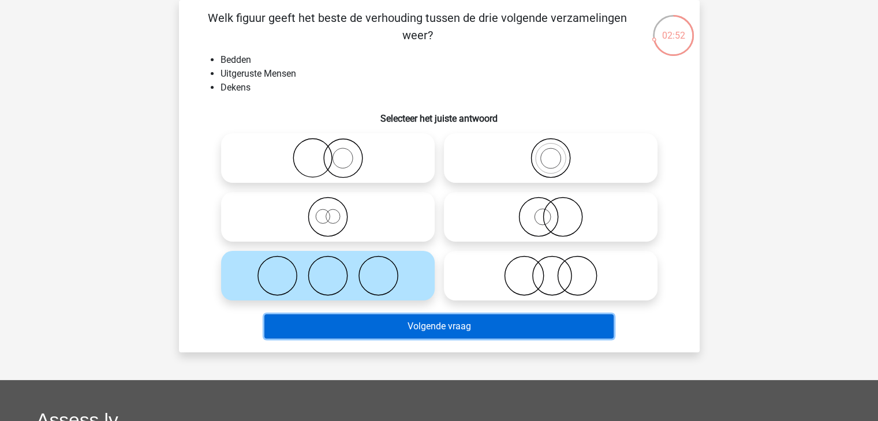
click at [388, 327] on button "Volgende vraag" at bounding box center [438, 327] width 349 height 24
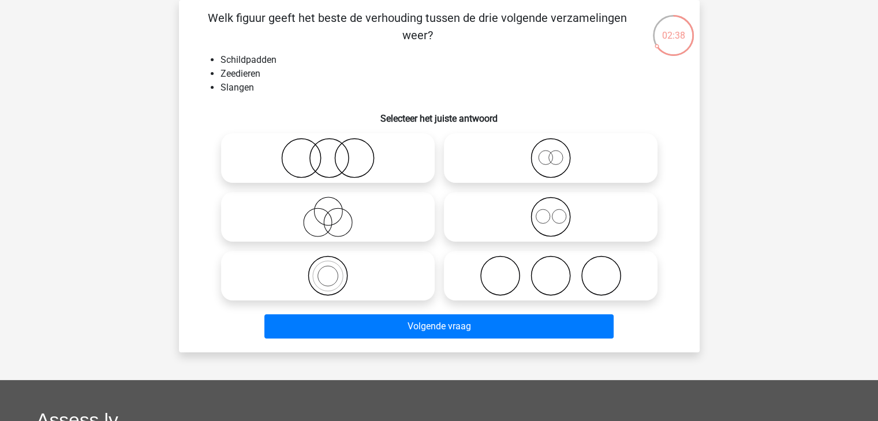
click at [560, 215] on icon at bounding box center [550, 217] width 204 height 40
click at [558, 211] on input "radio" at bounding box center [555, 208] width 8 height 8
radio input "true"
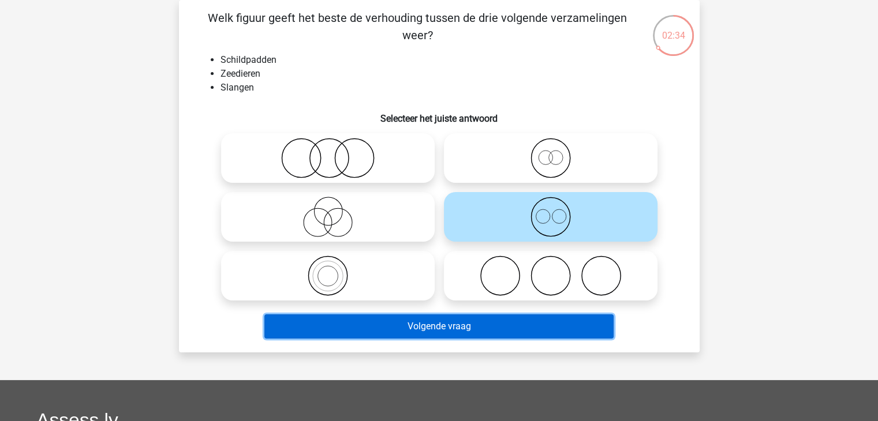
click at [492, 327] on button "Volgende vraag" at bounding box center [438, 327] width 349 height 24
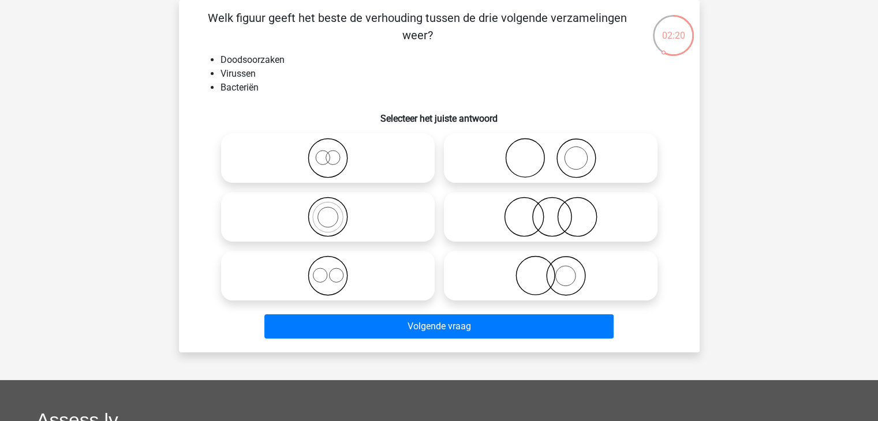
click at [324, 273] on icon at bounding box center [328, 276] width 204 height 40
click at [328, 270] on input "radio" at bounding box center [332, 267] width 8 height 8
radio input "true"
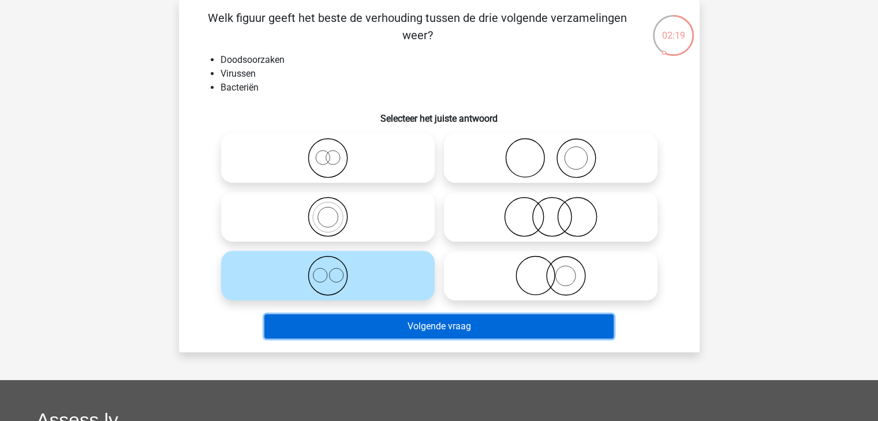
click at [351, 323] on button "Volgende vraag" at bounding box center [438, 327] width 349 height 24
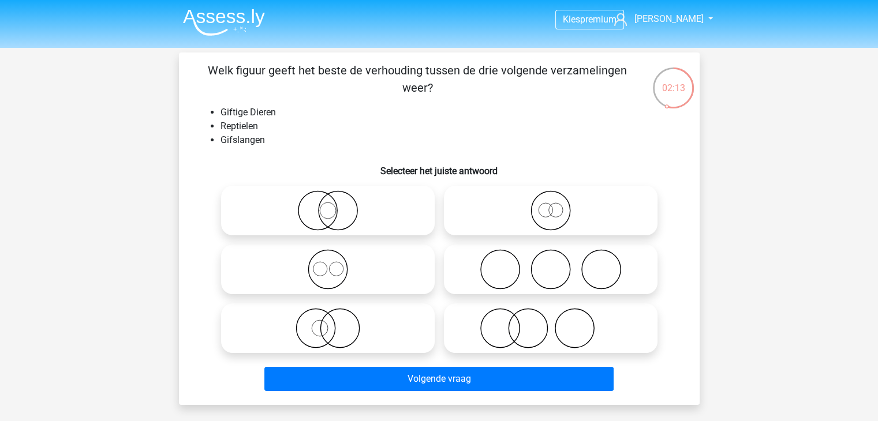
scroll to position [0, 0]
click at [345, 324] on icon at bounding box center [328, 329] width 204 height 40
click at [335, 323] on input "radio" at bounding box center [332, 320] width 8 height 8
radio input "true"
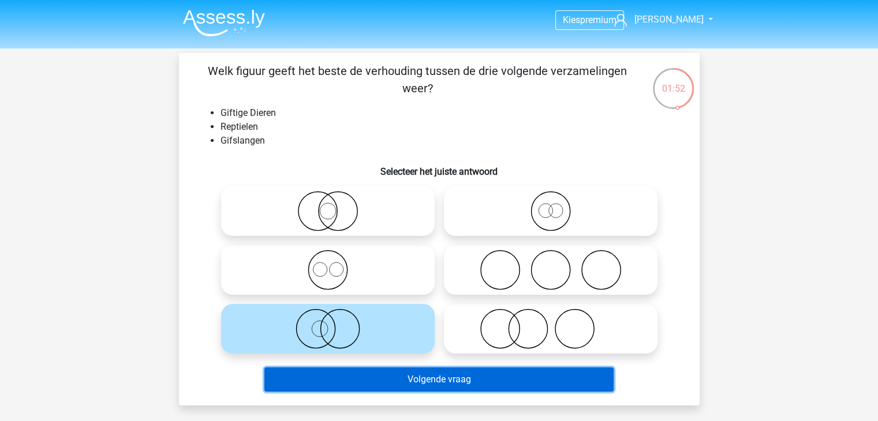
click at [367, 379] on button "Volgende vraag" at bounding box center [438, 380] width 349 height 24
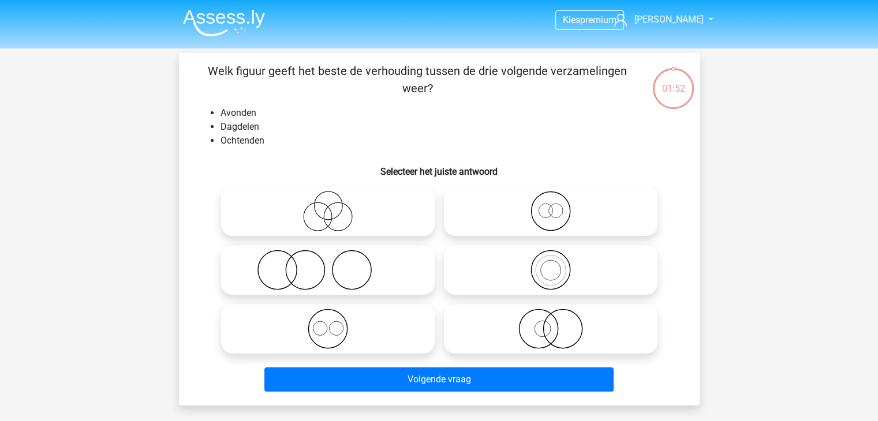
scroll to position [53, 0]
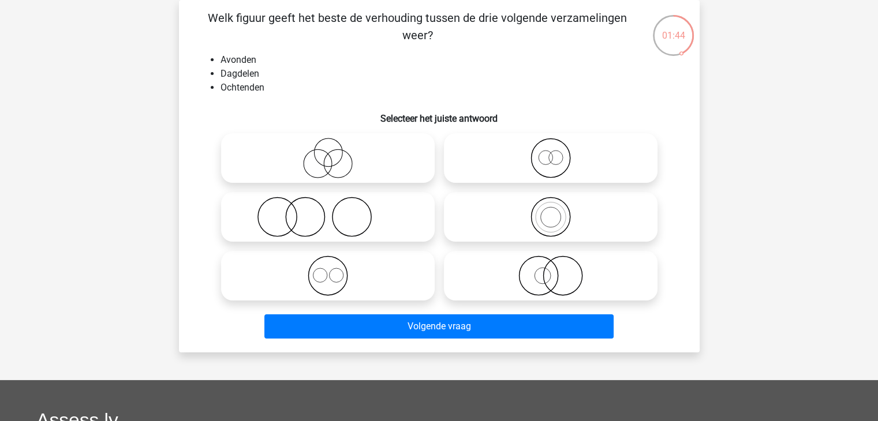
click at [350, 273] on icon at bounding box center [328, 276] width 204 height 40
click at [335, 270] on input "radio" at bounding box center [332, 267] width 8 height 8
radio input "true"
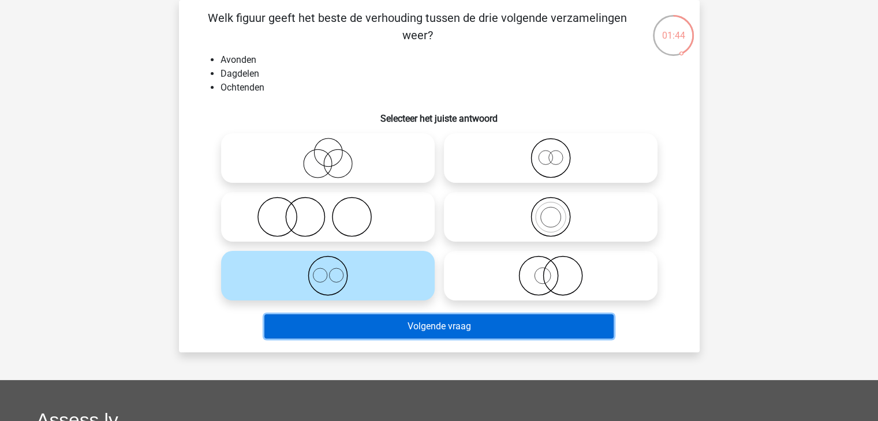
click at [383, 322] on button "Volgende vraag" at bounding box center [438, 327] width 349 height 24
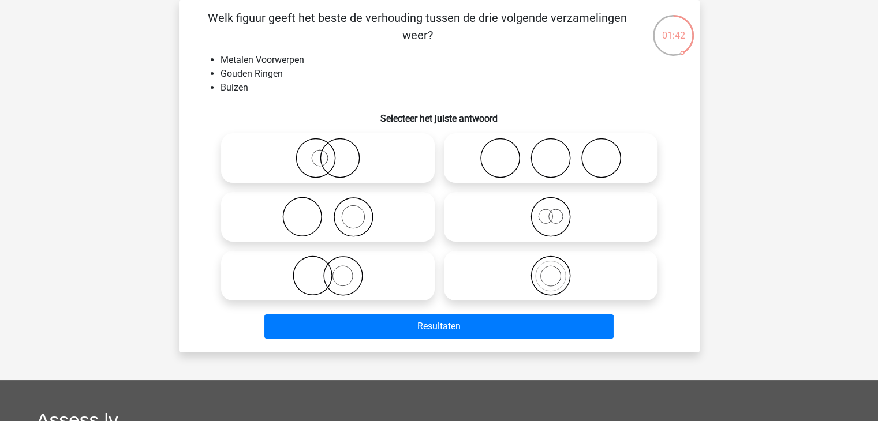
scroll to position [36, 0]
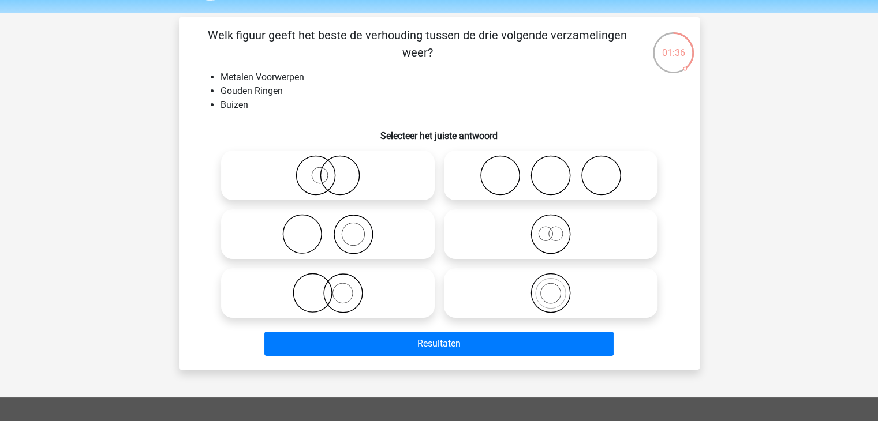
click at [360, 296] on icon at bounding box center [328, 293] width 204 height 40
click at [335, 287] on input "radio" at bounding box center [332, 284] width 8 height 8
radio input "true"
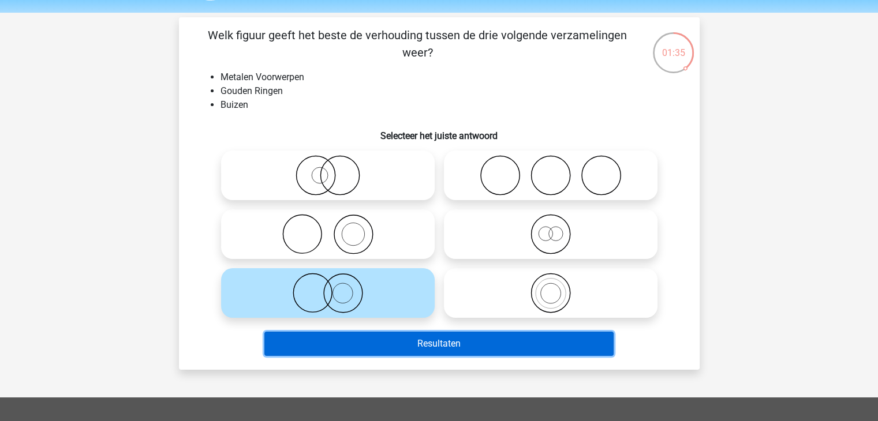
click at [406, 348] on button "Resultaten" at bounding box center [438, 344] width 349 height 24
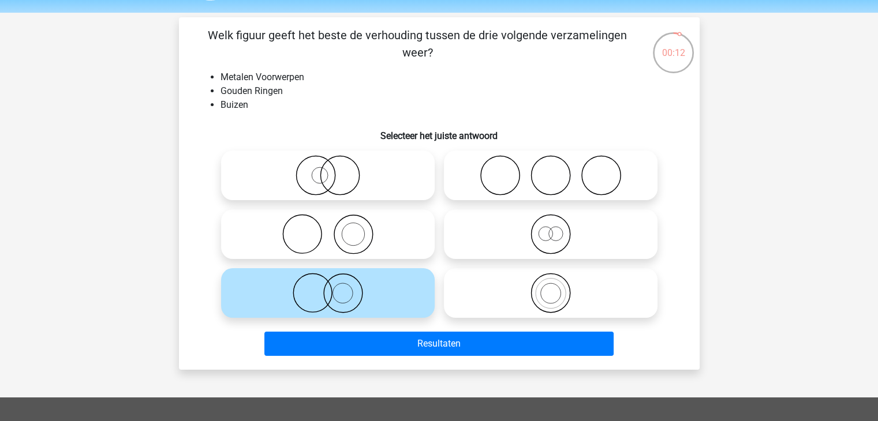
scroll to position [0, 0]
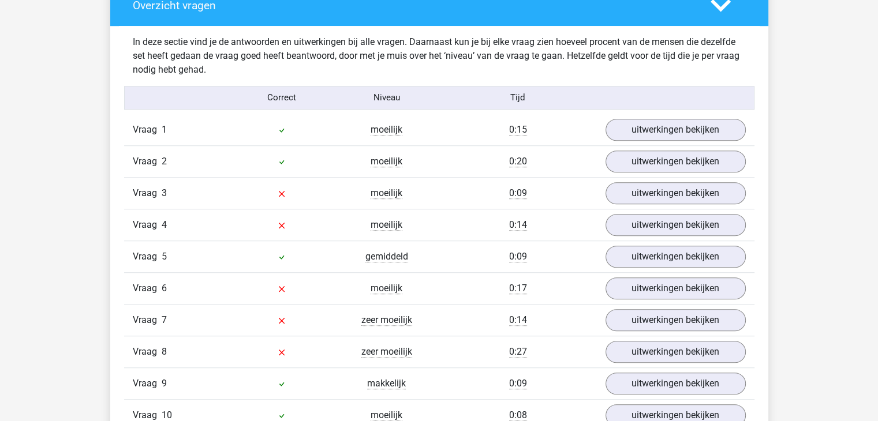
scroll to position [886, 0]
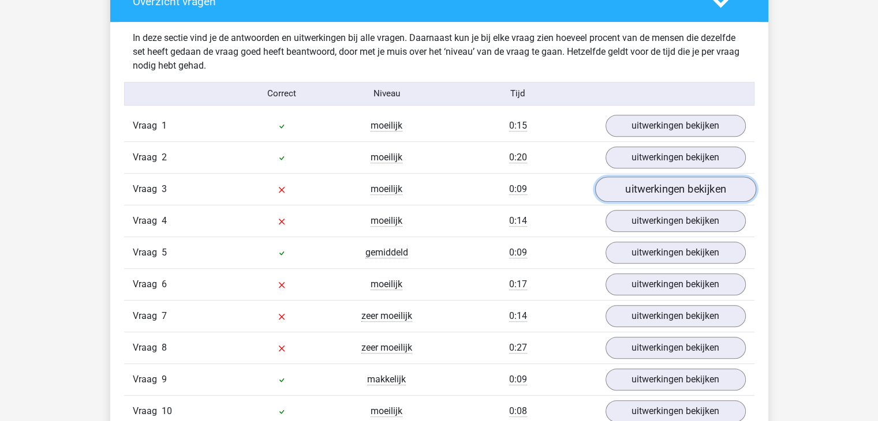
click at [656, 193] on link "uitwerkingen bekijken" at bounding box center [674, 189] width 161 height 25
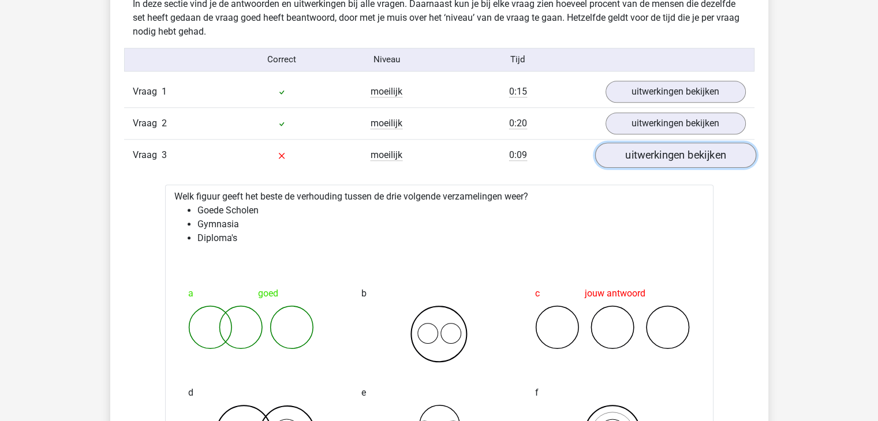
scroll to position [900, 0]
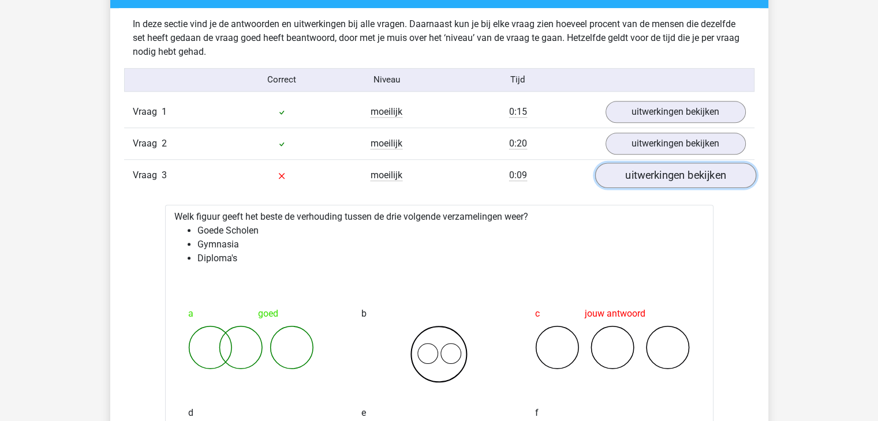
click at [669, 178] on link "uitwerkingen bekijken" at bounding box center [674, 175] width 161 height 25
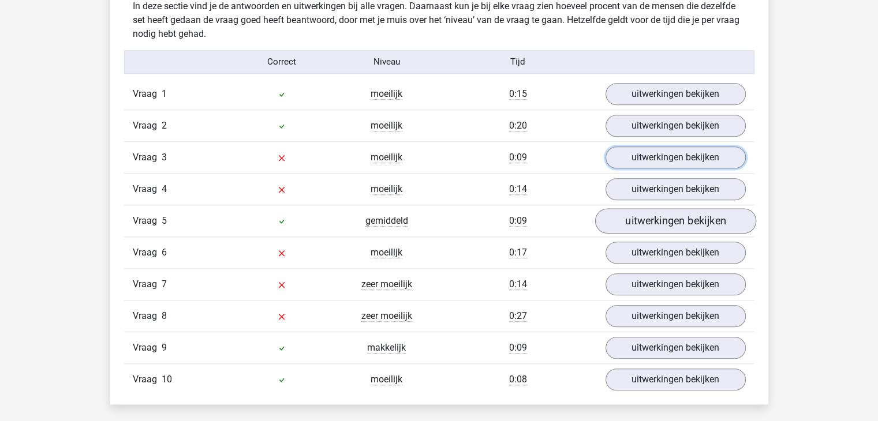
scroll to position [918, 0]
click at [641, 193] on link "uitwerkingen bekijken" at bounding box center [674, 188] width 161 height 25
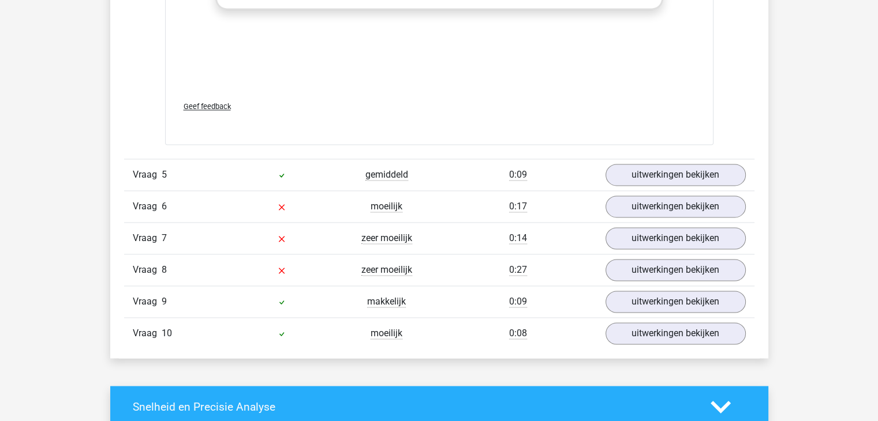
scroll to position [1713, 0]
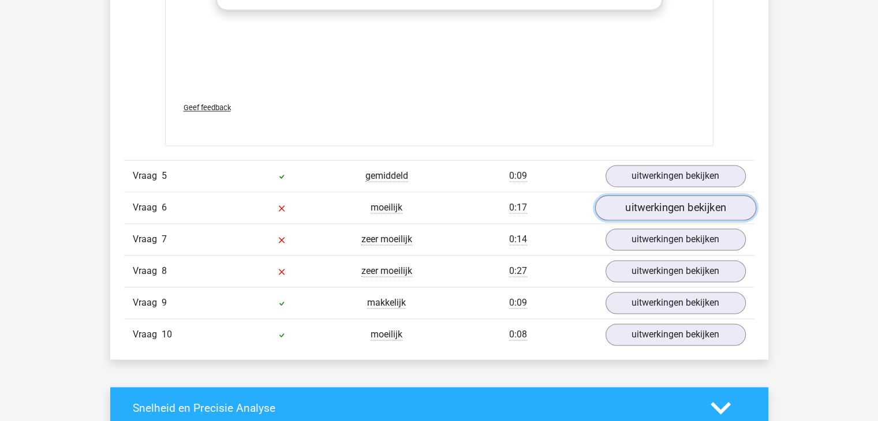
click at [650, 206] on link "uitwerkingen bekijken" at bounding box center [674, 207] width 161 height 25
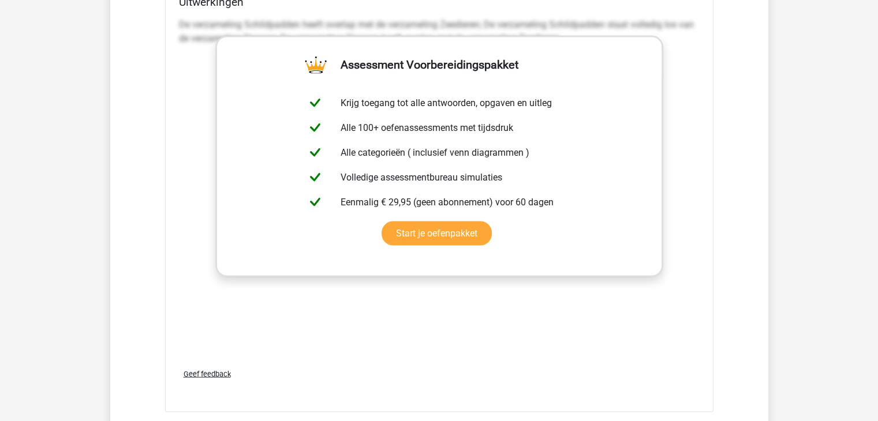
scroll to position [2444, 0]
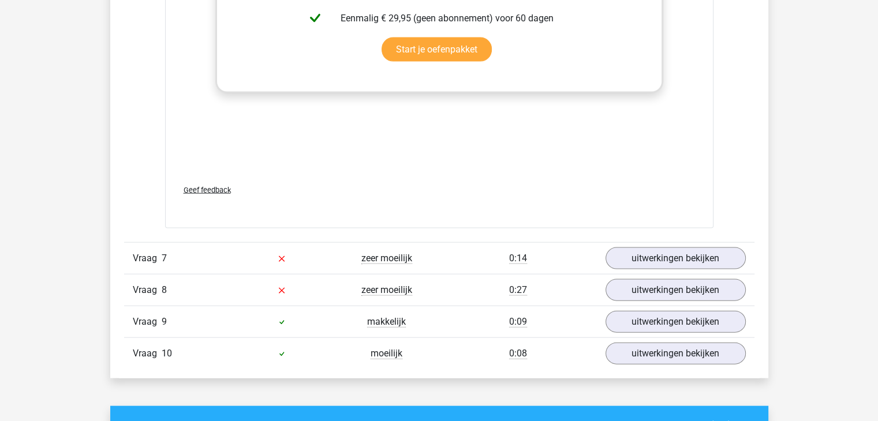
click at [635, 300] on div "Vraag 8 zeer moeilijk 0:27 uitwerkingen bekijken" at bounding box center [439, 290] width 630 height 32
click at [620, 290] on link "uitwerkingen bekijken" at bounding box center [674, 290] width 161 height 25
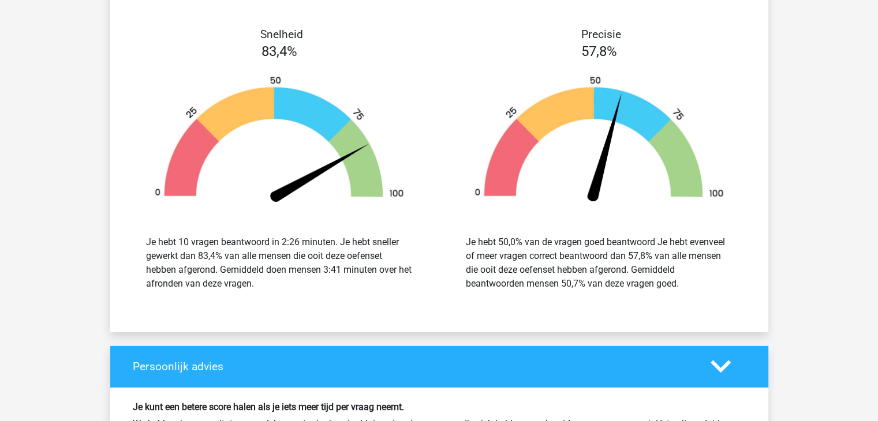
scroll to position [3644, 0]
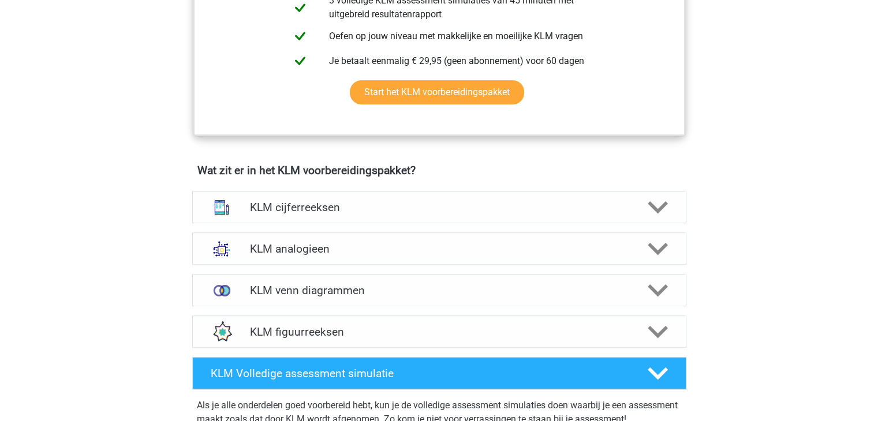
scroll to position [671, 0]
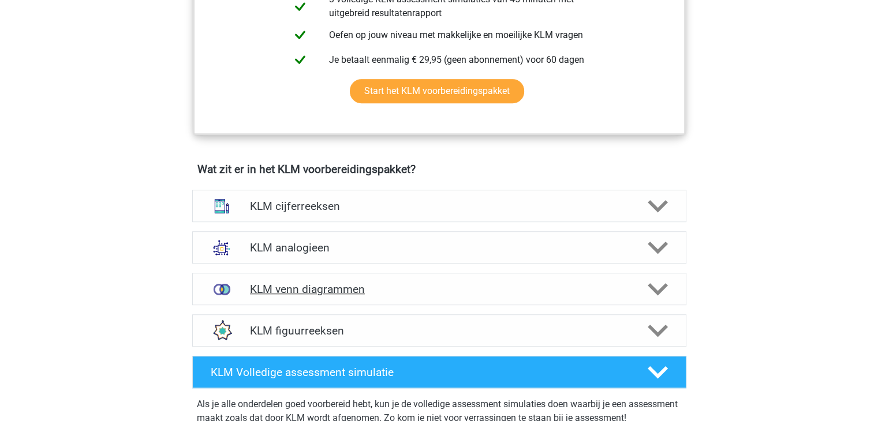
click at [664, 290] on icon at bounding box center [658, 289] width 20 height 20
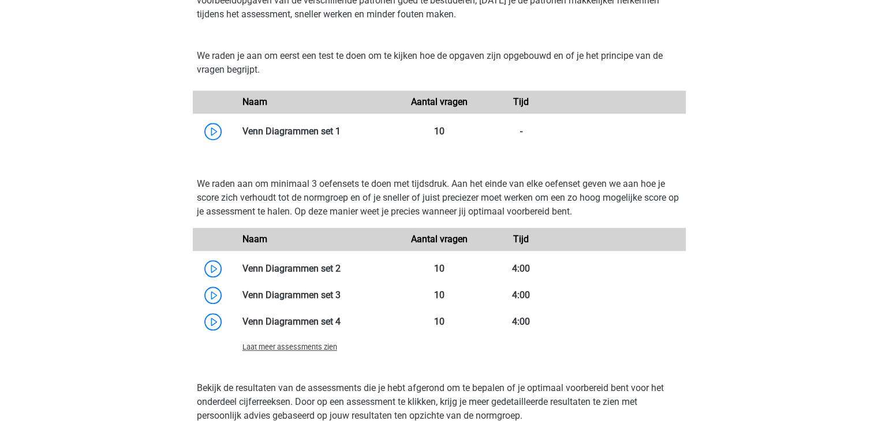
scroll to position [1006, 0]
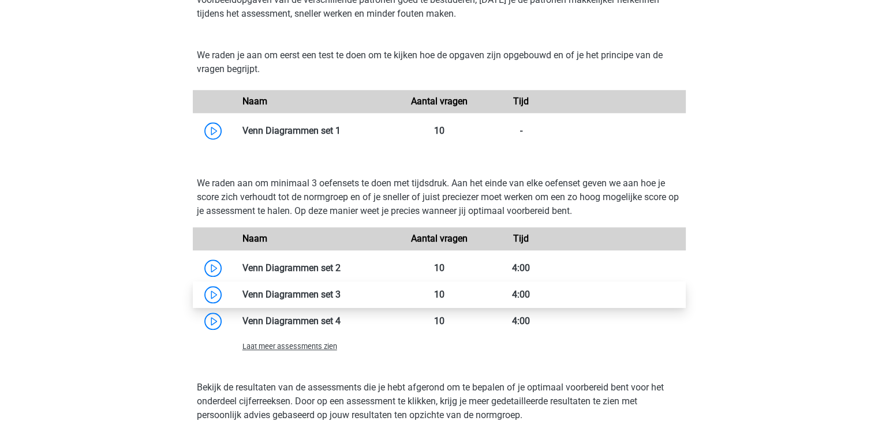
click at [340, 297] on link at bounding box center [340, 294] width 0 height 11
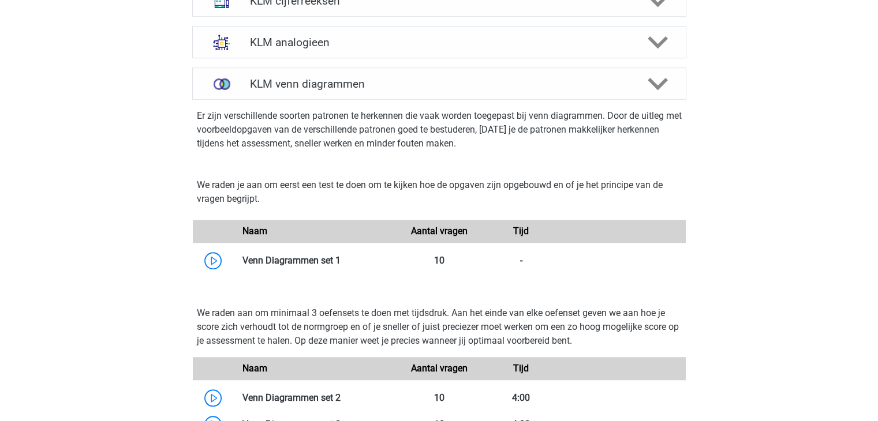
scroll to position [717, 0]
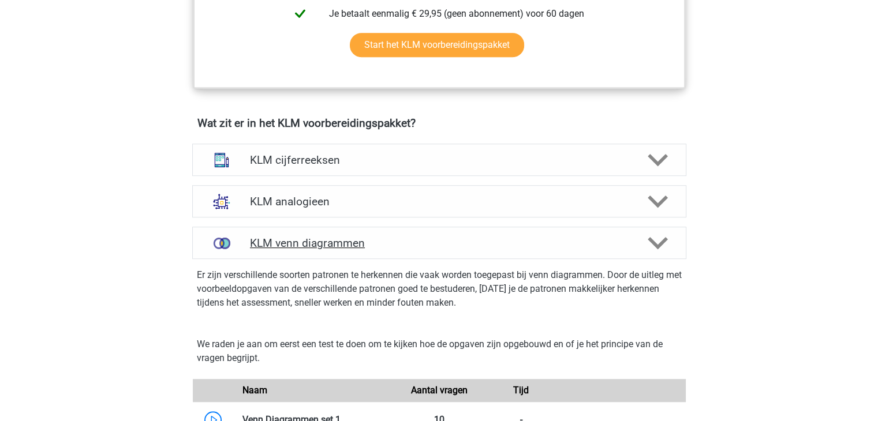
click at [633, 238] on div "KLM venn diagrammen" at bounding box center [438, 243] width 395 height 13
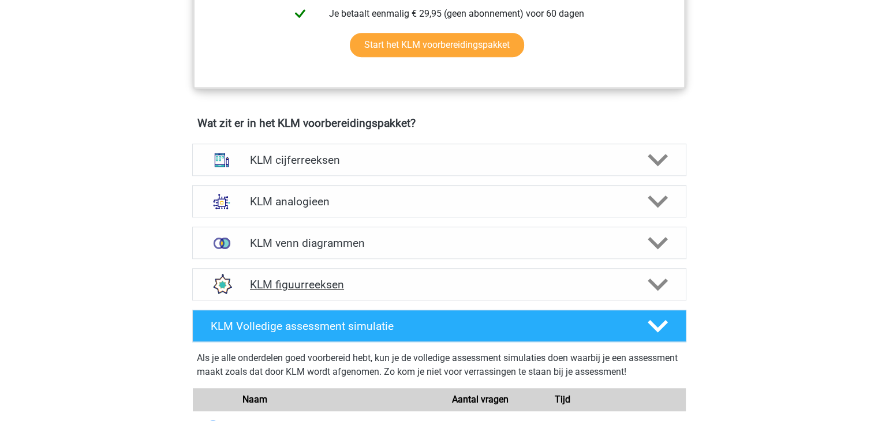
click at [637, 278] on div at bounding box center [656, 285] width 39 height 20
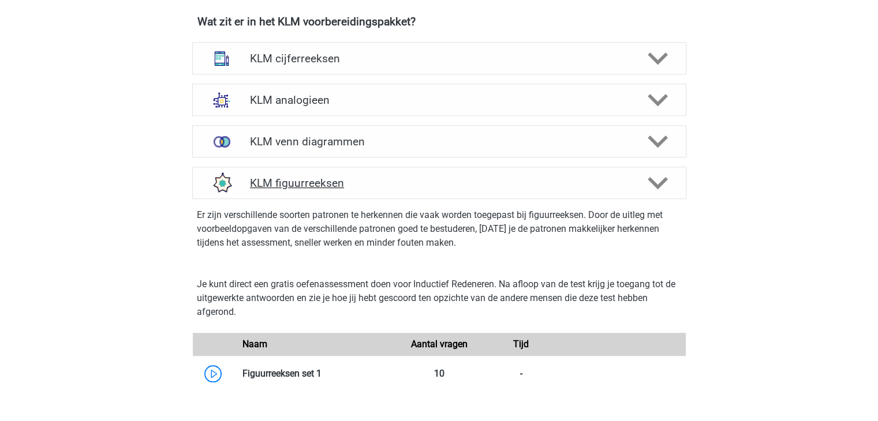
scroll to position [879, 0]
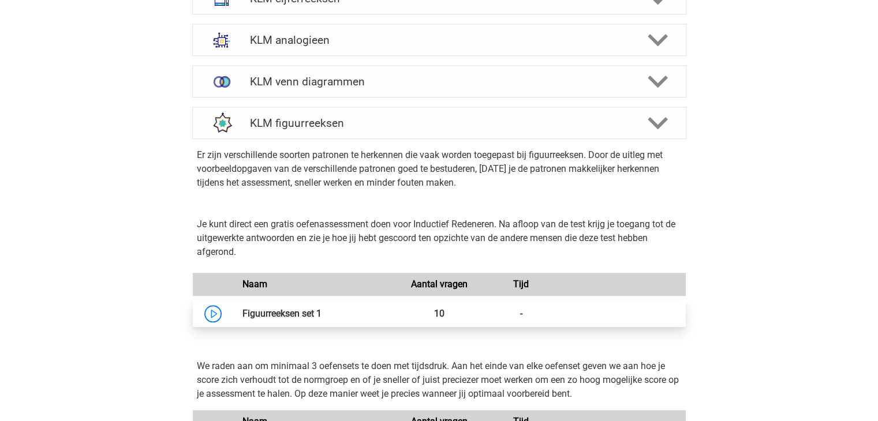
click at [321, 309] on link at bounding box center [321, 313] width 0 height 11
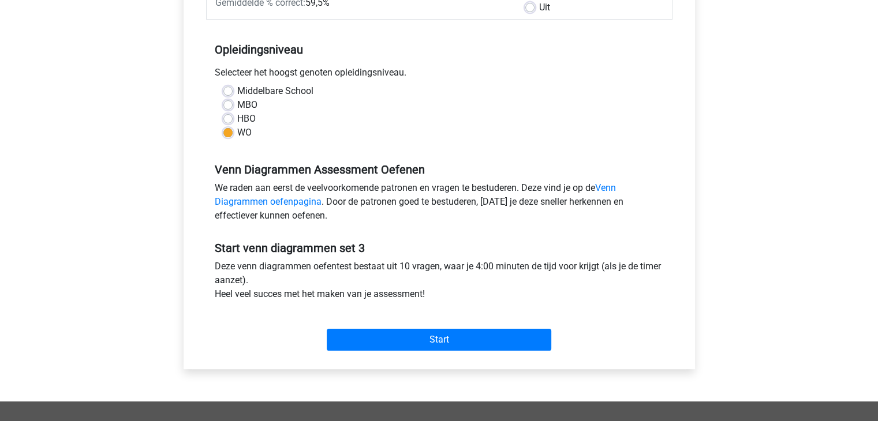
scroll to position [208, 0]
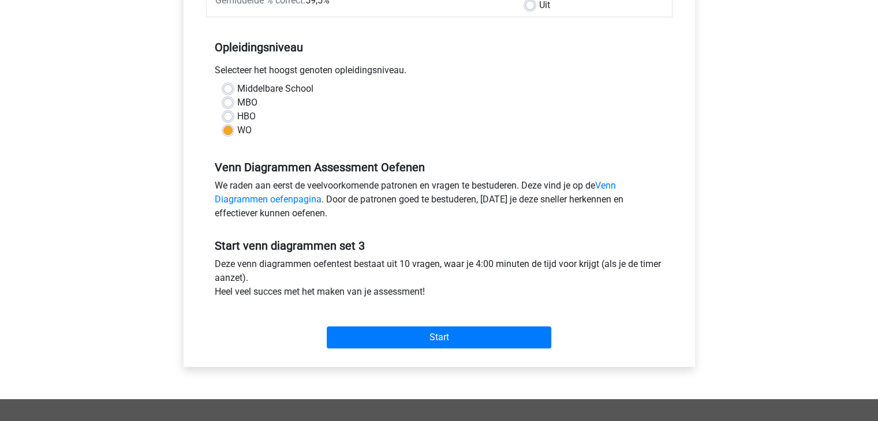
click at [407, 325] on div "Start" at bounding box center [439, 328] width 466 height 40
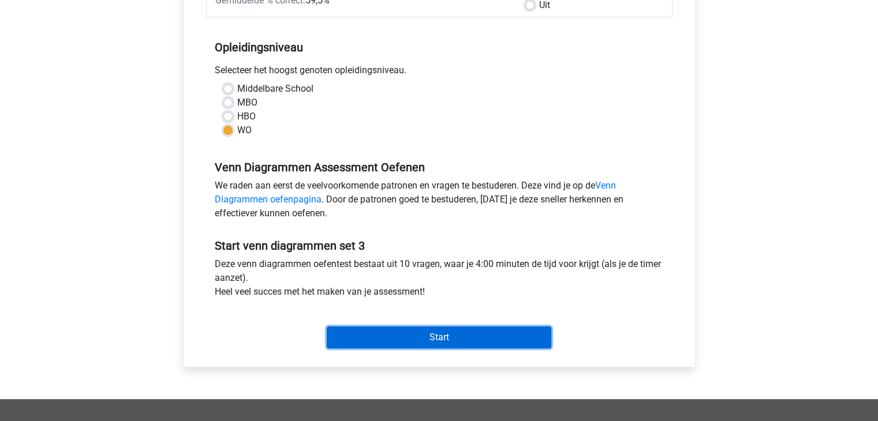
click at [403, 331] on input "Start" at bounding box center [439, 338] width 224 height 22
click at [426, 329] on input "Start" at bounding box center [439, 338] width 224 height 22
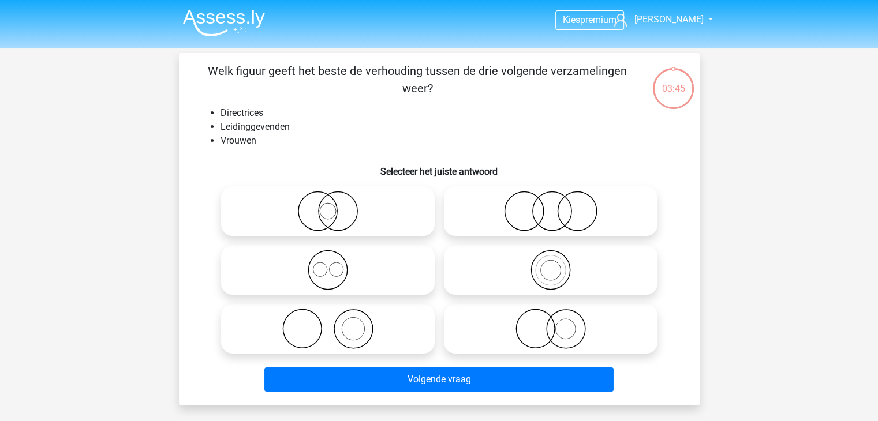
click at [315, 330] on icon at bounding box center [328, 329] width 204 height 40
click at [328, 323] on input "radio" at bounding box center [332, 320] width 8 height 8
radio input "true"
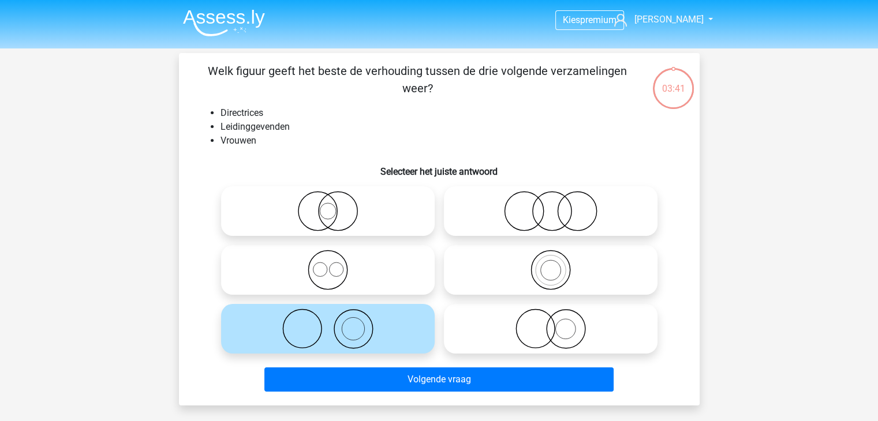
click at [532, 317] on icon at bounding box center [550, 329] width 204 height 40
click at [551, 317] on input "radio" at bounding box center [555, 320] width 8 height 8
radio input "true"
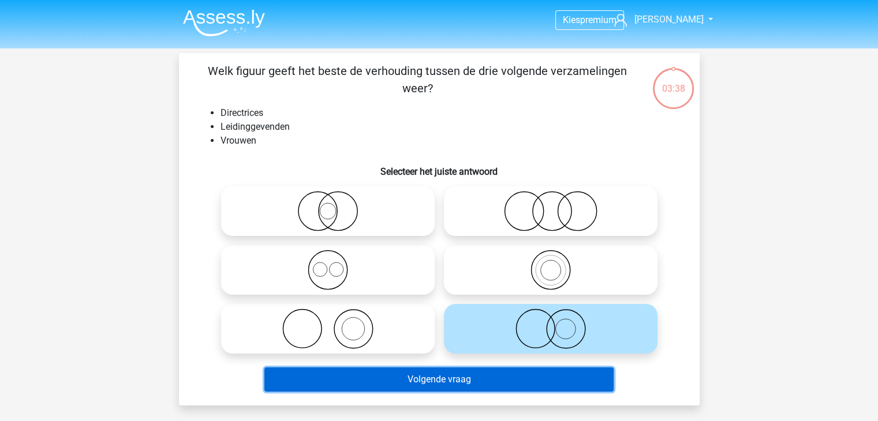
click at [457, 379] on button "Volgende vraag" at bounding box center [438, 380] width 349 height 24
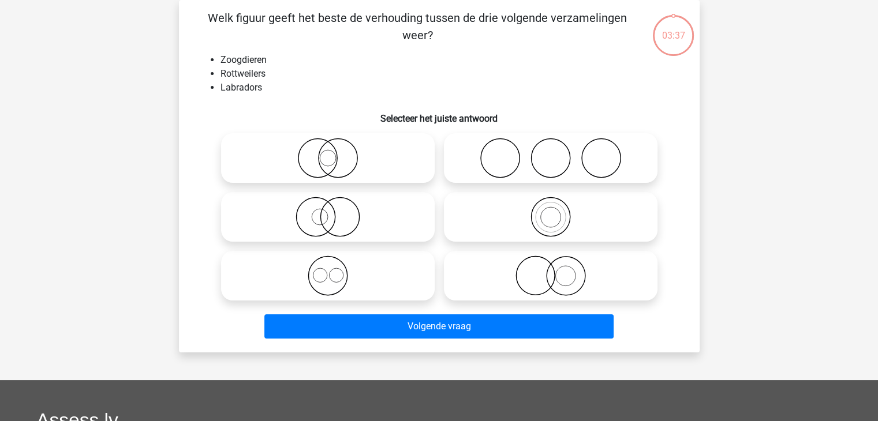
scroll to position [32, 0]
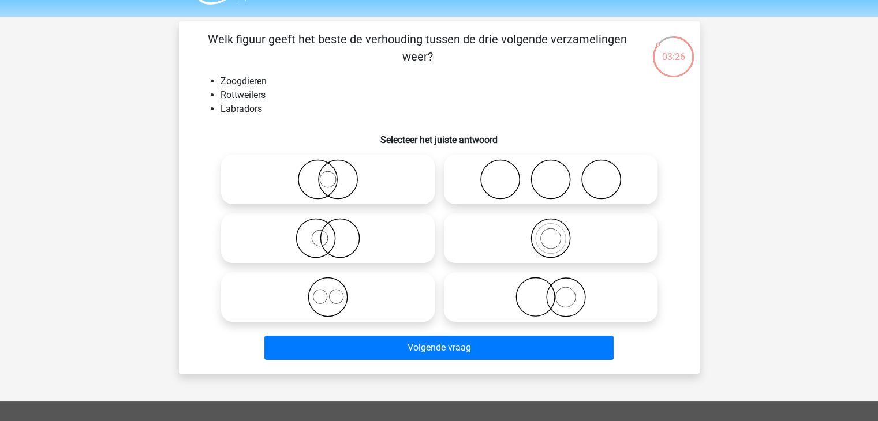
click at [335, 301] on icon at bounding box center [328, 297] width 204 height 40
click at [335, 291] on input "radio" at bounding box center [332, 288] width 8 height 8
radio input "true"
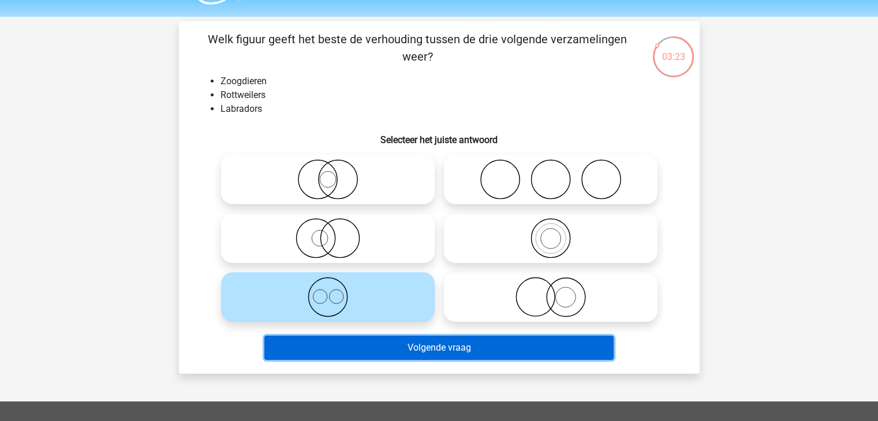
click at [369, 350] on button "Volgende vraag" at bounding box center [438, 348] width 349 height 24
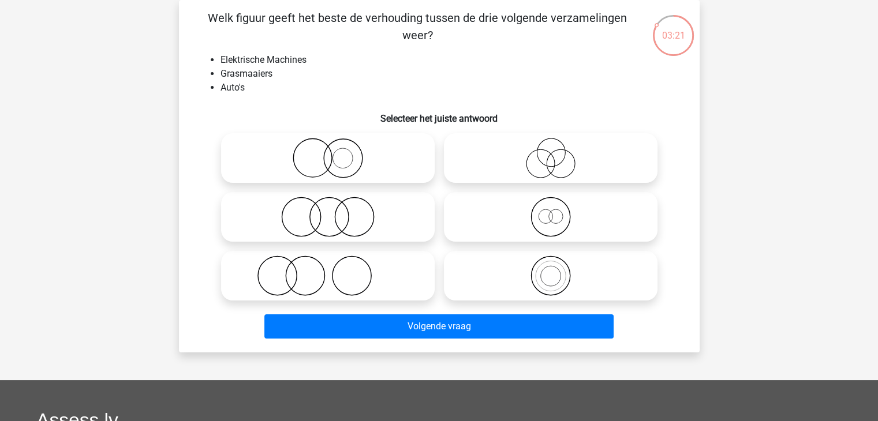
scroll to position [8, 0]
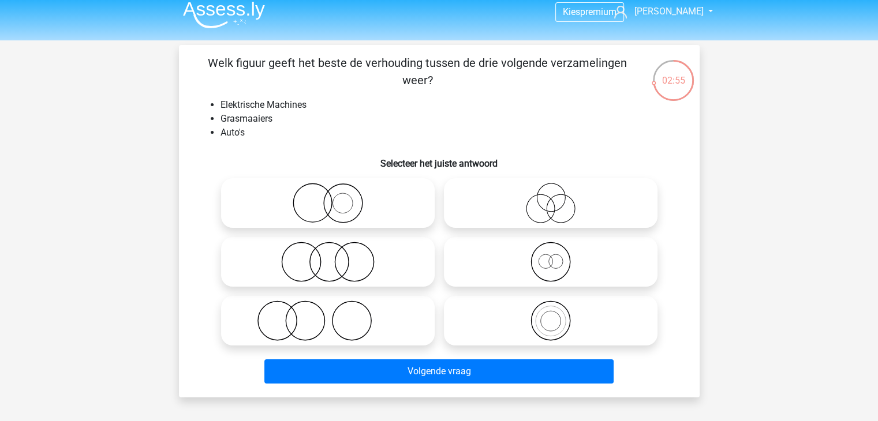
click at [318, 268] on icon at bounding box center [328, 262] width 204 height 40
click at [328, 256] on input "radio" at bounding box center [332, 253] width 8 height 8
radio input "true"
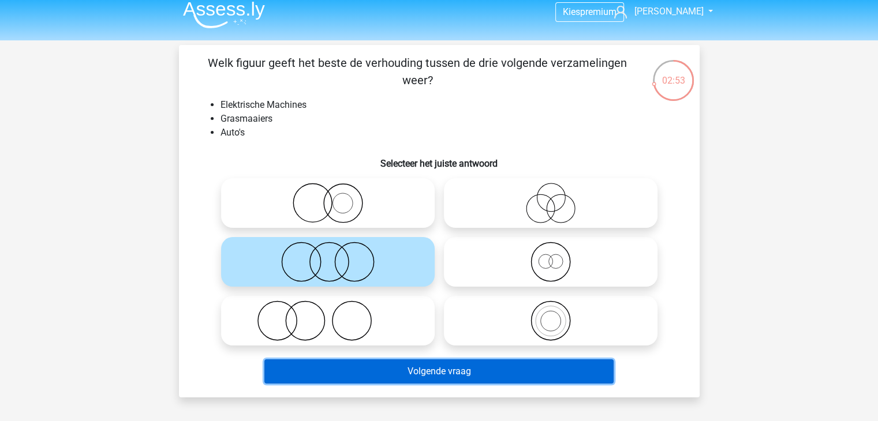
click at [375, 365] on button "Volgende vraag" at bounding box center [438, 372] width 349 height 24
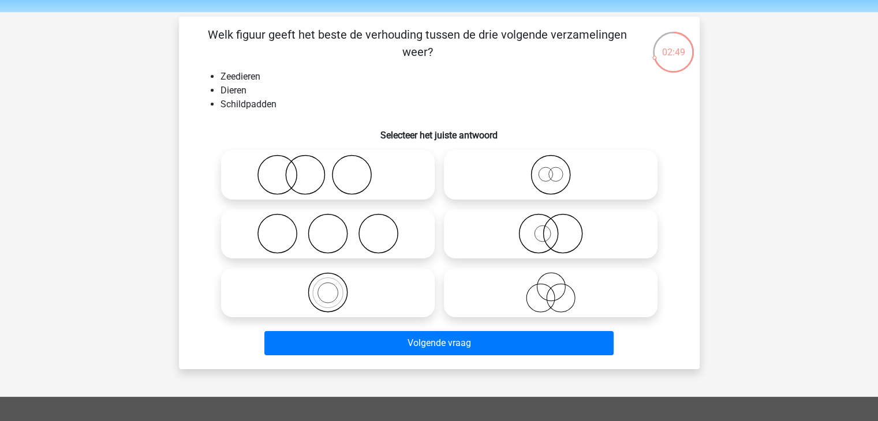
scroll to position [37, 0]
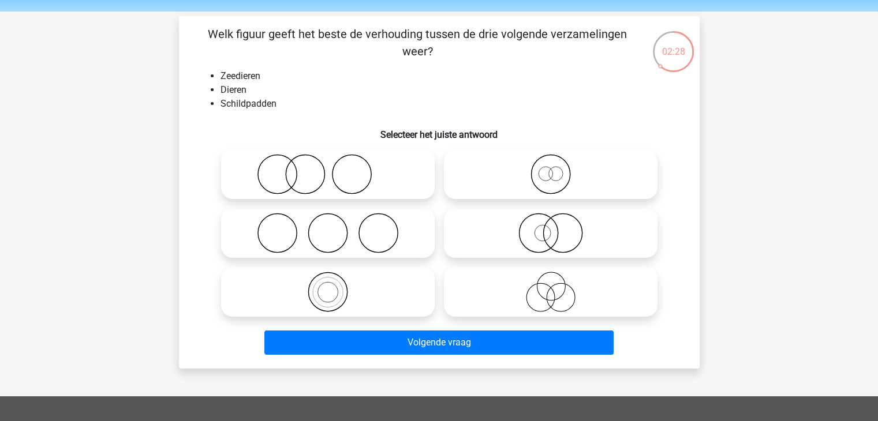
click at [557, 178] on icon at bounding box center [550, 174] width 204 height 40
click at [557, 169] on input "radio" at bounding box center [555, 165] width 8 height 8
radio input "true"
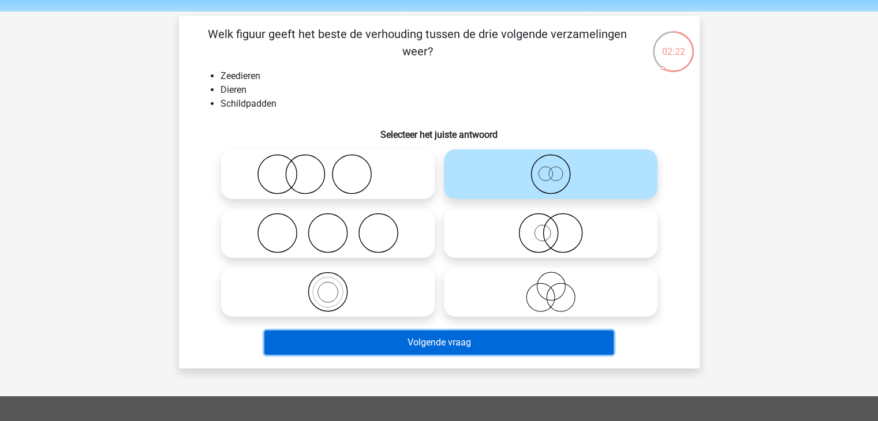
click at [453, 353] on button "Volgende vraag" at bounding box center [438, 343] width 349 height 24
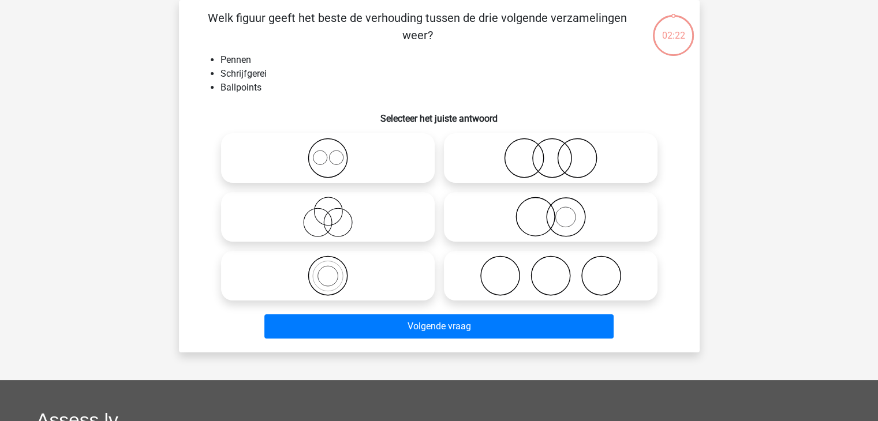
scroll to position [38, 0]
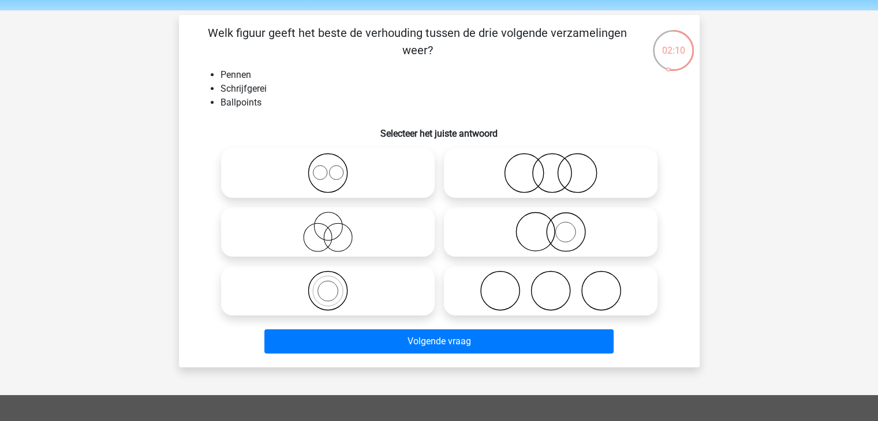
click at [349, 301] on icon at bounding box center [328, 291] width 204 height 40
click at [335, 285] on input "radio" at bounding box center [332, 282] width 8 height 8
radio input "true"
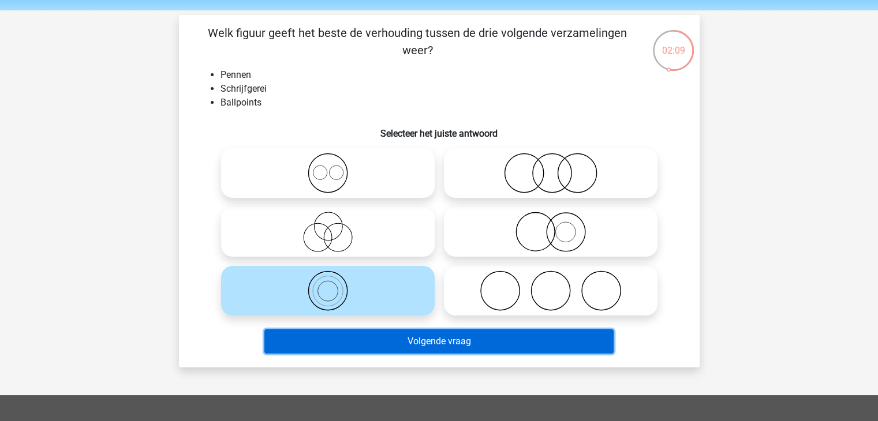
click at [398, 345] on button "Volgende vraag" at bounding box center [438, 342] width 349 height 24
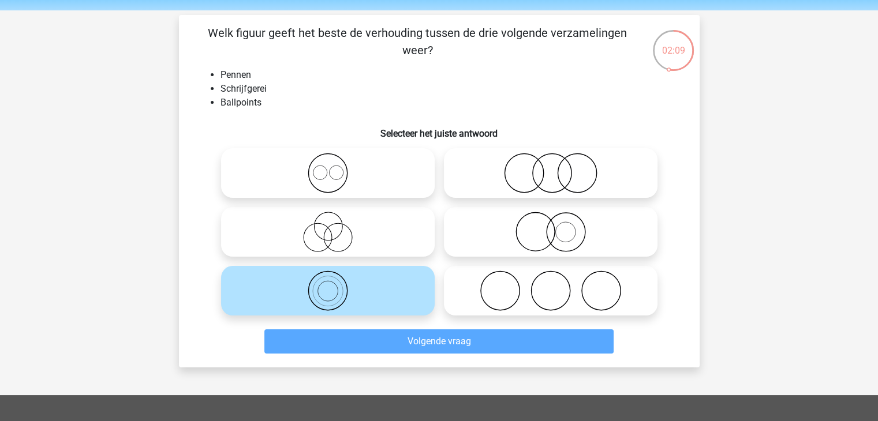
scroll to position [53, 0]
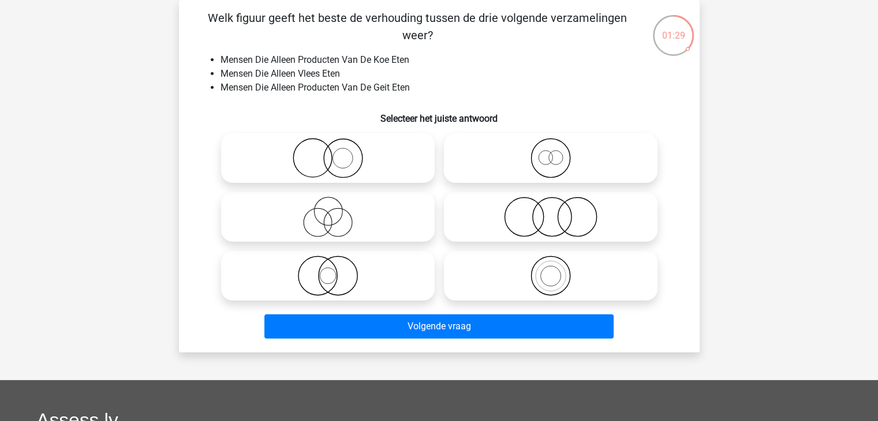
click at [528, 218] on icon at bounding box center [550, 217] width 204 height 40
click at [551, 211] on input "radio" at bounding box center [555, 208] width 8 height 8
radio input "true"
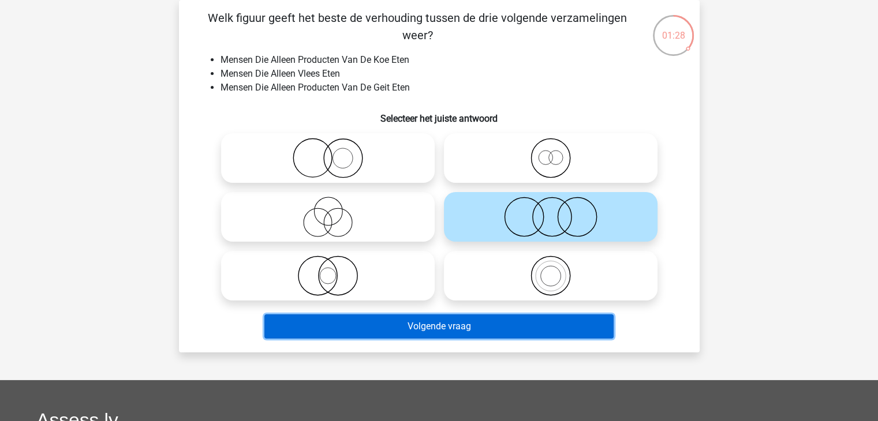
click at [475, 331] on button "Volgende vraag" at bounding box center [438, 327] width 349 height 24
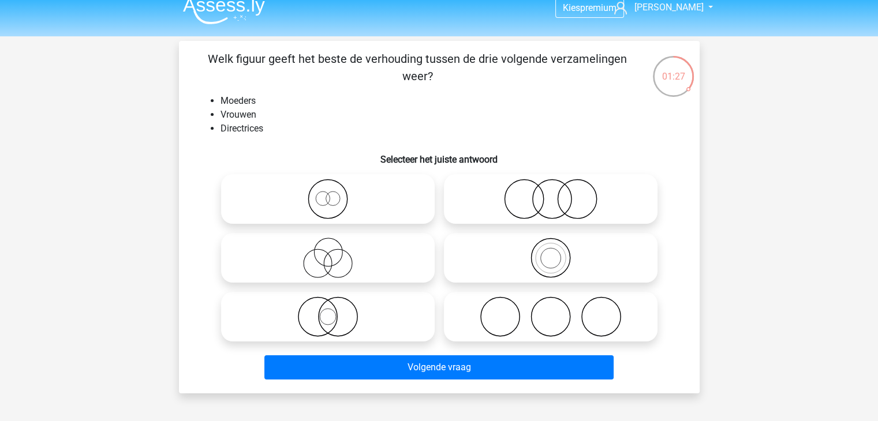
scroll to position [12, 0]
click at [531, 214] on icon at bounding box center [550, 199] width 204 height 40
click at [551, 194] on input "radio" at bounding box center [555, 190] width 8 height 8
radio input "true"
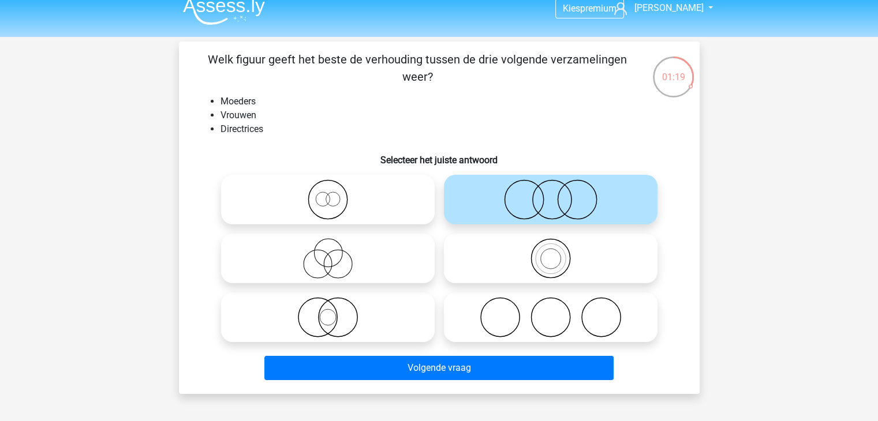
click at [350, 213] on icon at bounding box center [328, 199] width 204 height 40
click at [335, 194] on input "radio" at bounding box center [332, 190] width 8 height 8
radio input "true"
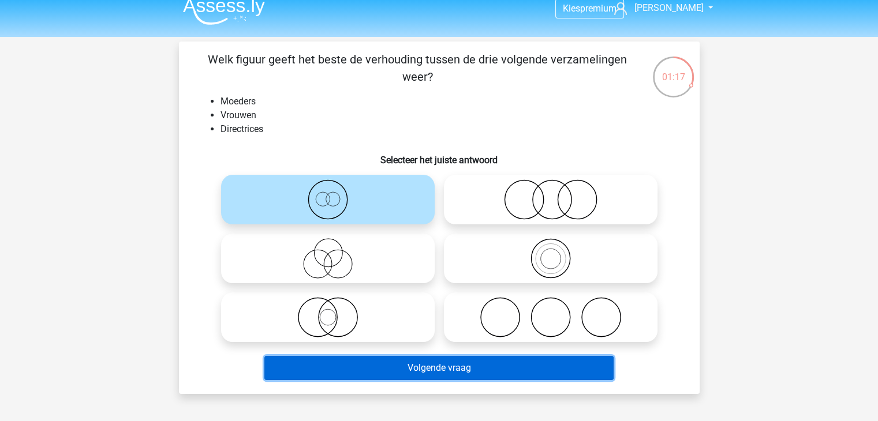
click at [410, 372] on button "Volgende vraag" at bounding box center [438, 368] width 349 height 24
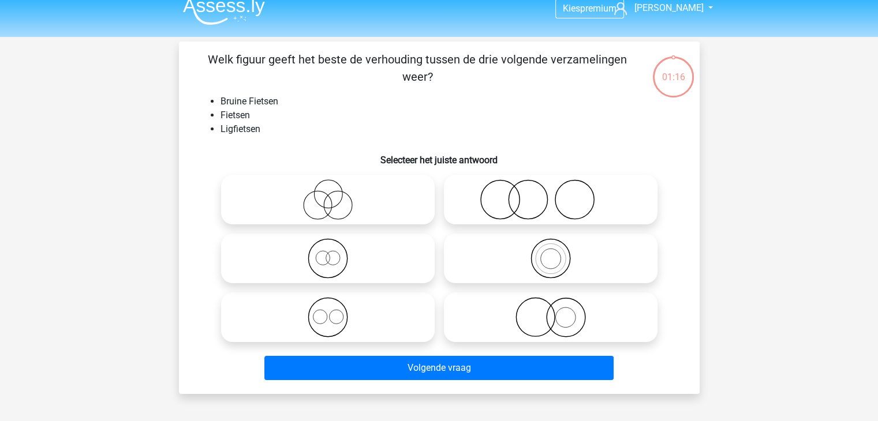
scroll to position [53, 0]
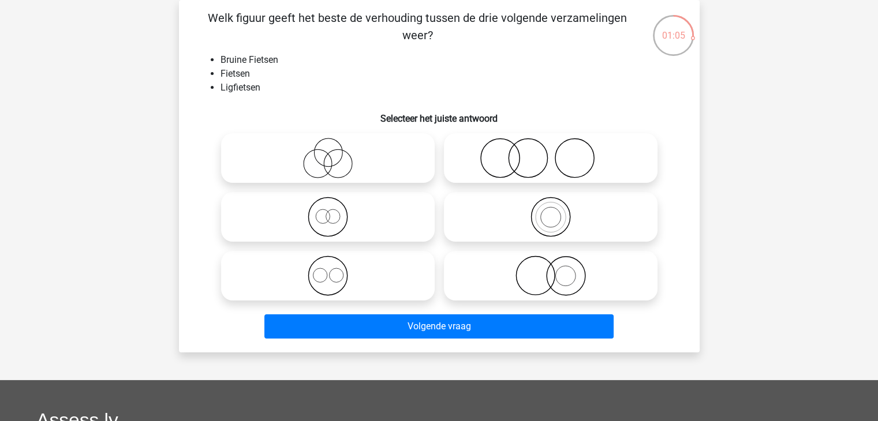
click at [346, 213] on circle at bounding box center [327, 217] width 39 height 39
click at [335, 211] on input "radio" at bounding box center [332, 208] width 8 height 8
radio input "true"
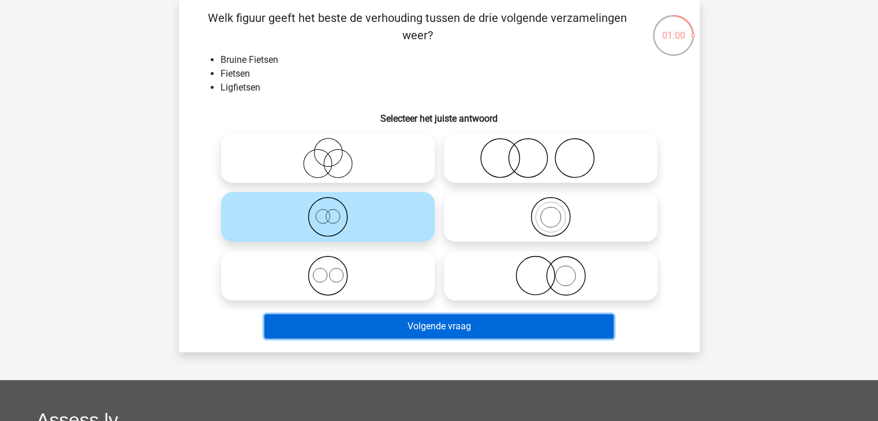
click at [354, 319] on button "Volgende vraag" at bounding box center [438, 327] width 349 height 24
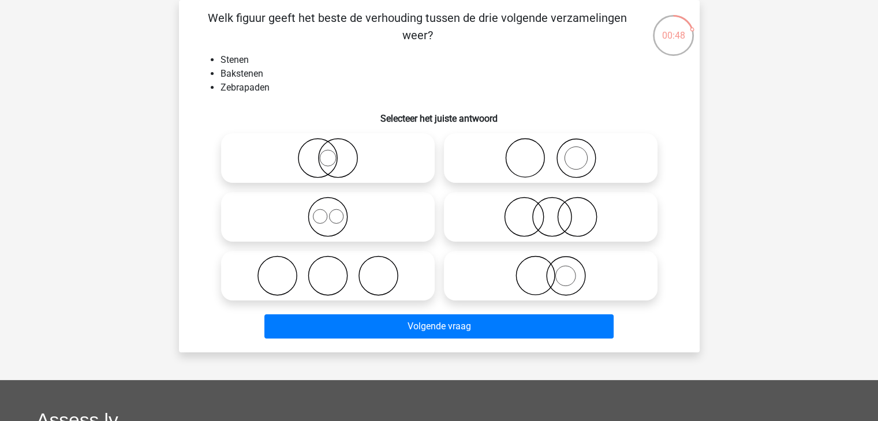
click at [547, 158] on icon at bounding box center [550, 158] width 204 height 40
click at [551, 152] on input "radio" at bounding box center [555, 149] width 8 height 8
radio input "true"
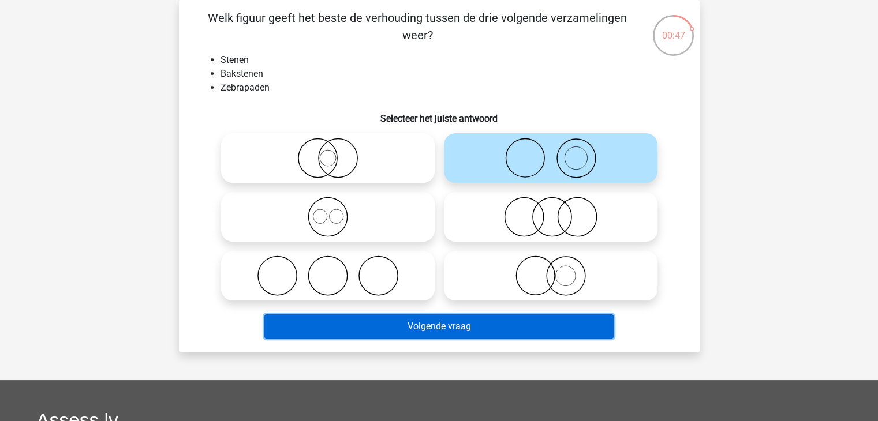
click at [466, 328] on button "Volgende vraag" at bounding box center [438, 327] width 349 height 24
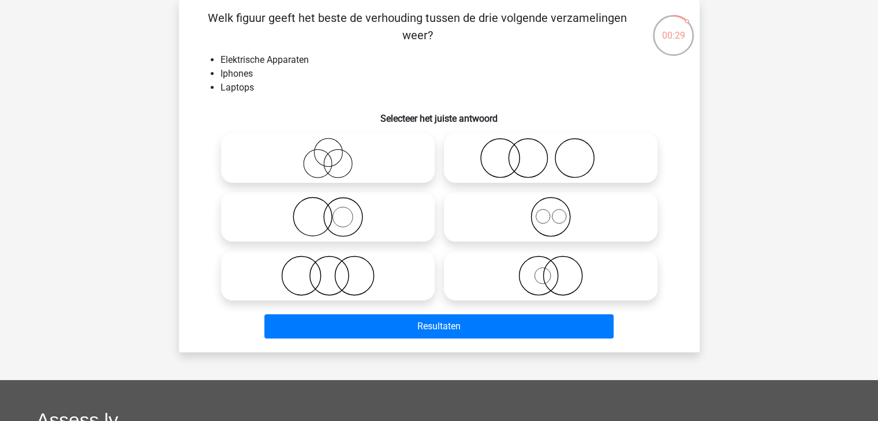
click at [516, 211] on icon at bounding box center [550, 217] width 204 height 40
click at [551, 211] on input "radio" at bounding box center [555, 208] width 8 height 8
radio input "true"
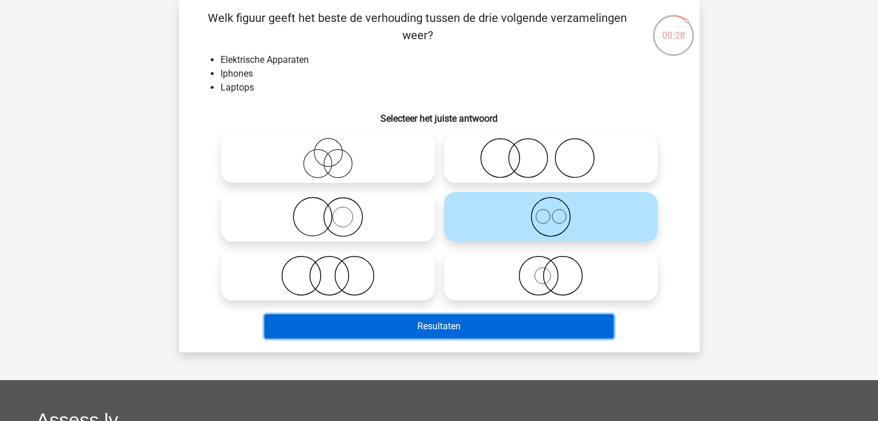
click at [495, 321] on button "Resultaten" at bounding box center [438, 327] width 349 height 24
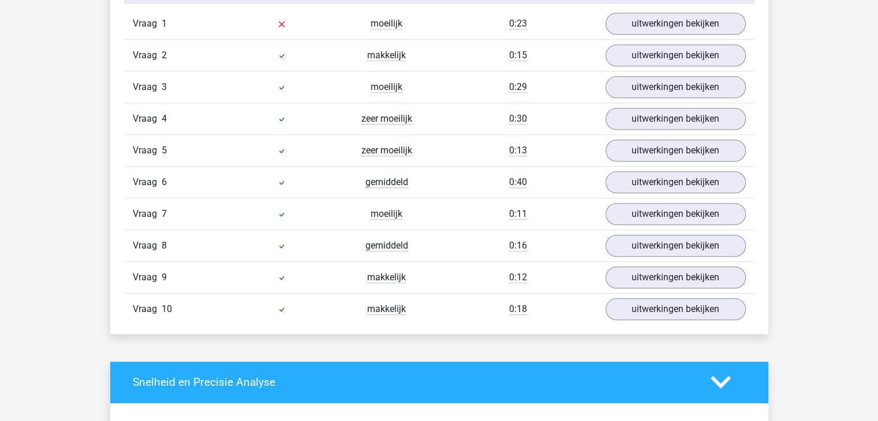
scroll to position [813, 0]
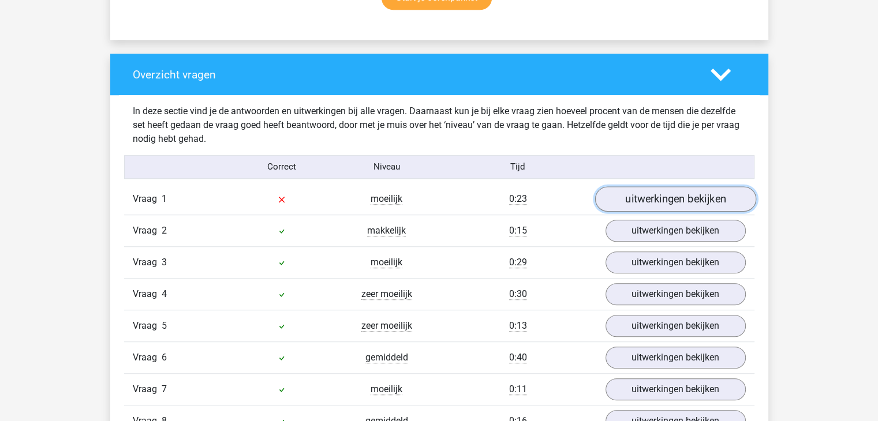
click at [649, 201] on link "uitwerkingen bekijken" at bounding box center [674, 198] width 161 height 25
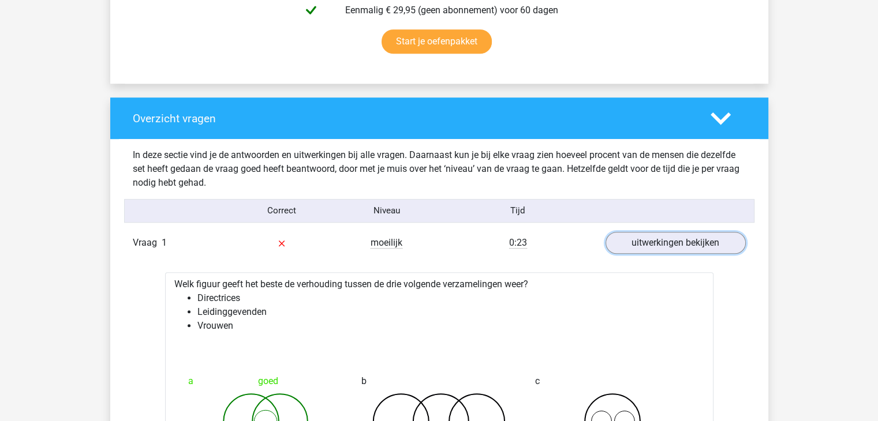
scroll to position [718, 0]
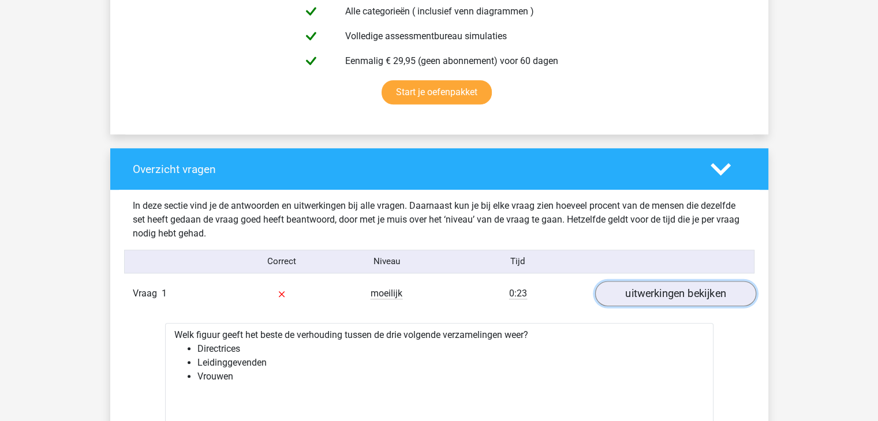
click at [637, 303] on link "uitwerkingen bekijken" at bounding box center [674, 293] width 161 height 25
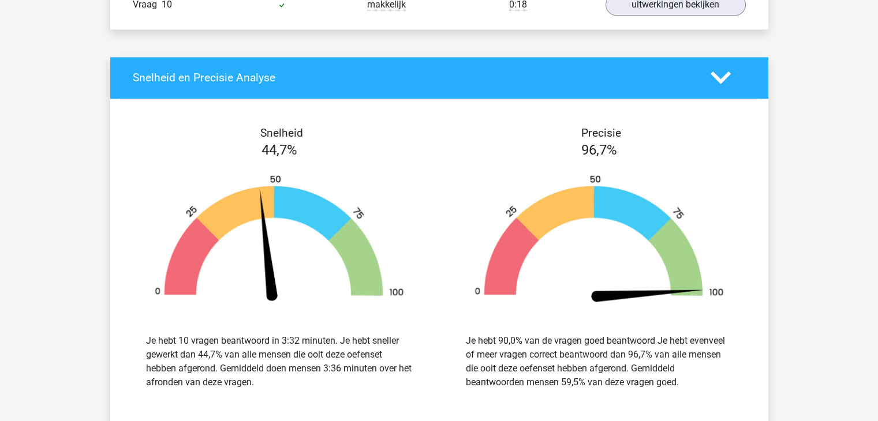
scroll to position [1440, 0]
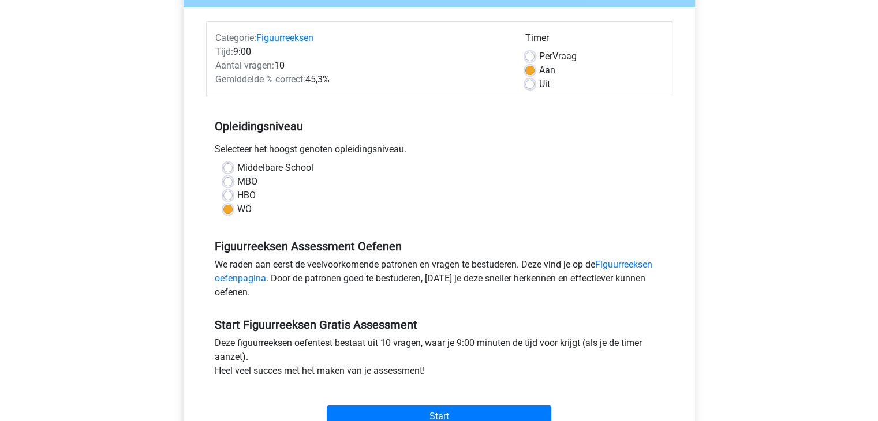
scroll to position [187, 0]
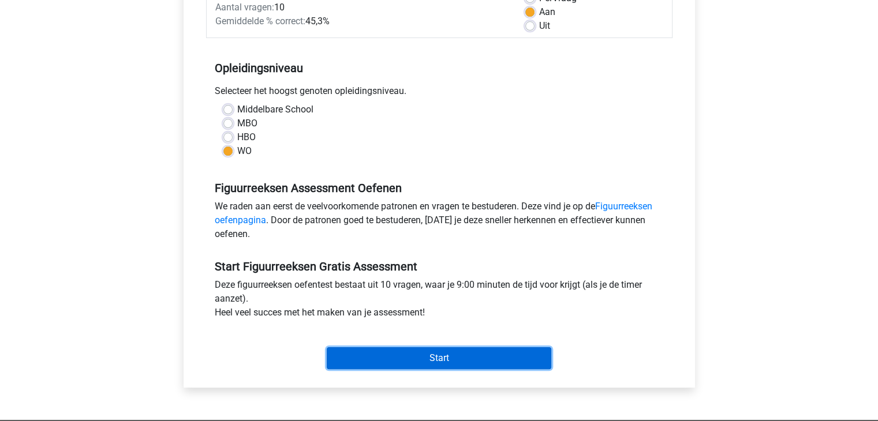
click at [425, 355] on input "Start" at bounding box center [439, 358] width 224 height 22
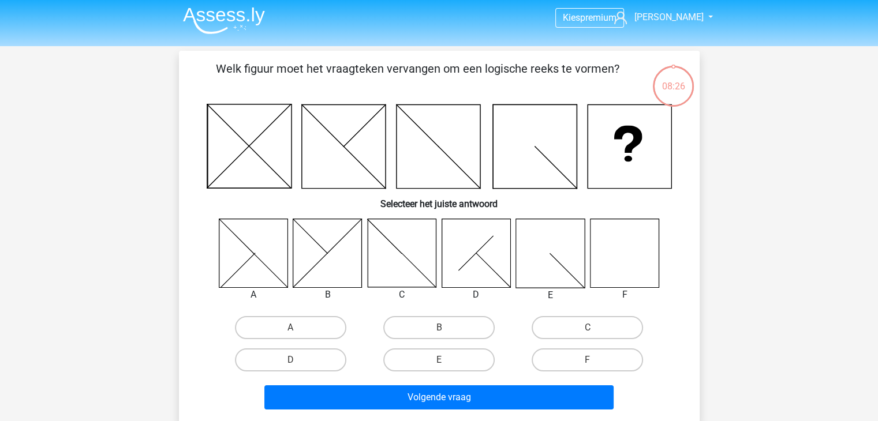
scroll to position [2, 0]
click at [614, 257] on icon at bounding box center [624, 253] width 69 height 69
click at [570, 362] on label "F" at bounding box center [587, 360] width 111 height 23
click at [587, 362] on input "F" at bounding box center [591, 364] width 8 height 8
radio input "true"
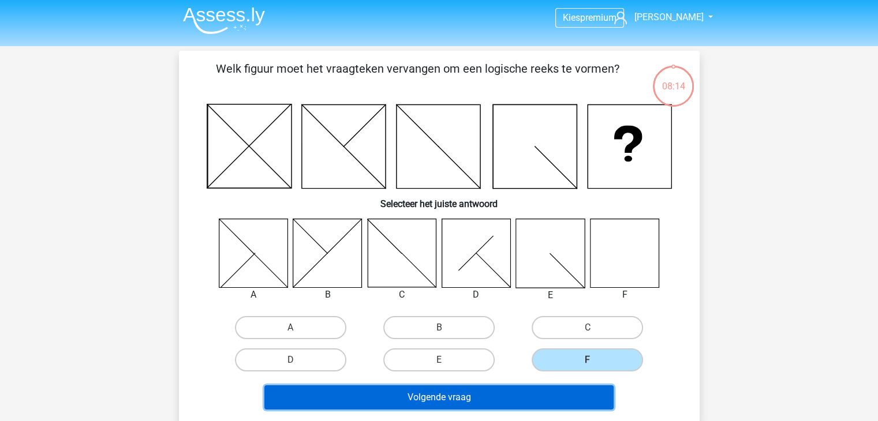
click at [527, 392] on button "Volgende vraag" at bounding box center [438, 398] width 349 height 24
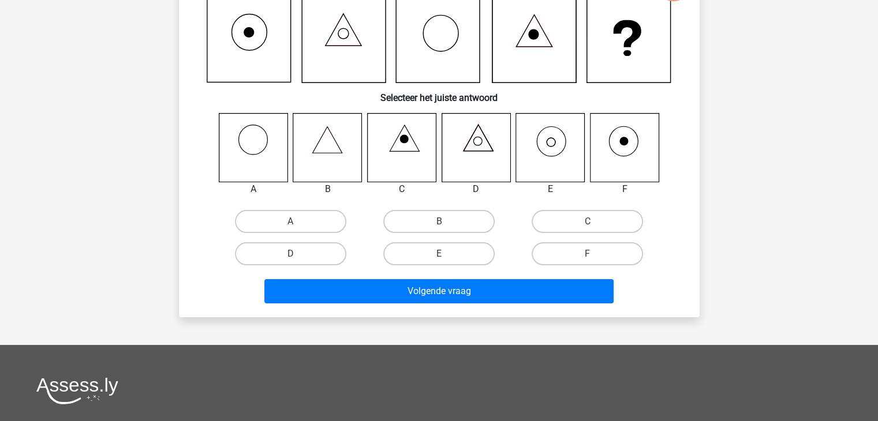
scroll to position [59, 0]
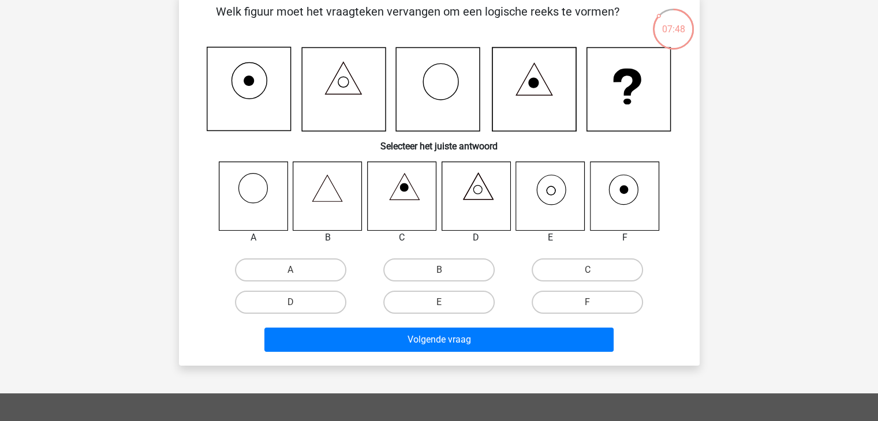
click at [544, 188] on icon at bounding box center [550, 196] width 69 height 69
click at [549, 196] on icon at bounding box center [550, 196] width 69 height 69
click at [436, 298] on label "E" at bounding box center [438, 302] width 111 height 23
click at [439, 302] on input "E" at bounding box center [443, 306] width 8 height 8
radio input "true"
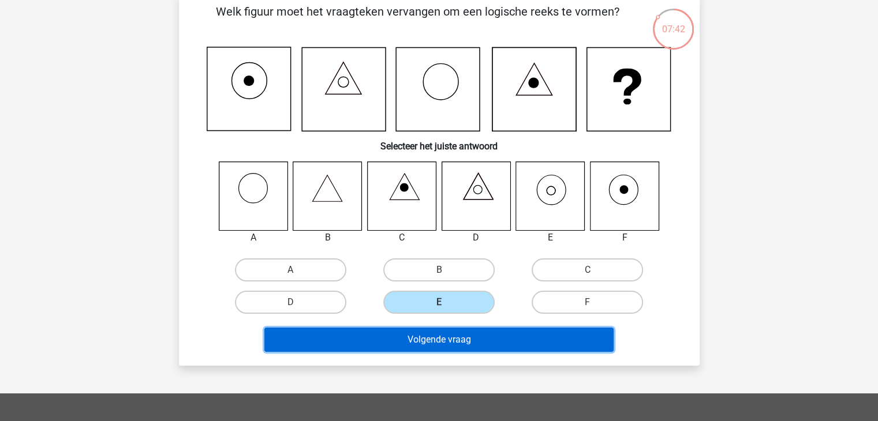
click at [452, 340] on button "Volgende vraag" at bounding box center [438, 340] width 349 height 24
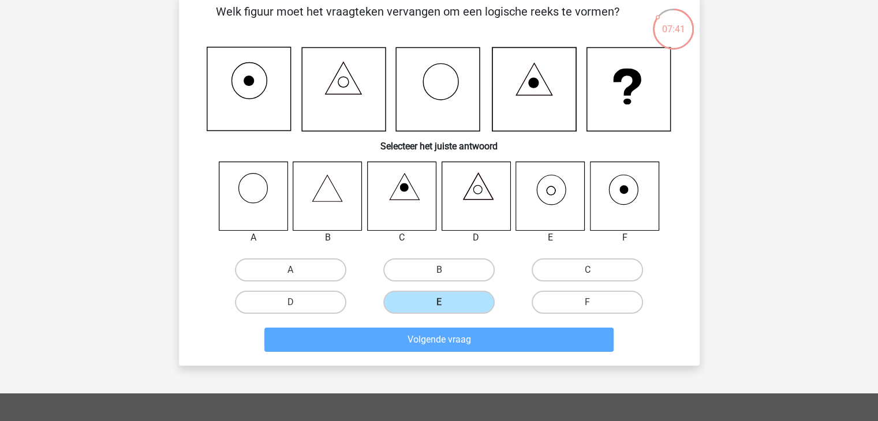
scroll to position [53, 0]
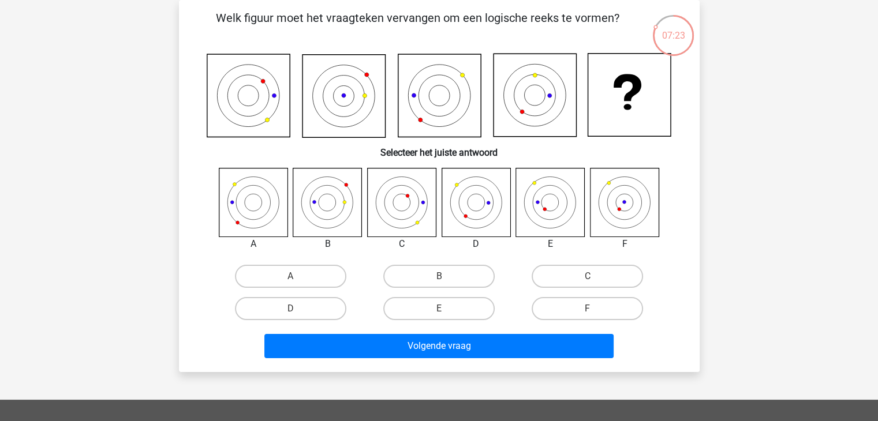
click at [493, 213] on icon at bounding box center [475, 202] width 69 height 69
click at [480, 208] on icon at bounding box center [475, 202] width 69 height 69
click at [305, 305] on label "D" at bounding box center [290, 308] width 111 height 23
click at [298, 309] on input "D" at bounding box center [294, 313] width 8 height 8
radio input "true"
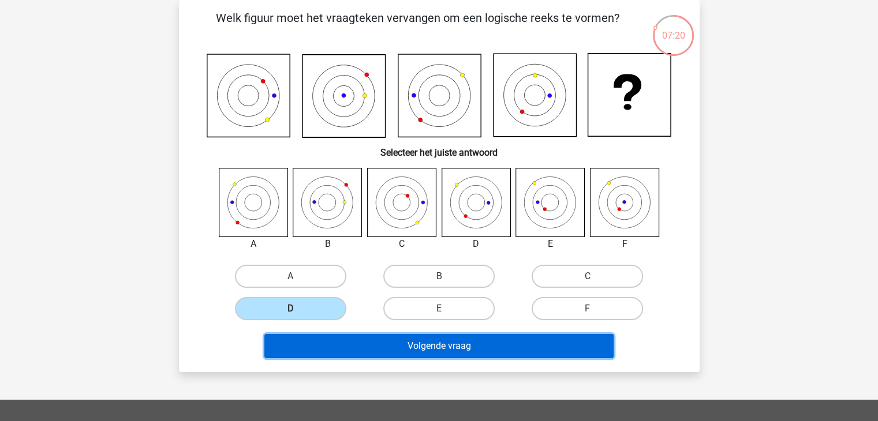
click at [379, 345] on button "Volgende vraag" at bounding box center [438, 346] width 349 height 24
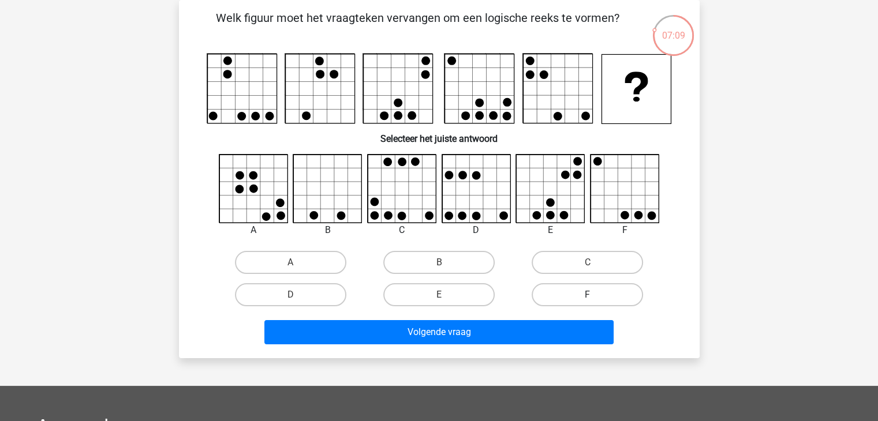
click at [549, 294] on label "F" at bounding box center [587, 294] width 111 height 23
click at [587, 295] on input "F" at bounding box center [591, 299] width 8 height 8
radio input "true"
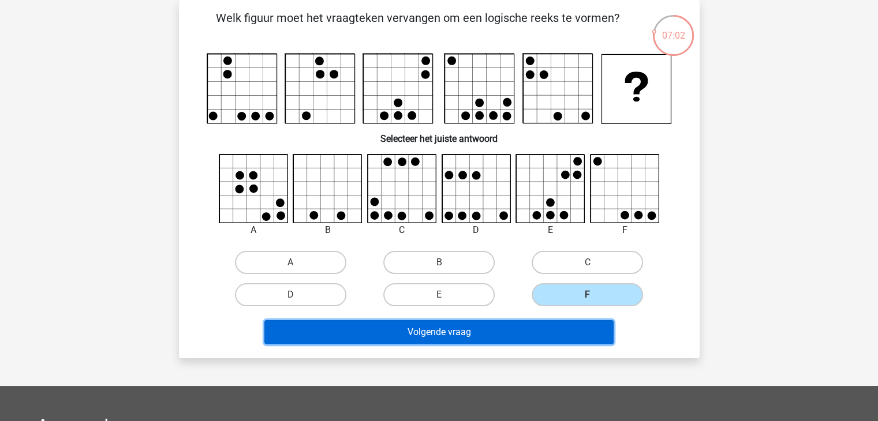
click at [388, 326] on button "Volgende vraag" at bounding box center [438, 332] width 349 height 24
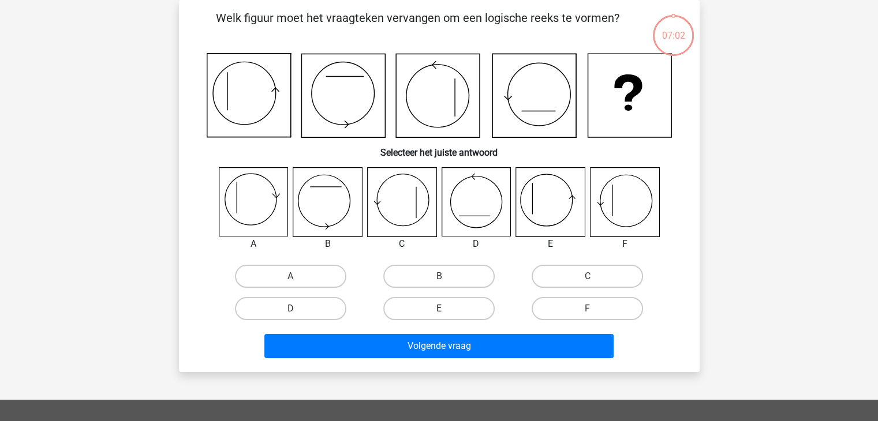
click at [420, 308] on label "E" at bounding box center [438, 308] width 111 height 23
click at [439, 309] on input "E" at bounding box center [443, 313] width 8 height 8
radio input "true"
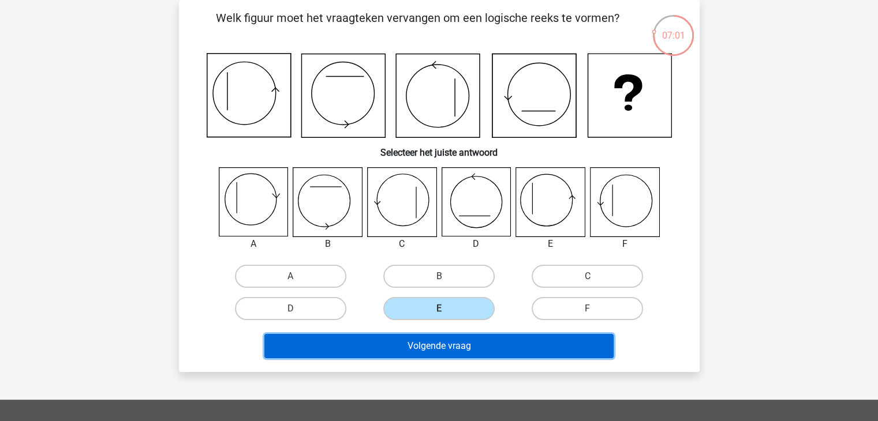
click at [427, 344] on button "Volgende vraag" at bounding box center [438, 346] width 349 height 24
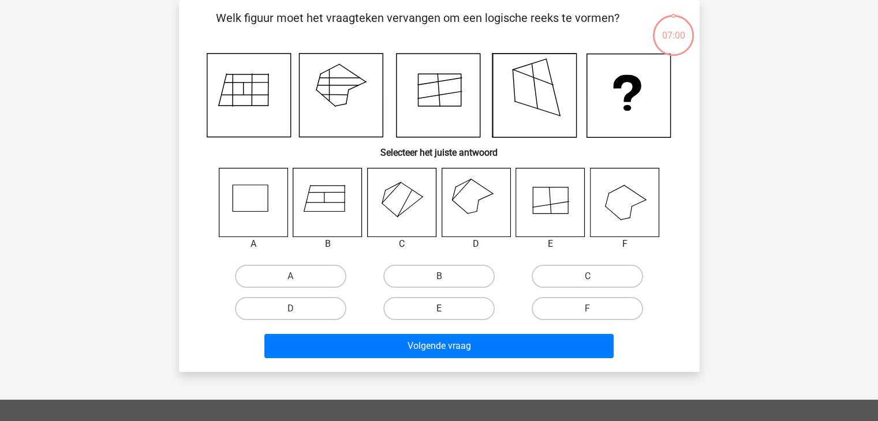
click at [431, 305] on label "E" at bounding box center [438, 308] width 111 height 23
click at [439, 309] on input "E" at bounding box center [443, 313] width 8 height 8
radio input "true"
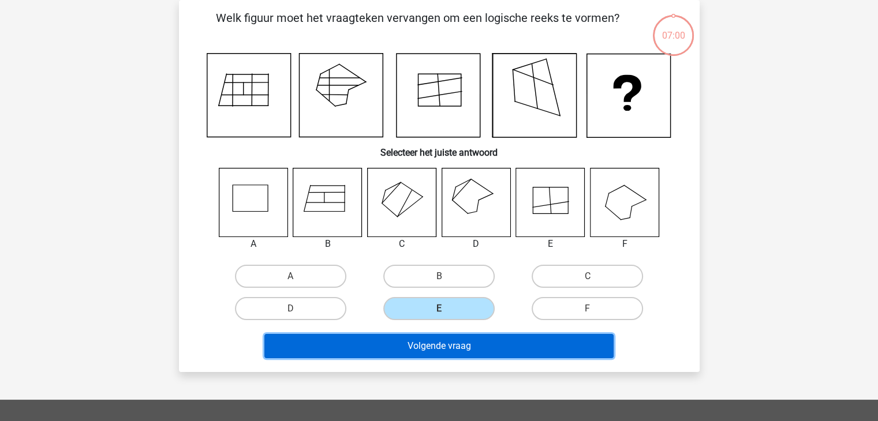
click at [448, 354] on button "Volgende vraag" at bounding box center [438, 346] width 349 height 24
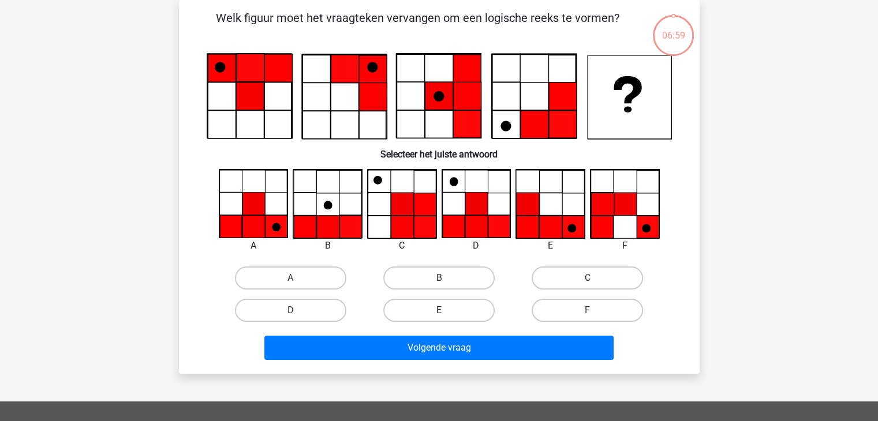
click at [445, 306] on label "E" at bounding box center [438, 310] width 111 height 23
click at [445, 310] on input "E" at bounding box center [443, 314] width 8 height 8
radio input "true"
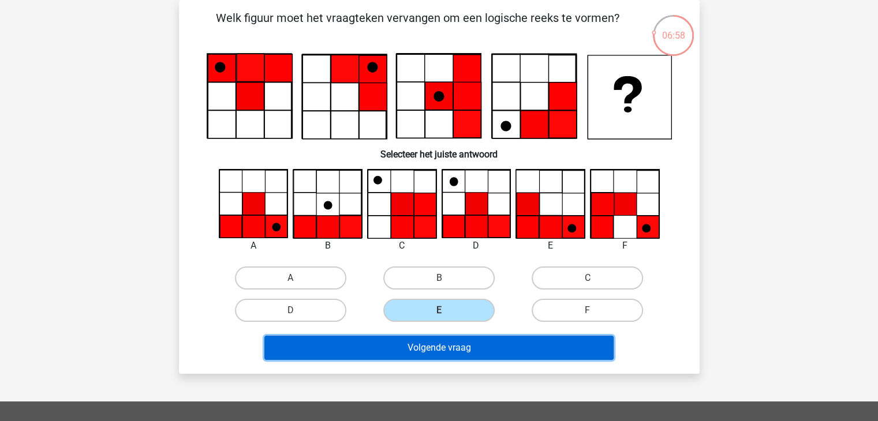
click at [442, 340] on button "Volgende vraag" at bounding box center [438, 348] width 349 height 24
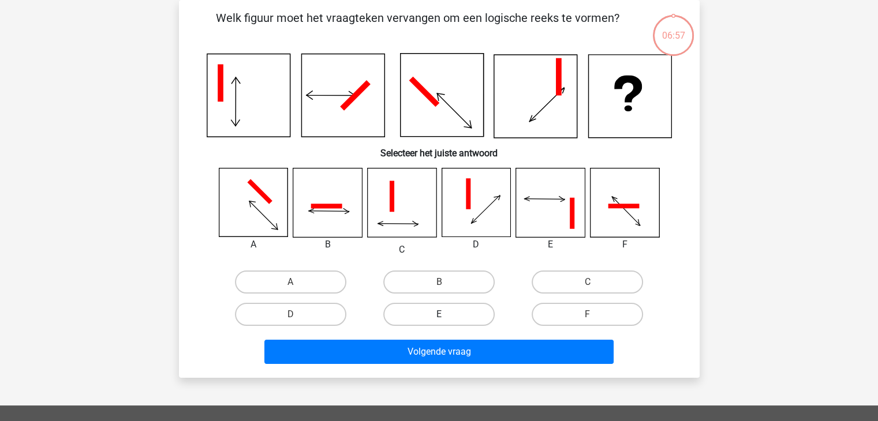
click at [441, 311] on label "E" at bounding box center [438, 314] width 111 height 23
click at [441, 315] on input "E" at bounding box center [443, 319] width 8 height 8
radio input "true"
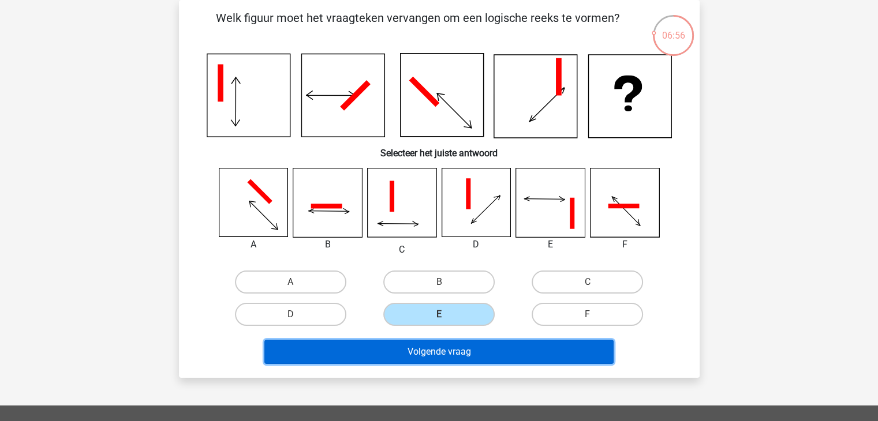
click at [442, 356] on button "Volgende vraag" at bounding box center [438, 352] width 349 height 24
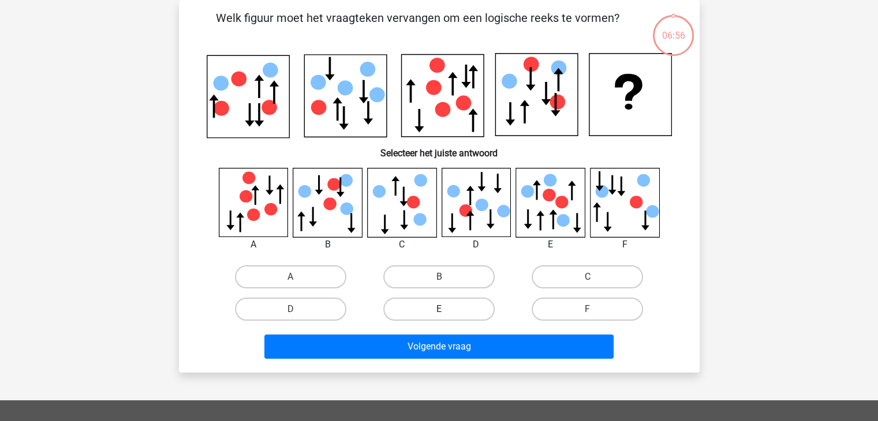
click at [444, 316] on label "E" at bounding box center [438, 309] width 111 height 23
click at [444, 316] on input "E" at bounding box center [443, 313] width 8 height 8
radio input "true"
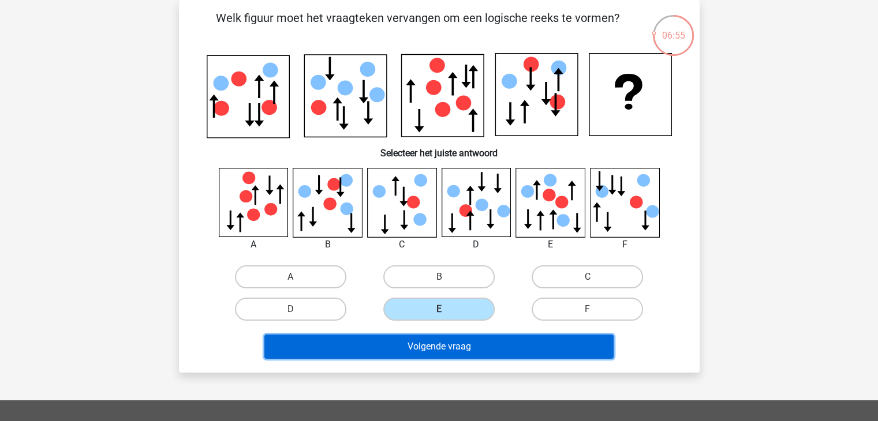
click at [451, 347] on button "Volgende vraag" at bounding box center [438, 347] width 349 height 24
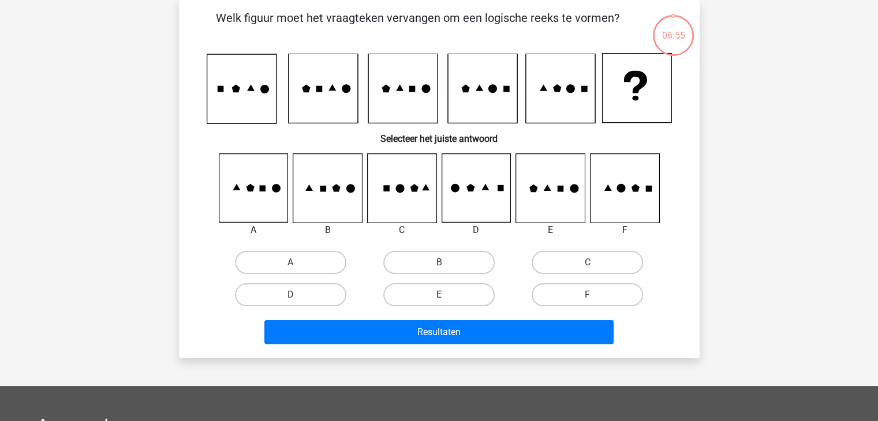
click at [452, 293] on label "E" at bounding box center [438, 294] width 111 height 23
click at [446, 295] on input "E" at bounding box center [443, 299] width 8 height 8
radio input "true"
click at [462, 318] on div "Resultaten" at bounding box center [439, 330] width 484 height 38
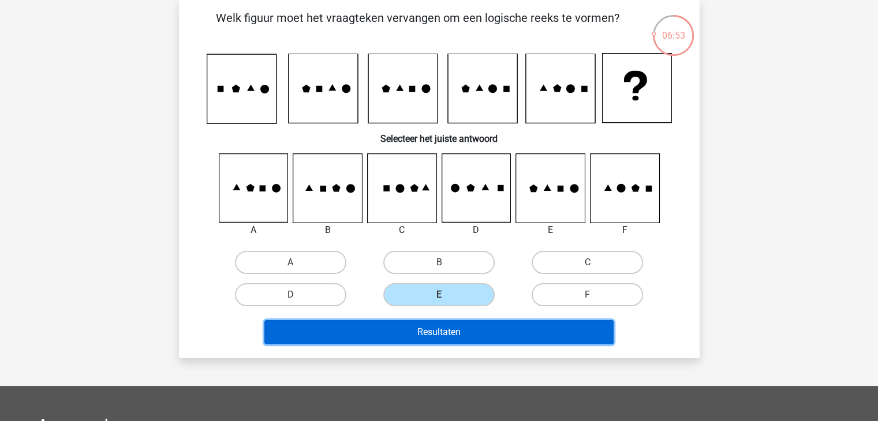
click at [456, 331] on button "Resultaten" at bounding box center [438, 332] width 349 height 24
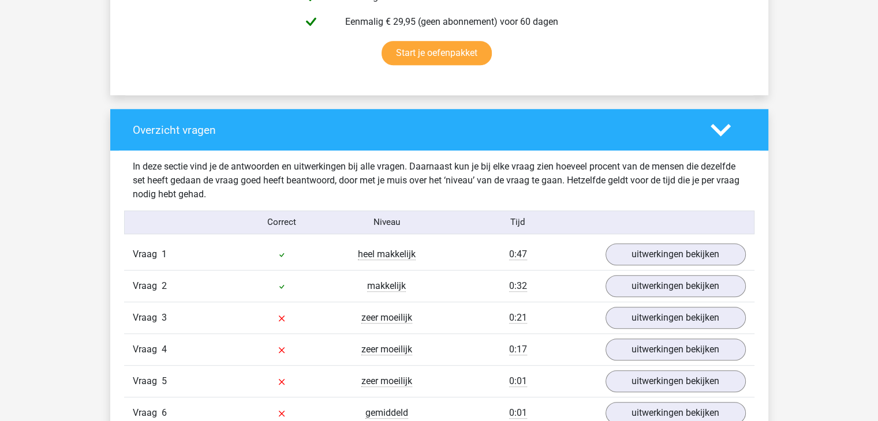
scroll to position [796, 0]
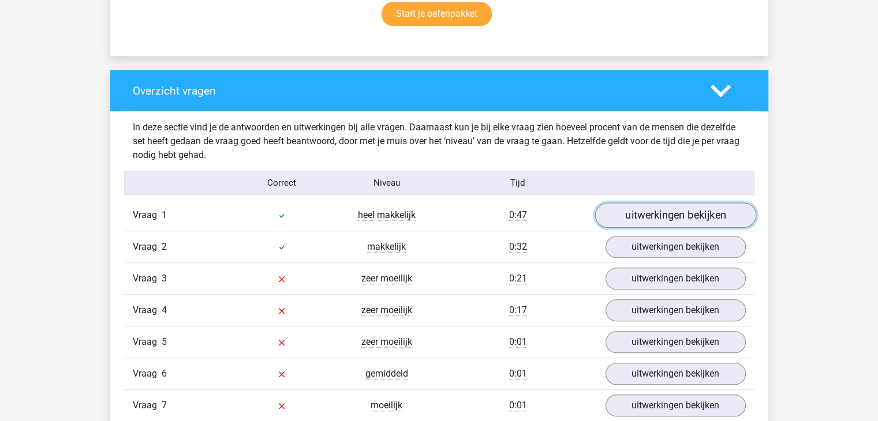
click at [673, 212] on link "uitwerkingen bekijken" at bounding box center [674, 215] width 161 height 25
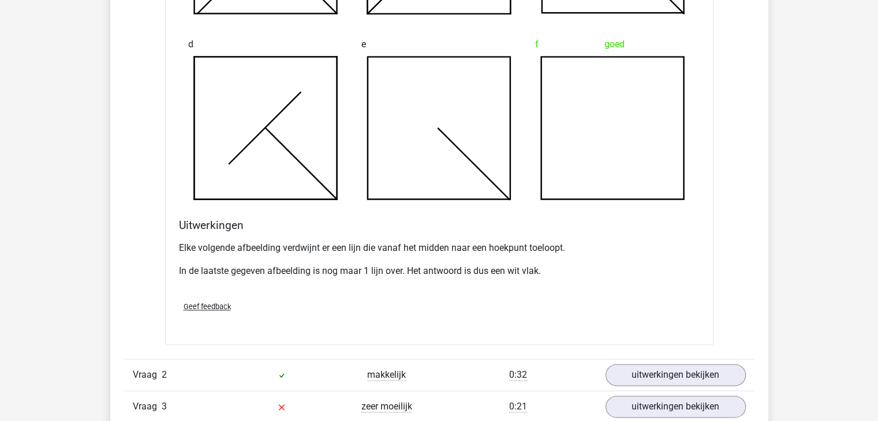
scroll to position [1416, 0]
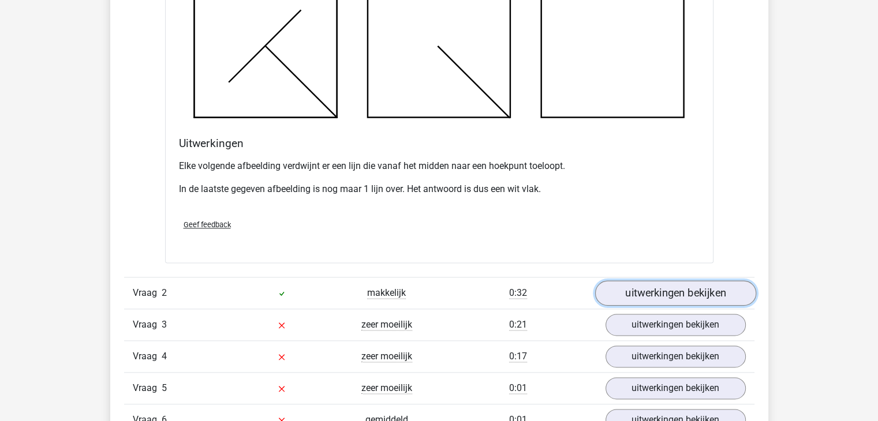
click at [622, 291] on link "uitwerkingen bekijken" at bounding box center [674, 292] width 161 height 25
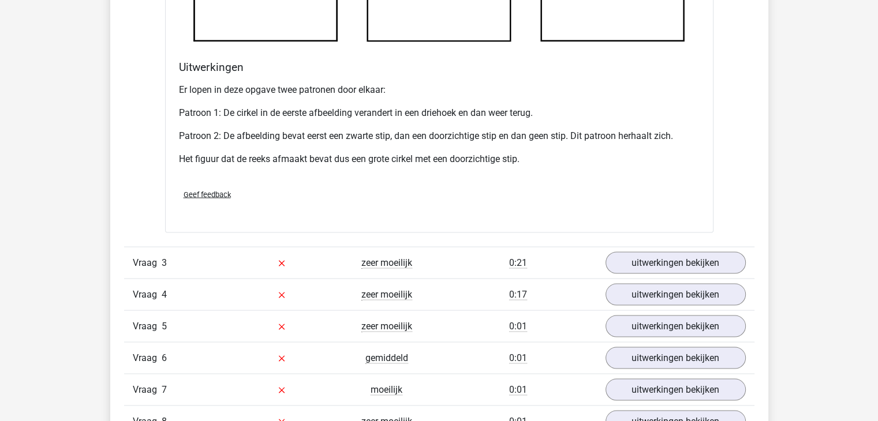
scroll to position [2253, 0]
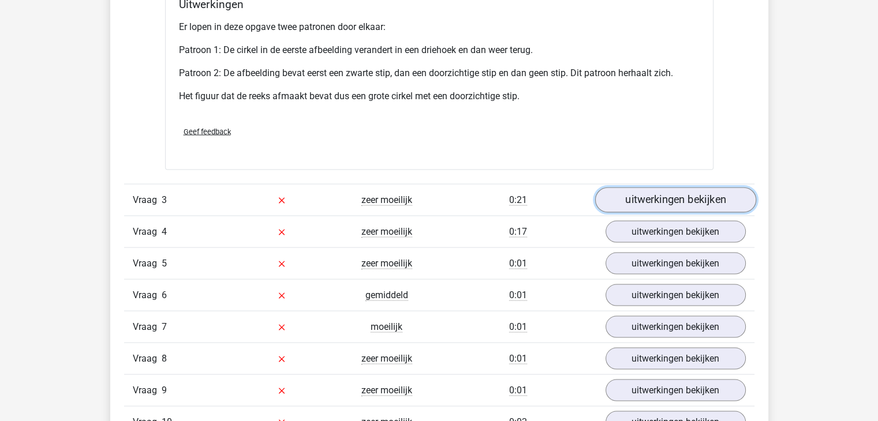
click at [619, 189] on link "uitwerkingen bekijken" at bounding box center [674, 200] width 161 height 25
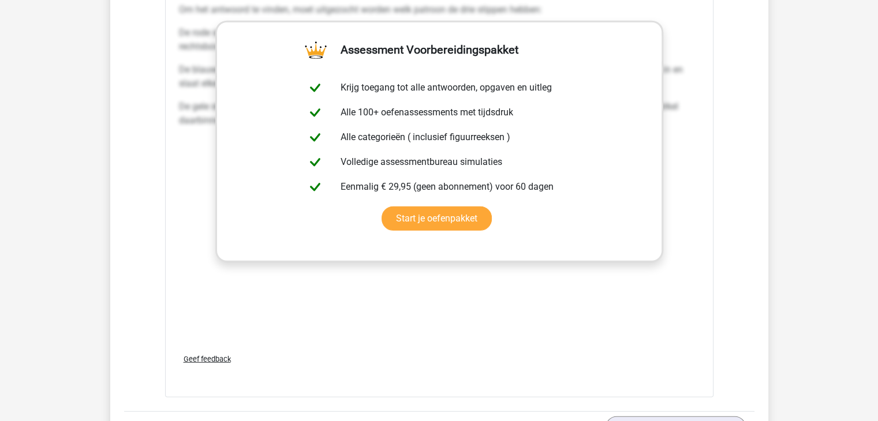
scroll to position [3116, 0]
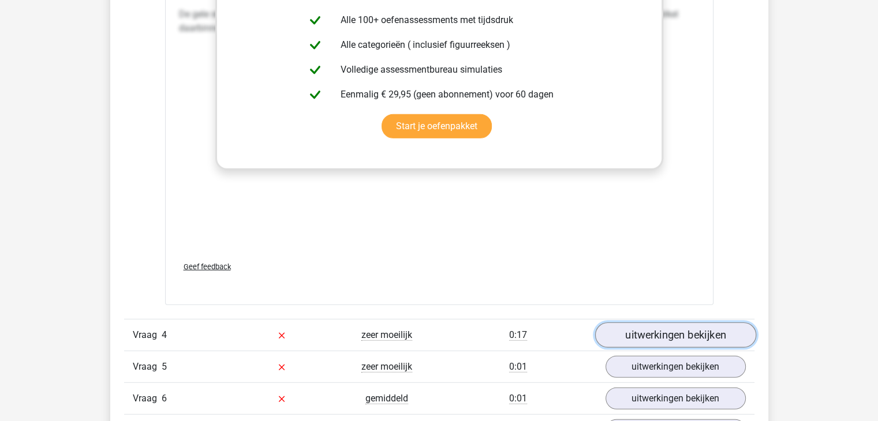
click at [633, 331] on link "uitwerkingen bekijken" at bounding box center [674, 335] width 161 height 25
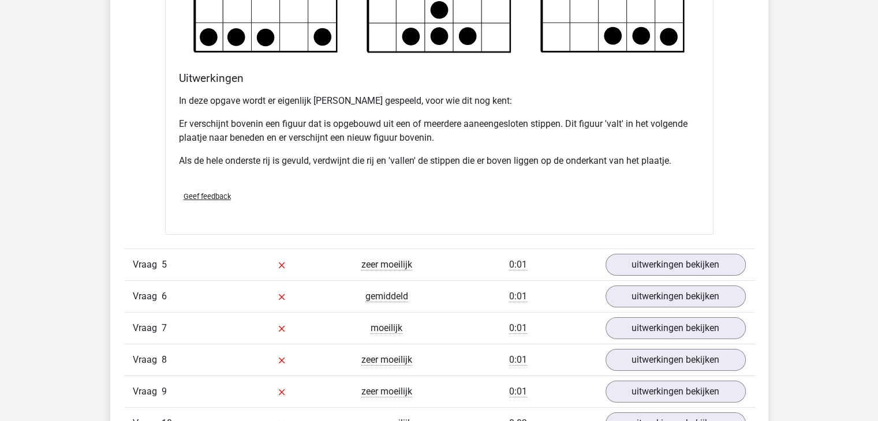
scroll to position [3924, 0]
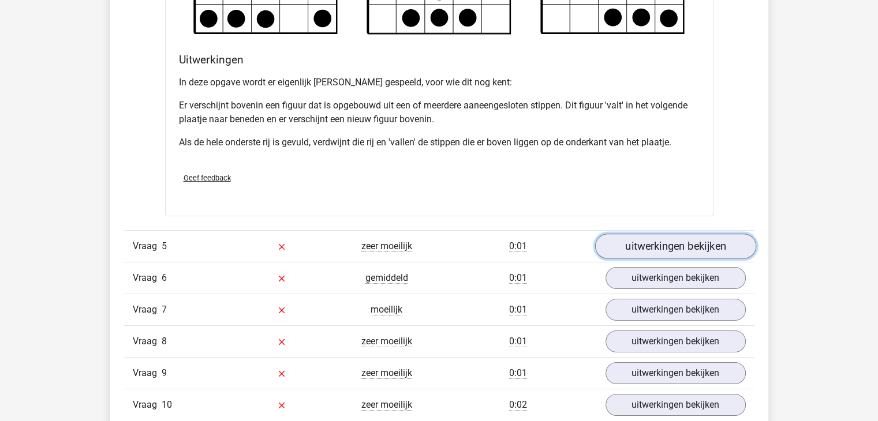
click at [620, 245] on link "uitwerkingen bekijken" at bounding box center [674, 246] width 161 height 25
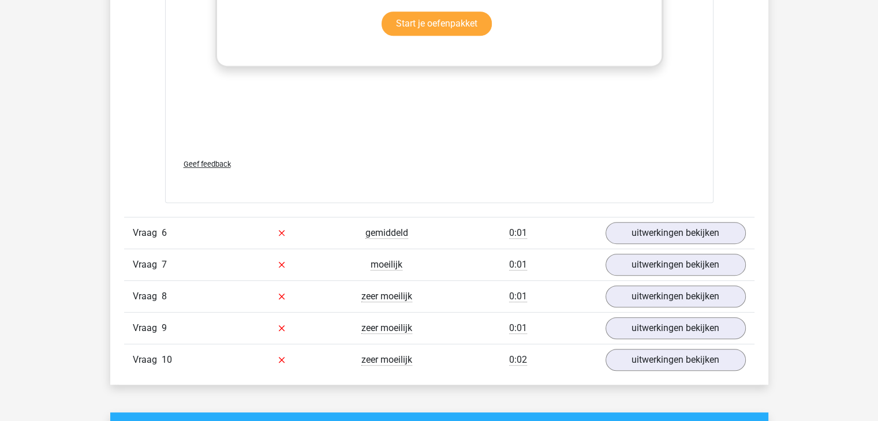
scroll to position [4937, 0]
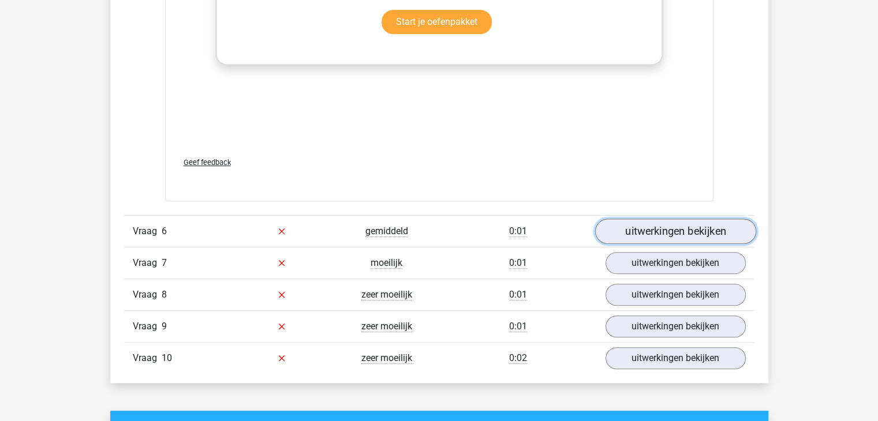
click at [650, 238] on link "uitwerkingen bekijken" at bounding box center [674, 231] width 161 height 25
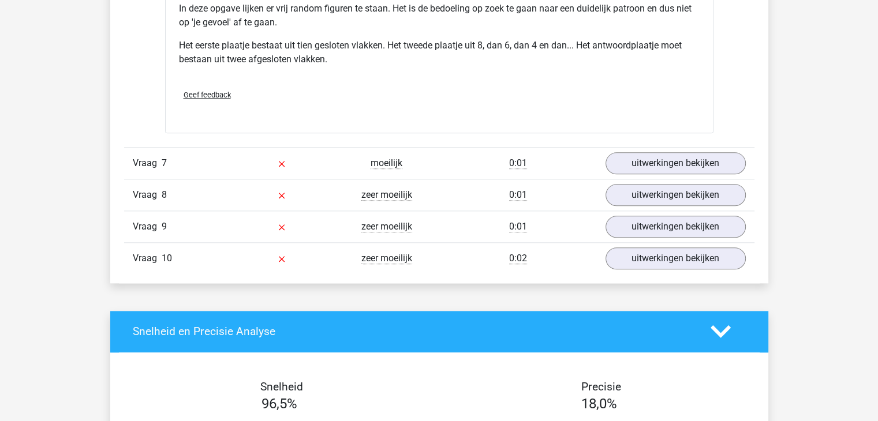
scroll to position [5693, 0]
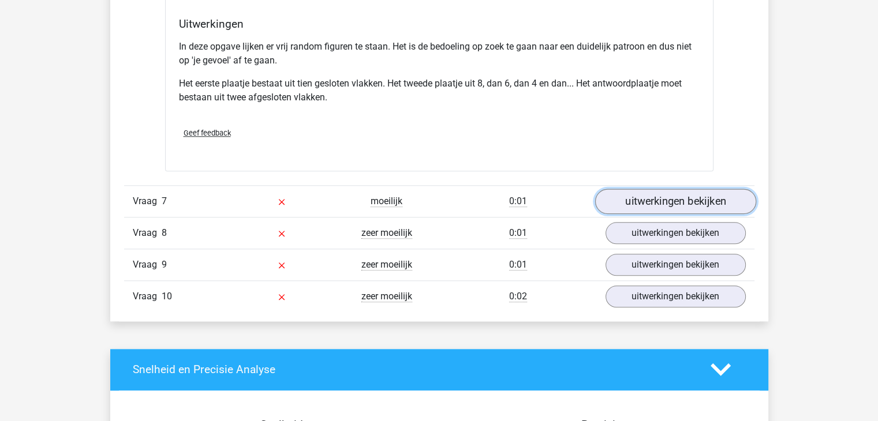
click at [612, 197] on link "uitwerkingen bekijken" at bounding box center [674, 201] width 161 height 25
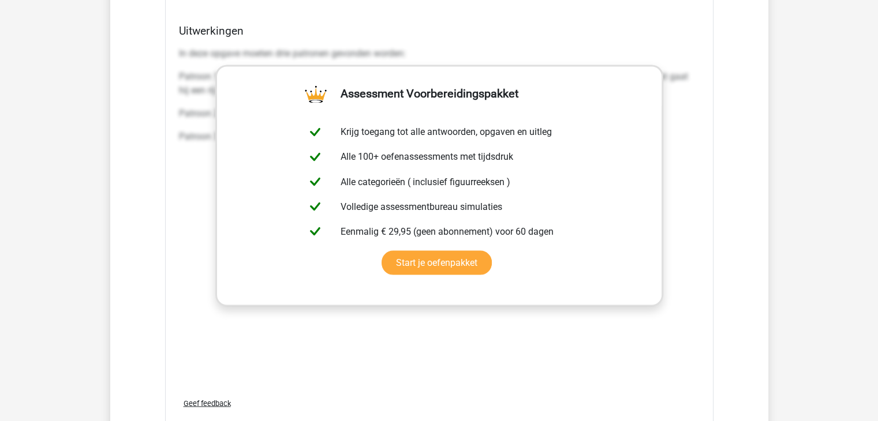
scroll to position [6634, 0]
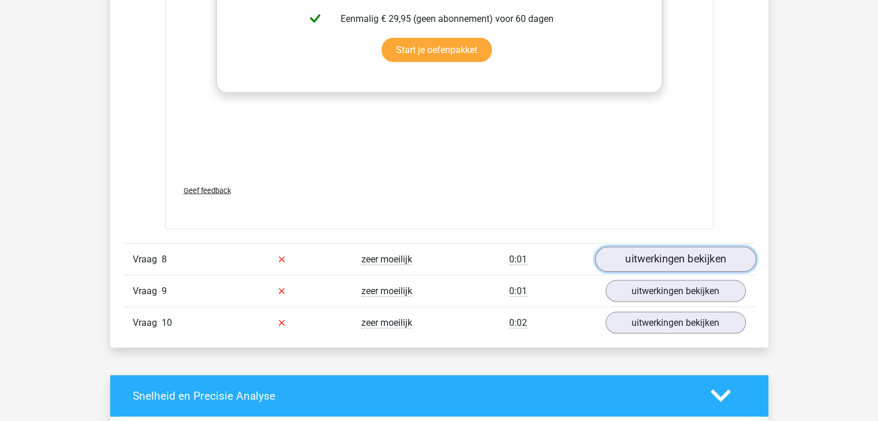
click at [639, 247] on link "uitwerkingen bekijken" at bounding box center [674, 259] width 161 height 25
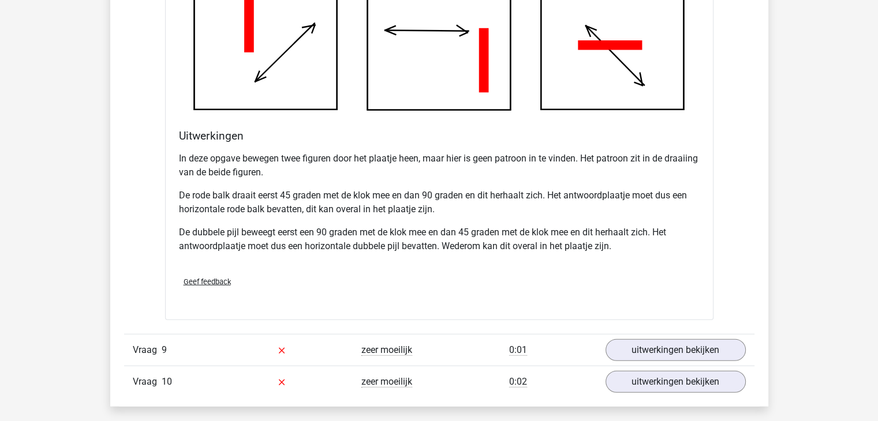
scroll to position [7305, 0]
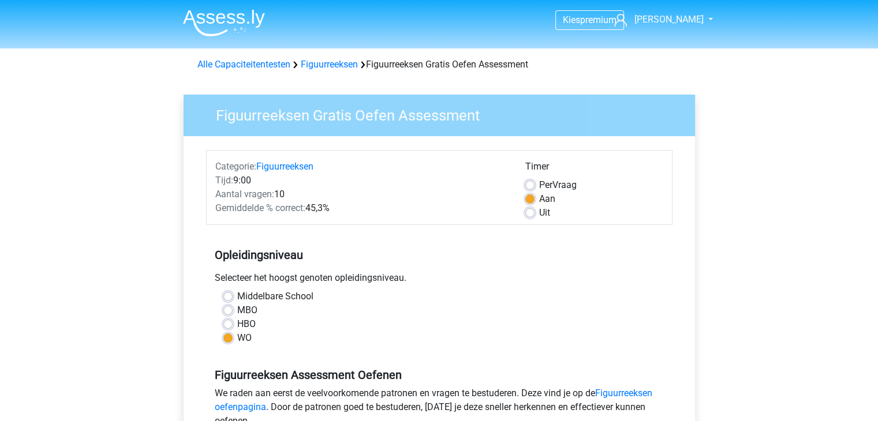
scroll to position [252, 0]
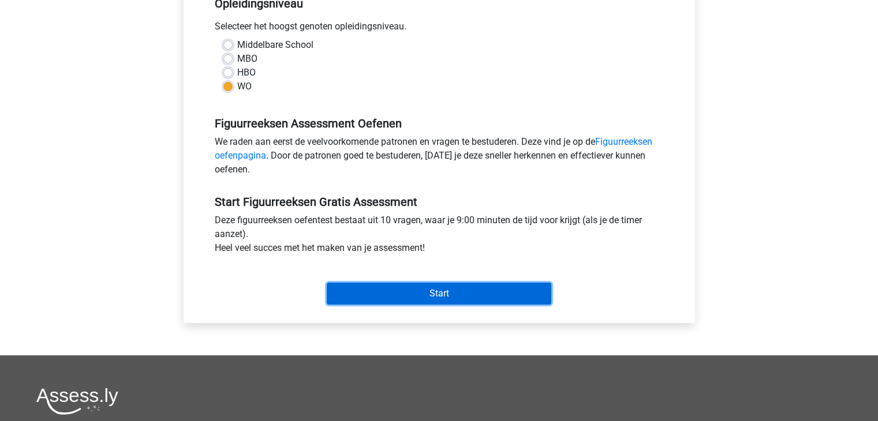
click at [393, 287] on input "Start" at bounding box center [439, 294] width 224 height 22
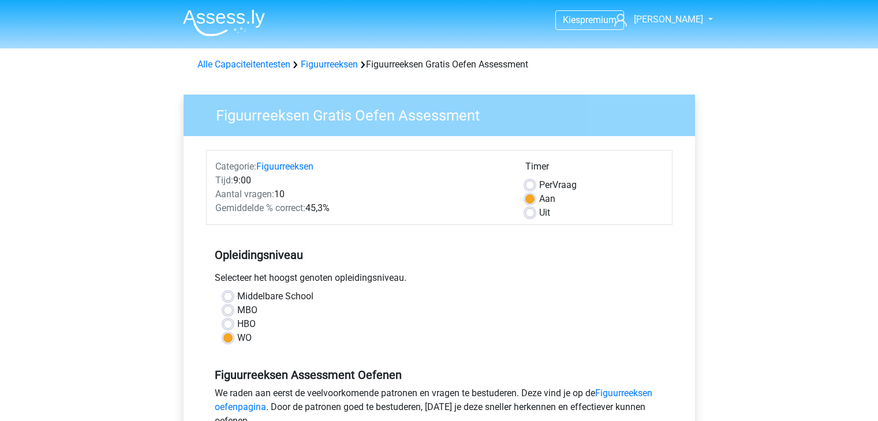
scroll to position [252, 0]
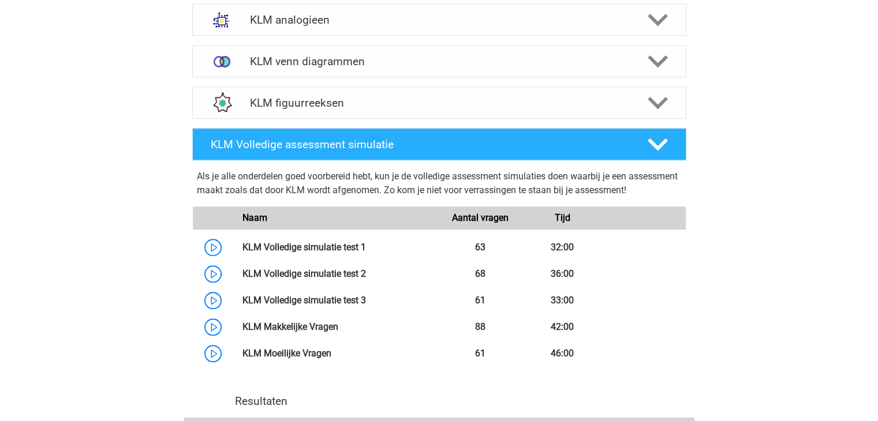
scroll to position [858, 0]
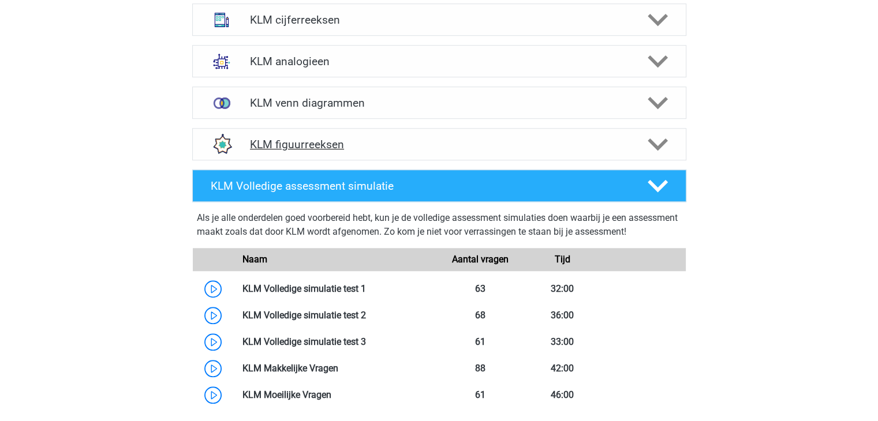
click at [374, 139] on h4 "KLM figuurreeksen" at bounding box center [439, 144] width 378 height 13
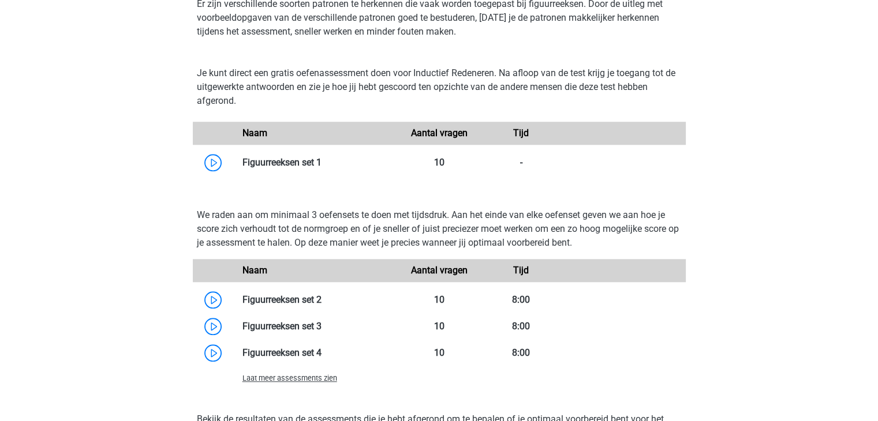
scroll to position [1030, 0]
click at [321, 303] on link at bounding box center [321, 300] width 0 height 11
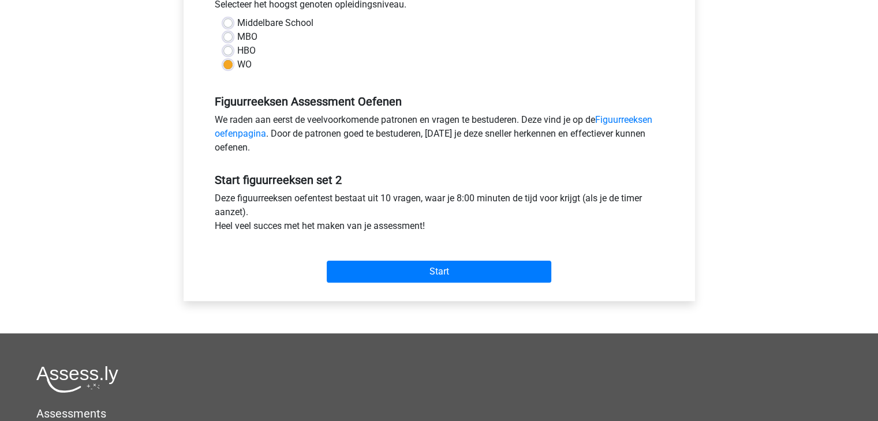
scroll to position [283, 0]
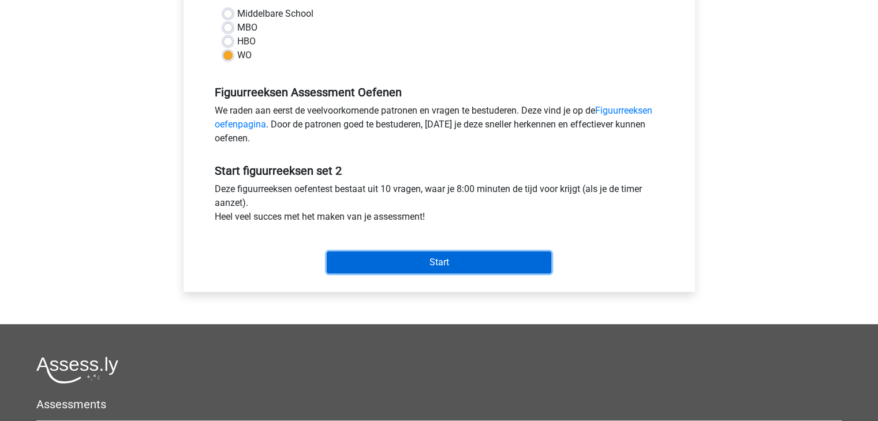
click at [451, 252] on input "Start" at bounding box center [439, 263] width 224 height 22
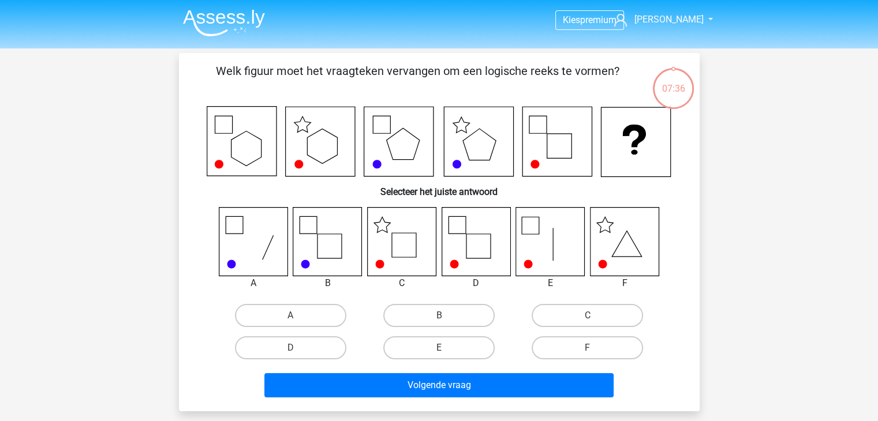
click at [474, 259] on icon at bounding box center [475, 241] width 69 height 69
click at [311, 346] on label "D" at bounding box center [290, 347] width 111 height 23
click at [298, 348] on input "D" at bounding box center [294, 352] width 8 height 8
radio input "true"
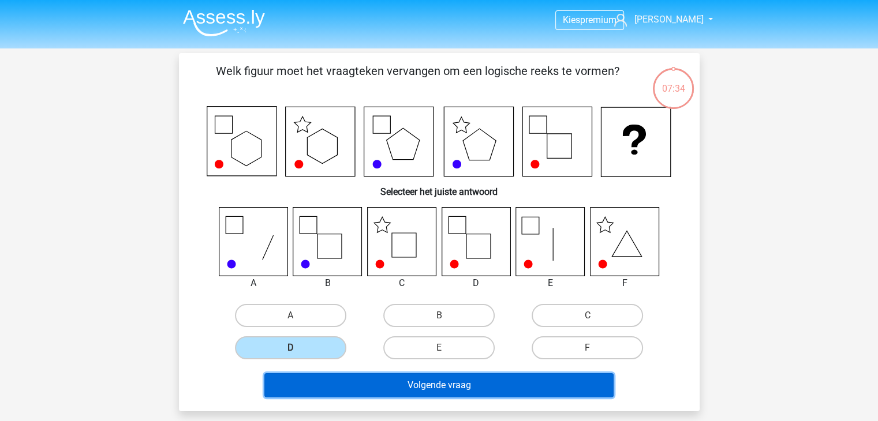
click at [403, 383] on button "Volgende vraag" at bounding box center [438, 385] width 349 height 24
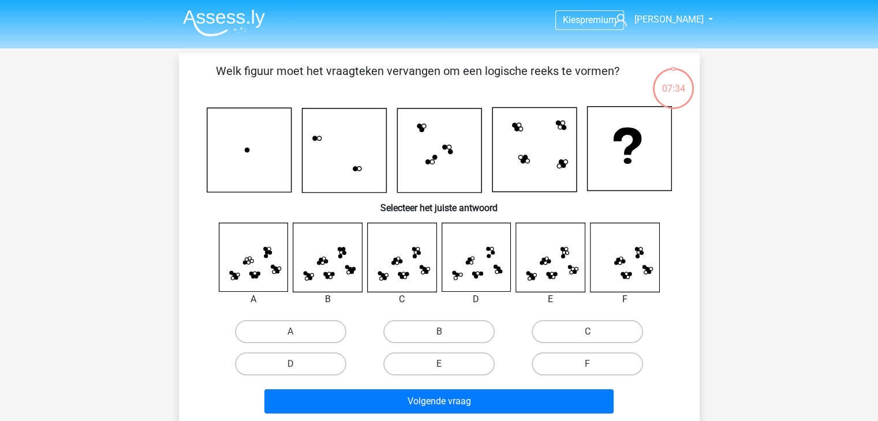
scroll to position [53, 0]
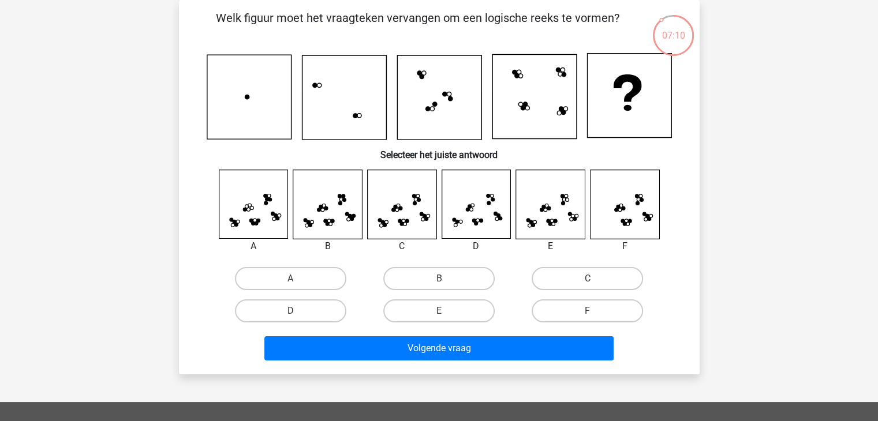
click at [622, 222] on icon at bounding box center [621, 220] width 3 height 3
click at [601, 309] on label "F" at bounding box center [587, 311] width 111 height 23
click at [595, 311] on input "F" at bounding box center [591, 315] width 8 height 8
radio input "true"
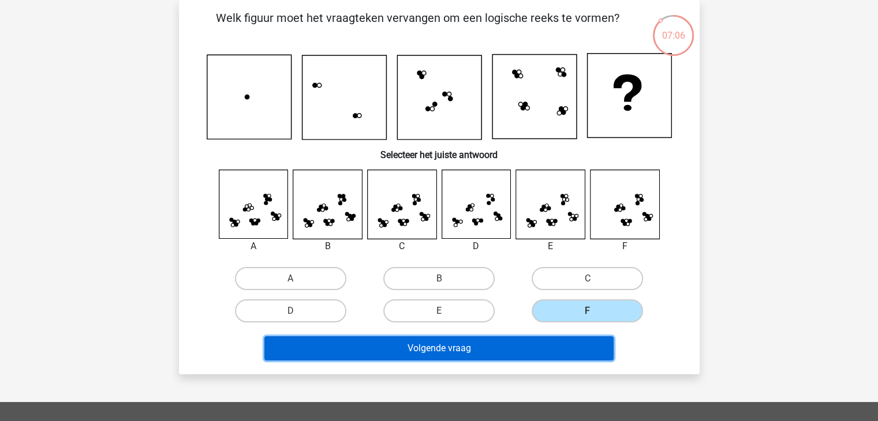
click at [555, 340] on button "Volgende vraag" at bounding box center [438, 348] width 349 height 24
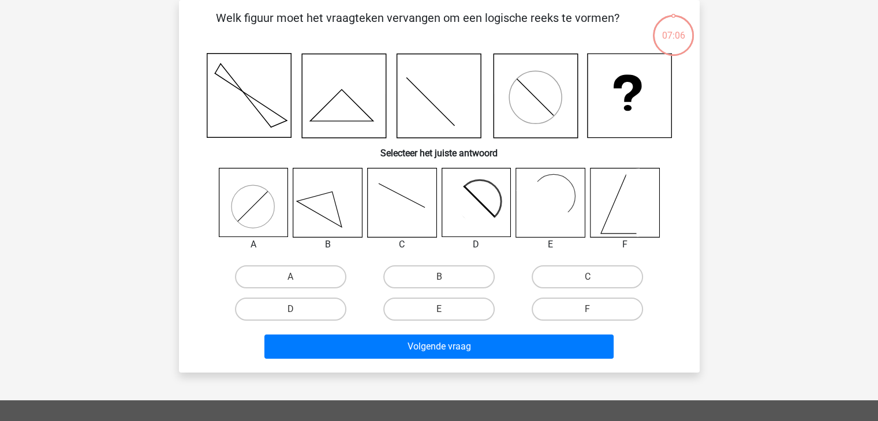
scroll to position [5, 0]
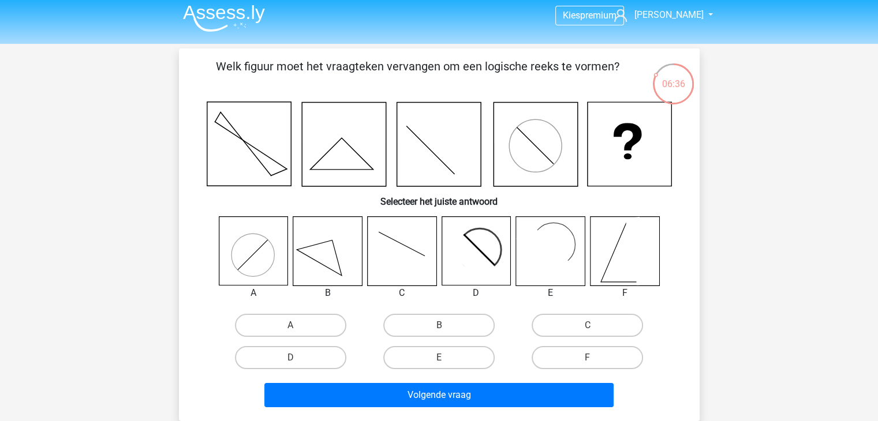
click at [381, 244] on icon at bounding box center [401, 251] width 69 height 69
click at [405, 246] on icon at bounding box center [401, 251] width 69 height 69
click at [581, 319] on label "C" at bounding box center [587, 325] width 111 height 23
click at [587, 325] on input "C" at bounding box center [591, 329] width 8 height 8
radio input "true"
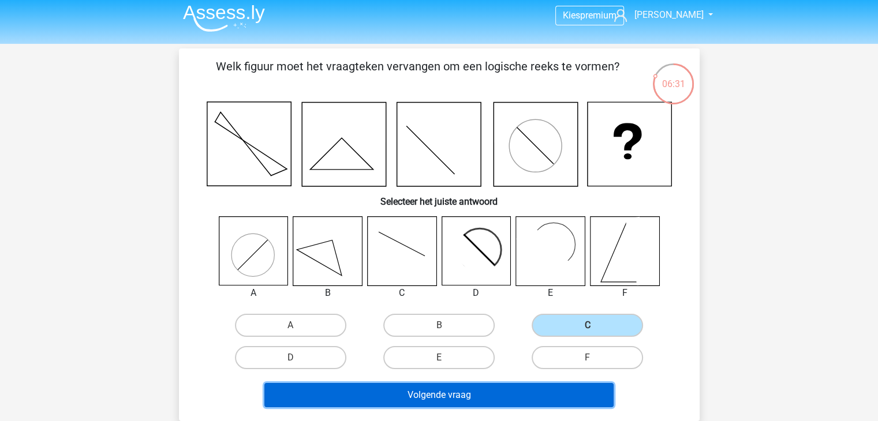
click at [479, 387] on button "Volgende vraag" at bounding box center [438, 395] width 349 height 24
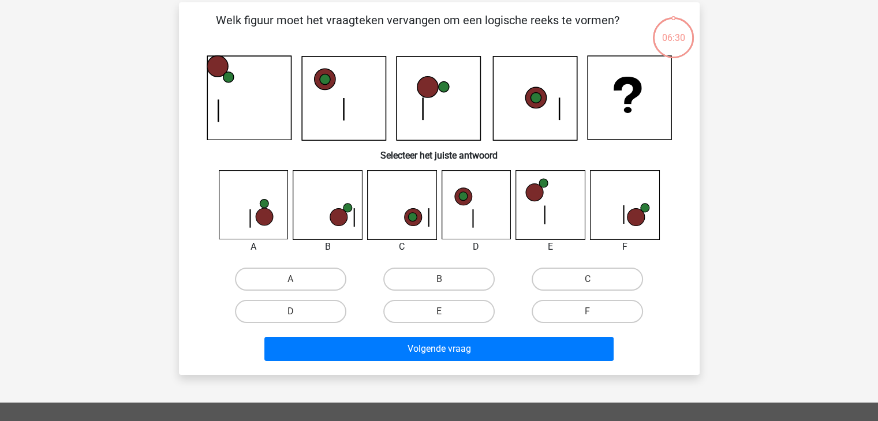
scroll to position [53, 0]
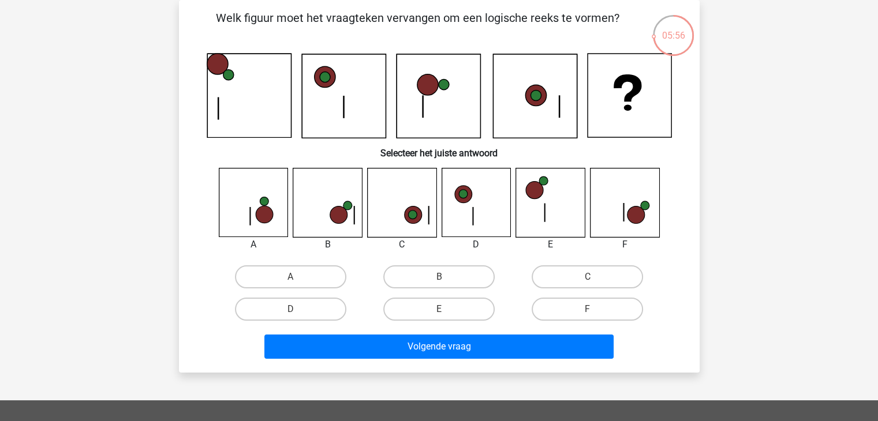
click at [394, 211] on icon at bounding box center [401, 203] width 69 height 69
click at [549, 278] on label "C" at bounding box center [587, 276] width 111 height 23
click at [587, 278] on input "C" at bounding box center [591, 281] width 8 height 8
radio input "true"
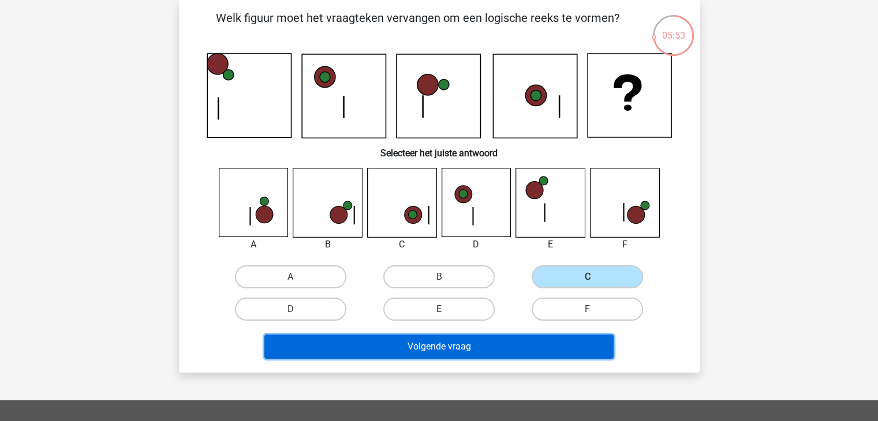
click at [469, 349] on button "Volgende vraag" at bounding box center [438, 347] width 349 height 24
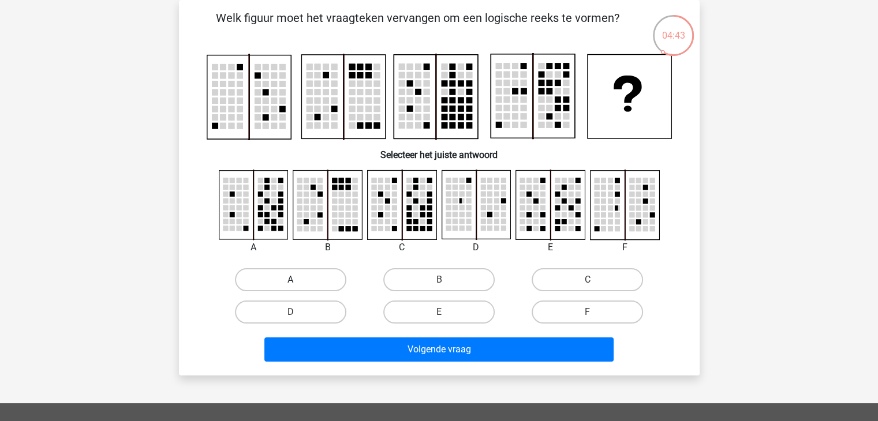
click at [327, 269] on label "A" at bounding box center [290, 279] width 111 height 23
click at [298, 280] on input "A" at bounding box center [294, 284] width 8 height 8
radio input "true"
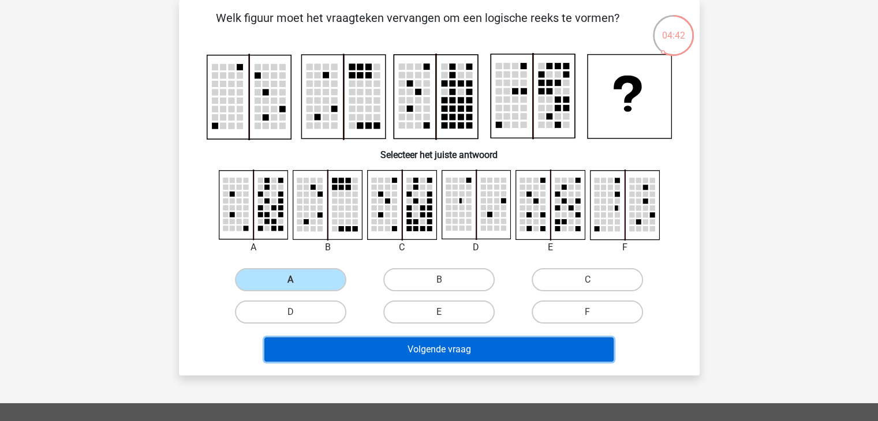
click at [389, 356] on button "Volgende vraag" at bounding box center [438, 350] width 349 height 24
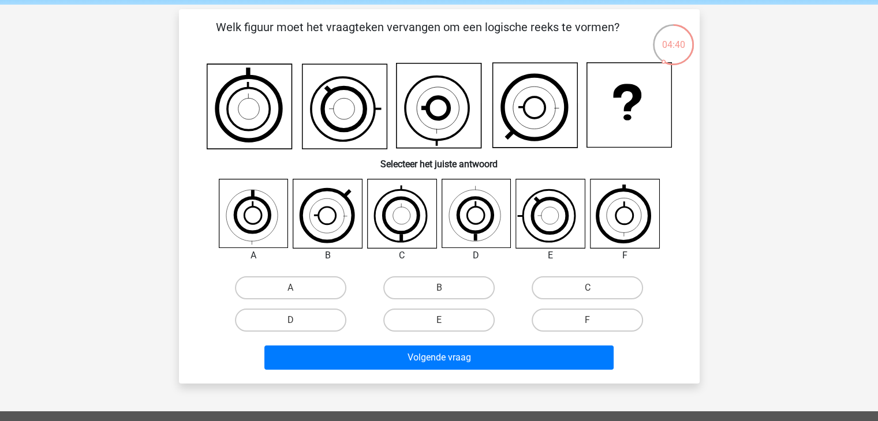
scroll to position [44, 0]
click at [434, 323] on label "E" at bounding box center [438, 320] width 111 height 23
click at [439, 323] on input "E" at bounding box center [443, 324] width 8 height 8
radio input "true"
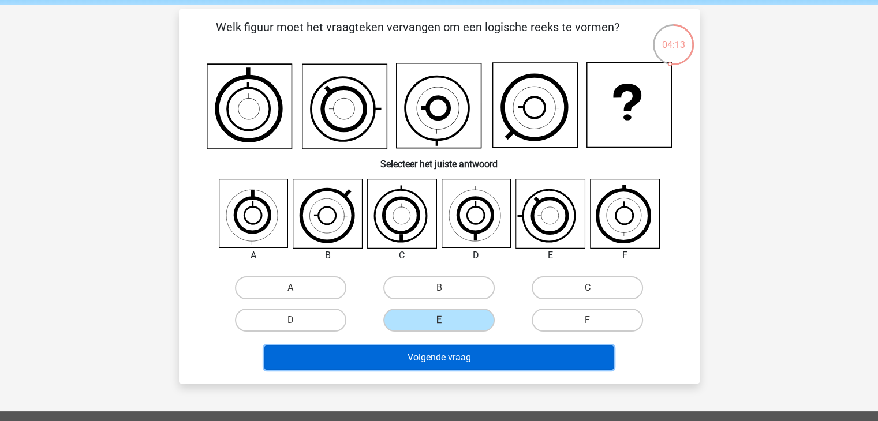
click at [438, 352] on button "Volgende vraag" at bounding box center [438, 358] width 349 height 24
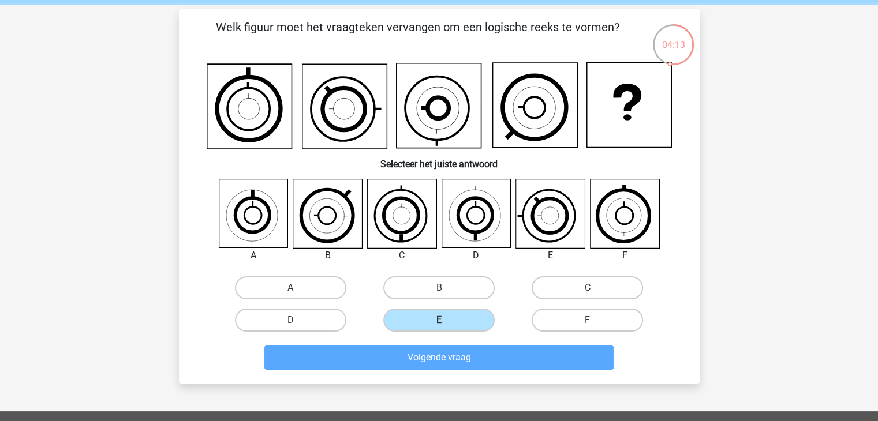
scroll to position [53, 0]
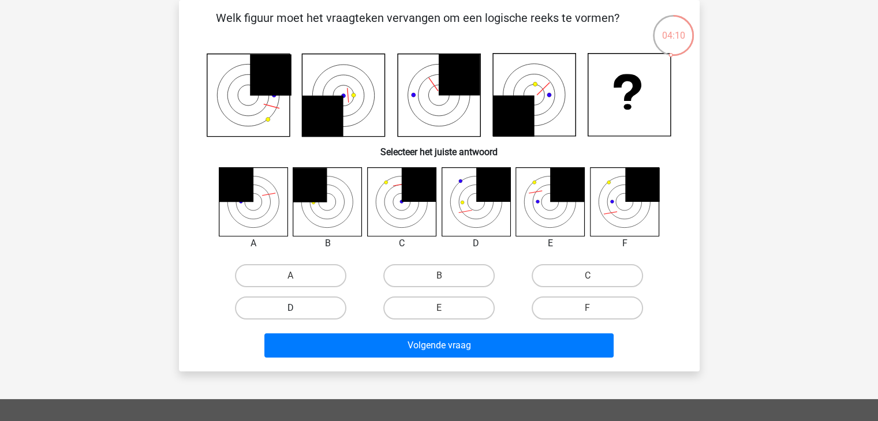
click at [324, 309] on label "D" at bounding box center [290, 308] width 111 height 23
click at [298, 309] on input "D" at bounding box center [294, 312] width 8 height 8
radio input "true"
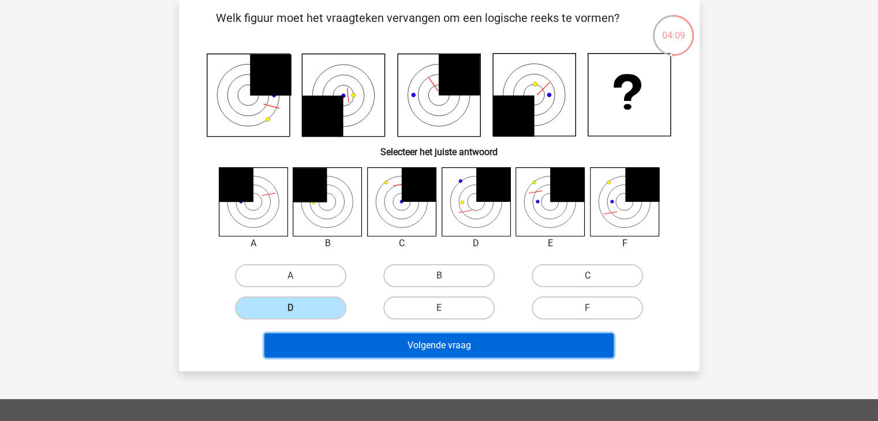
click at [398, 345] on button "Volgende vraag" at bounding box center [438, 346] width 349 height 24
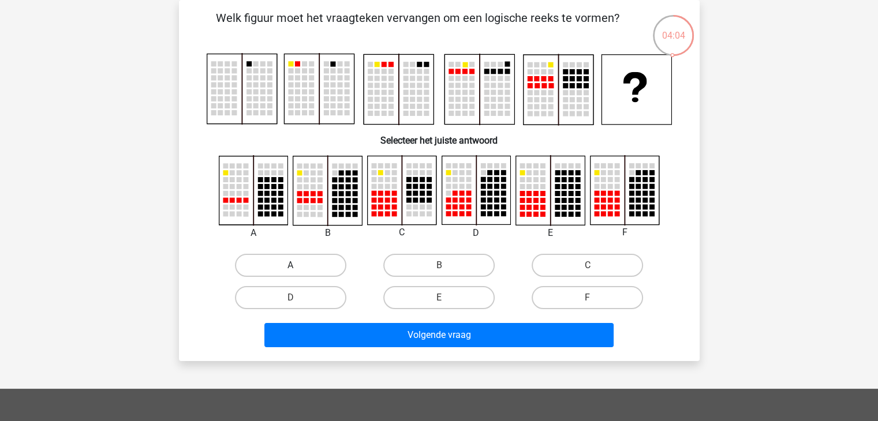
click at [312, 268] on label "A" at bounding box center [290, 265] width 111 height 23
click at [298, 268] on input "A" at bounding box center [294, 269] width 8 height 8
radio input "true"
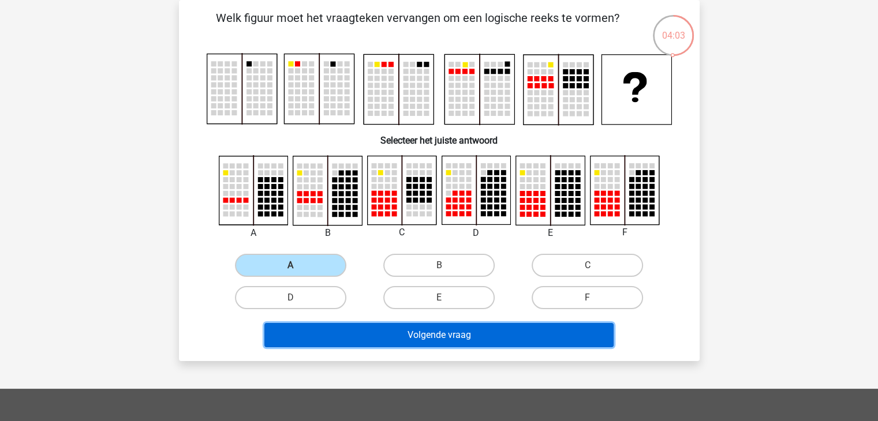
click at [351, 332] on button "Volgende vraag" at bounding box center [438, 335] width 349 height 24
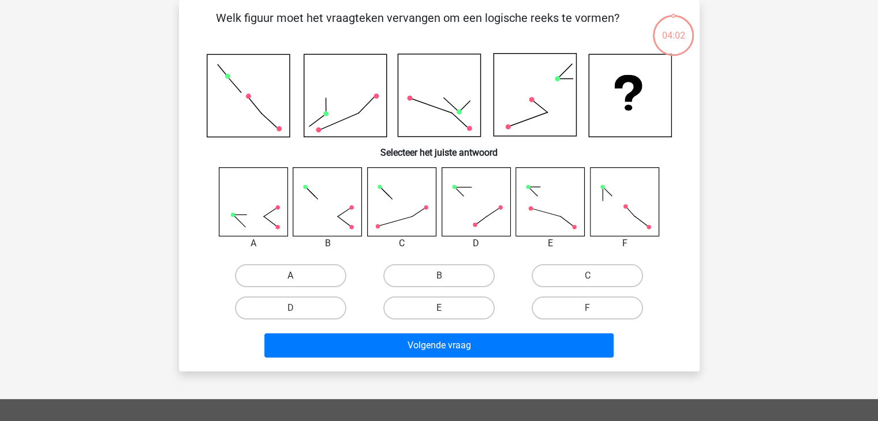
click at [320, 274] on label "A" at bounding box center [290, 275] width 111 height 23
click at [298, 276] on input "A" at bounding box center [294, 280] width 8 height 8
radio input "true"
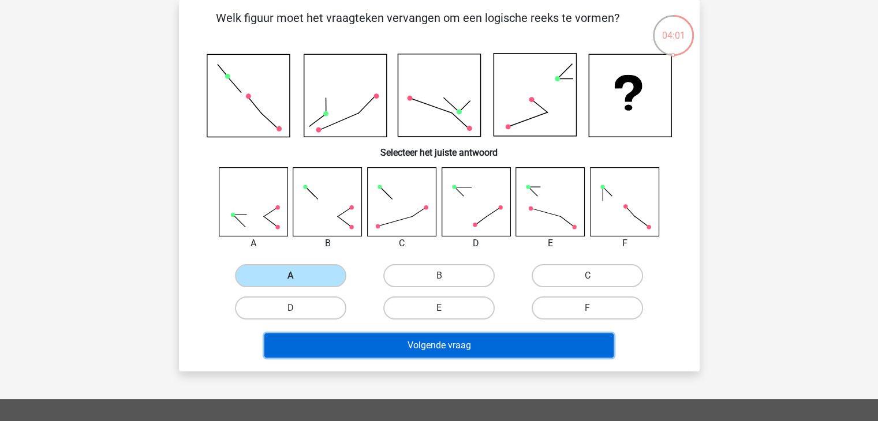
click at [342, 335] on button "Volgende vraag" at bounding box center [438, 346] width 349 height 24
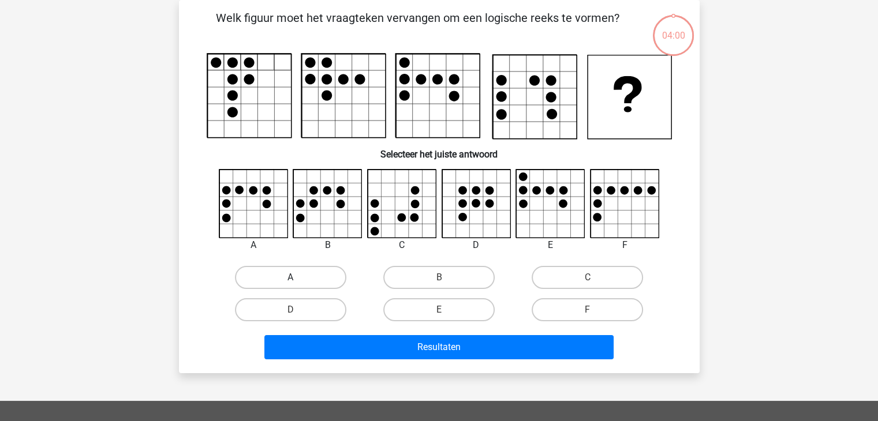
click at [310, 275] on label "A" at bounding box center [290, 277] width 111 height 23
click at [298, 278] on input "A" at bounding box center [294, 282] width 8 height 8
radio input "true"
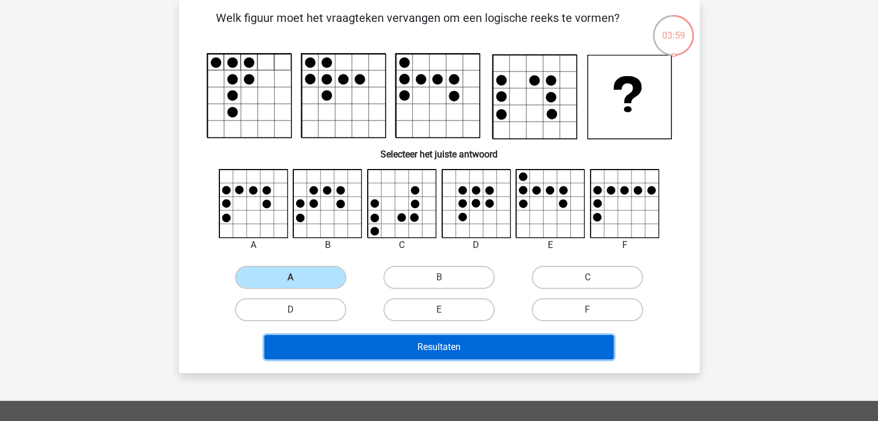
click at [351, 355] on button "Resultaten" at bounding box center [438, 347] width 349 height 24
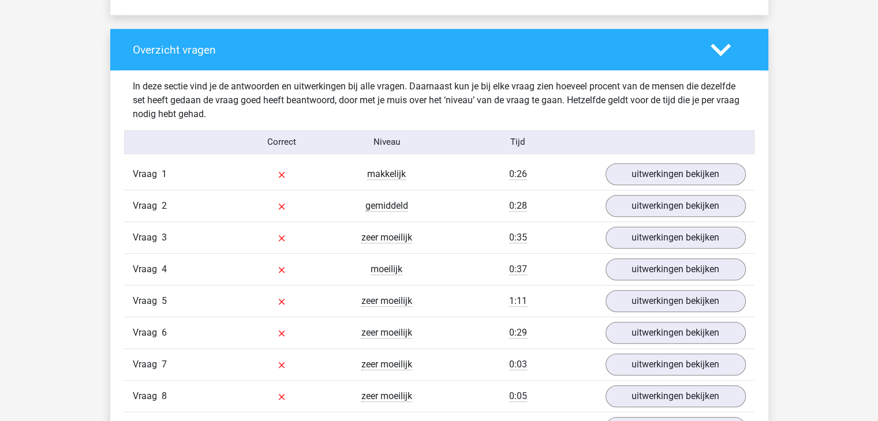
scroll to position [836, 0]
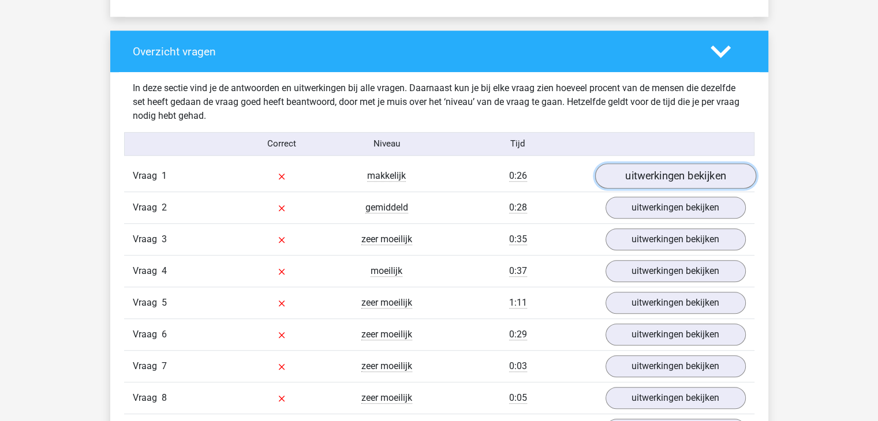
click at [681, 181] on link "uitwerkingen bekijken" at bounding box center [674, 175] width 161 height 25
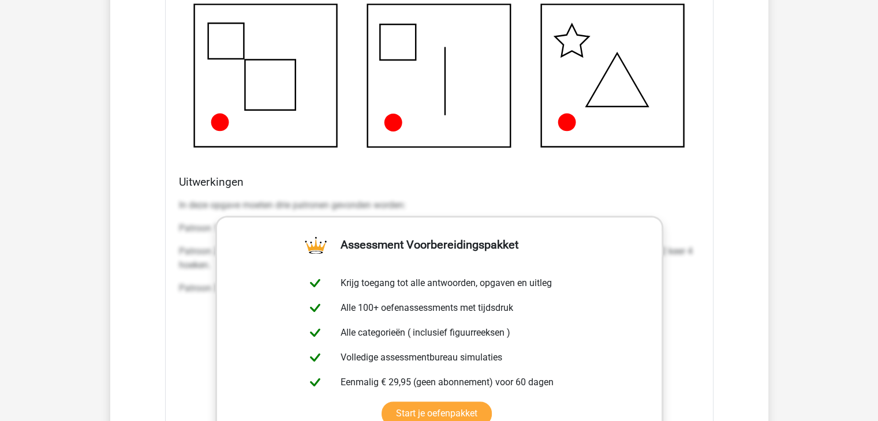
scroll to position [1458, 0]
